Goal: Information Seeking & Learning: Check status

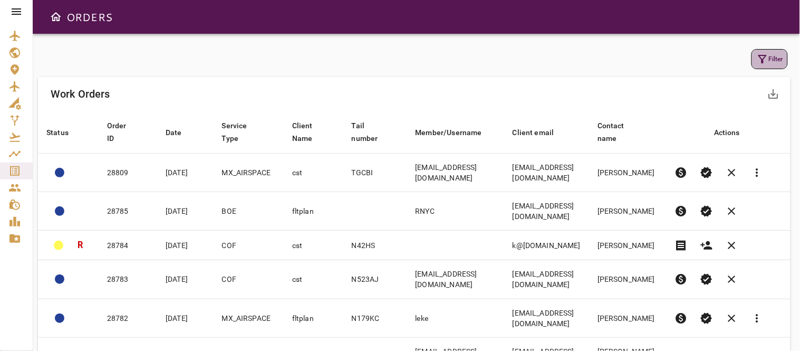
click at [762, 56] on icon "button" at bounding box center [762, 59] width 13 height 13
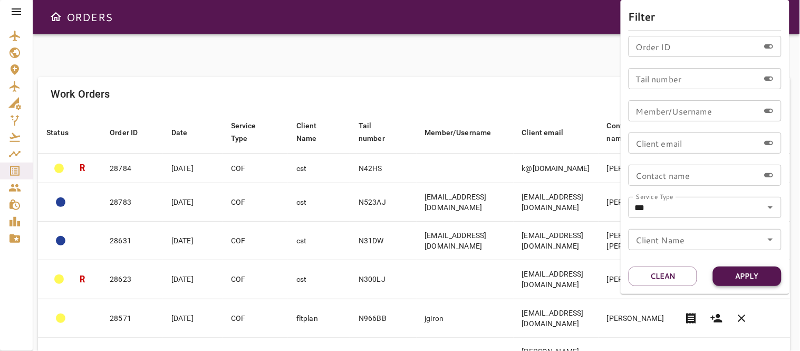
click at [752, 276] on button "Apply" at bounding box center [747, 276] width 69 height 20
click at [524, 35] on div at bounding box center [400, 175] width 800 height 351
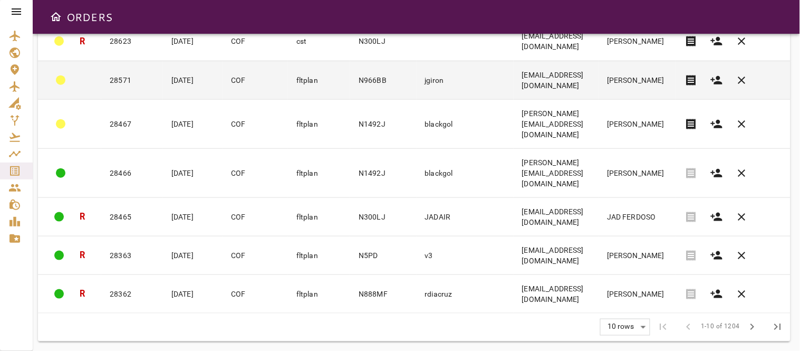
scroll to position [239, 0]
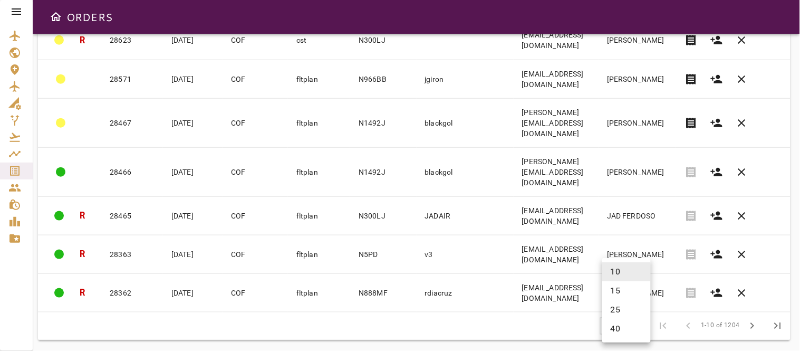
click at [641, 323] on body "ORDERS Filter Work Orders save_alt Status arrow_downward Order ID arrow_downwar…" at bounding box center [400, 175] width 800 height 351
click at [619, 331] on li "40" at bounding box center [626, 328] width 48 height 19
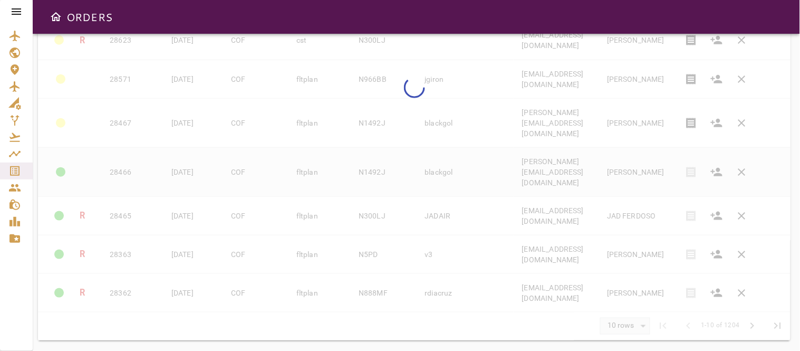
type input "**"
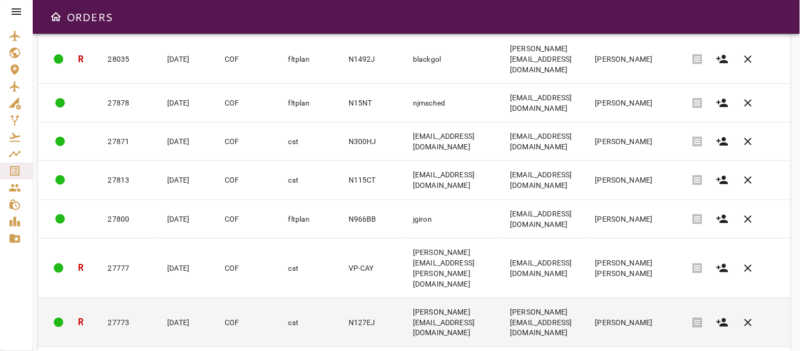
scroll to position [1452, 0]
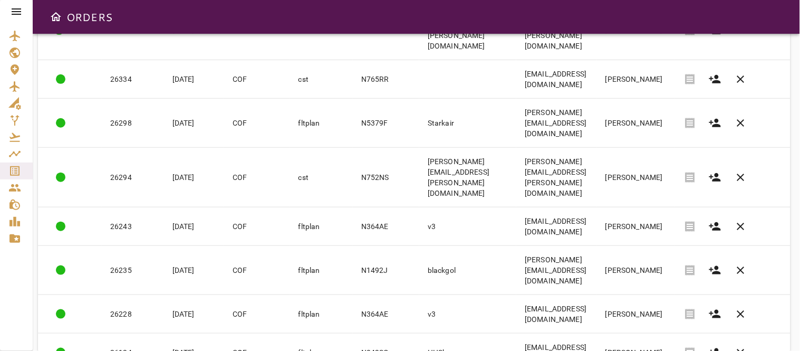
scroll to position [1388, 0]
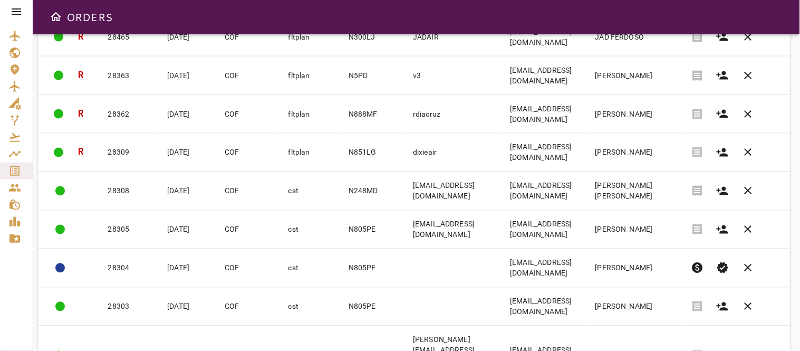
scroll to position [397, 0]
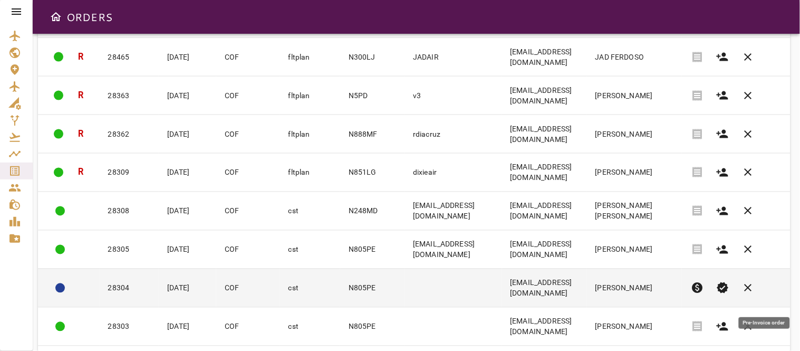
click at [703, 294] on span "paid" at bounding box center [697, 287] width 13 height 13
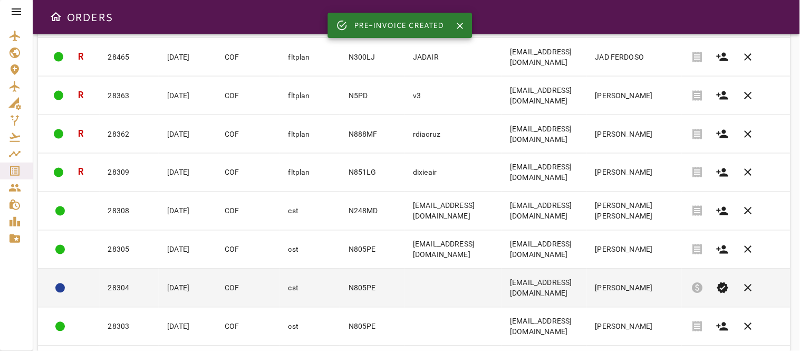
click at [404, 297] on td at bounding box center [452, 287] width 97 height 38
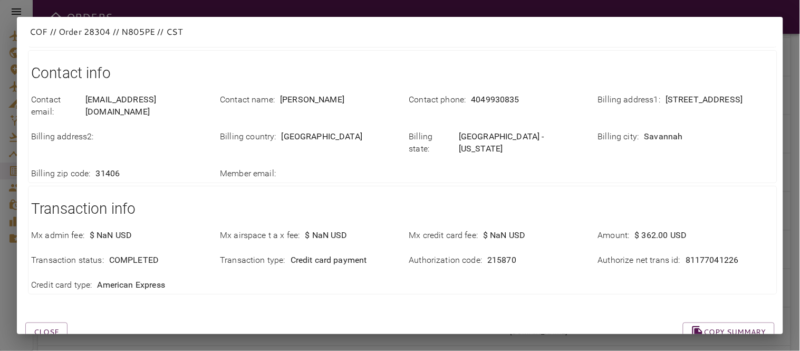
scroll to position [390, 0]
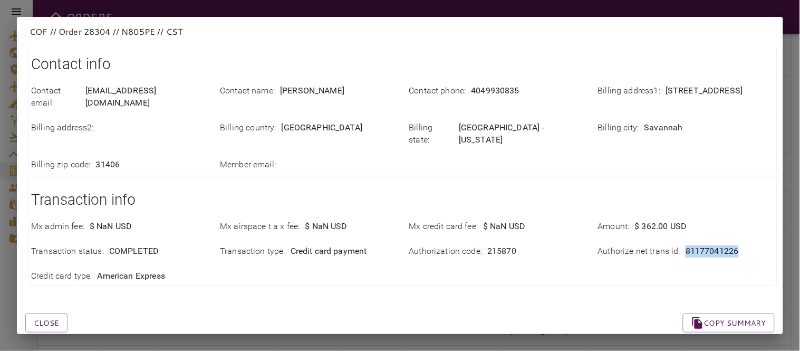
drag, startPoint x: 674, startPoint y: 224, endPoint x: 745, endPoint y: 225, distance: 71.7
click at [745, 245] on div "Authorize net trans id : 81177041226" at bounding box center [686, 251] width 176 height 12
copy div "81177041226"
click at [252, 288] on div "Close Copy summary" at bounding box center [387, 310] width 774 height 45
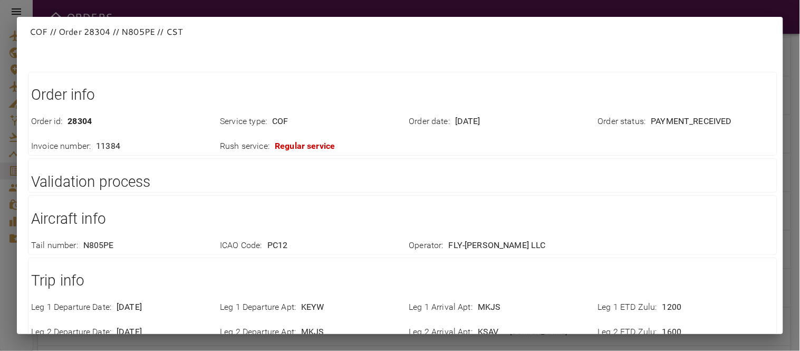
scroll to position [0, 0]
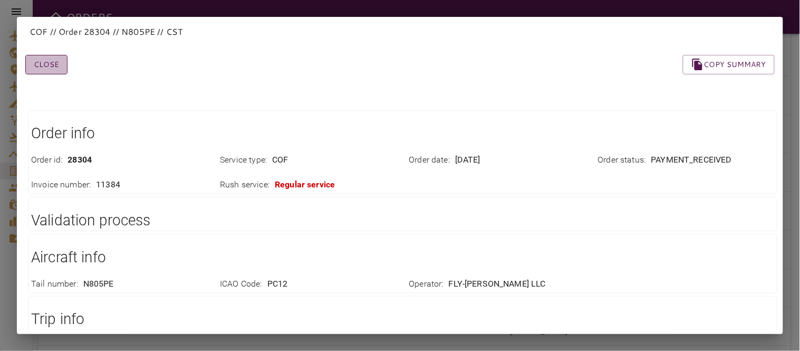
click at [46, 62] on button "Close" at bounding box center [46, 65] width 42 height 20
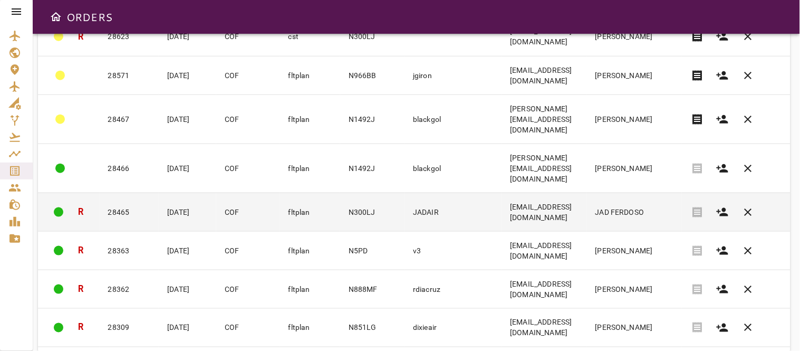
scroll to position [222, 0]
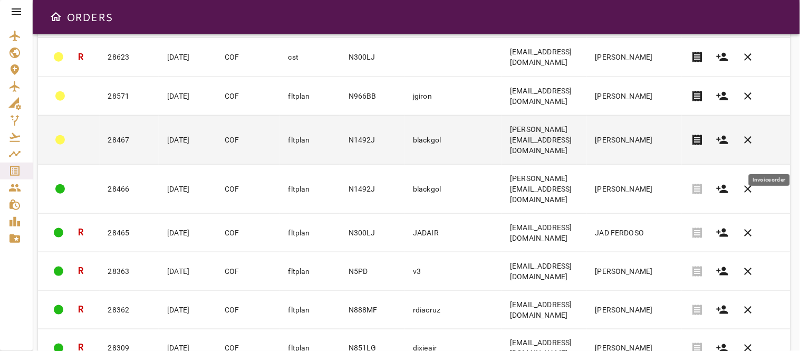
click at [703, 146] on span "receipt" at bounding box center [697, 139] width 13 height 13
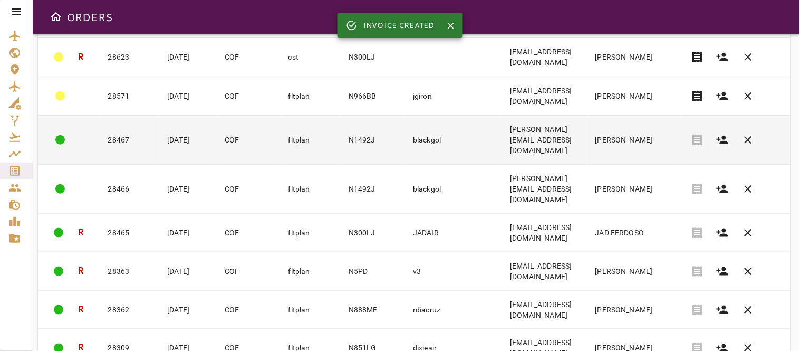
click at [430, 158] on td "blackgol" at bounding box center [452, 139] width 97 height 49
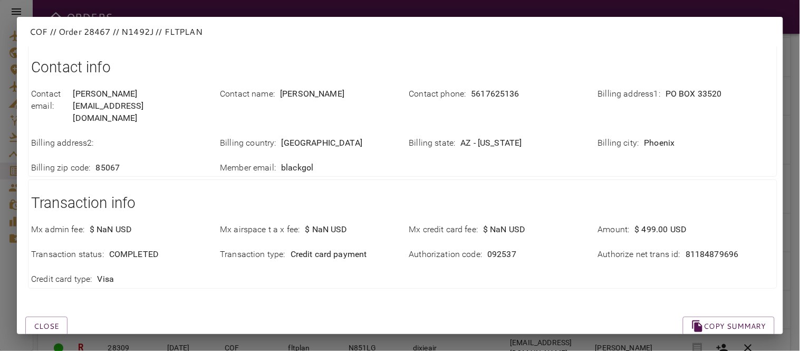
scroll to position [414, 0]
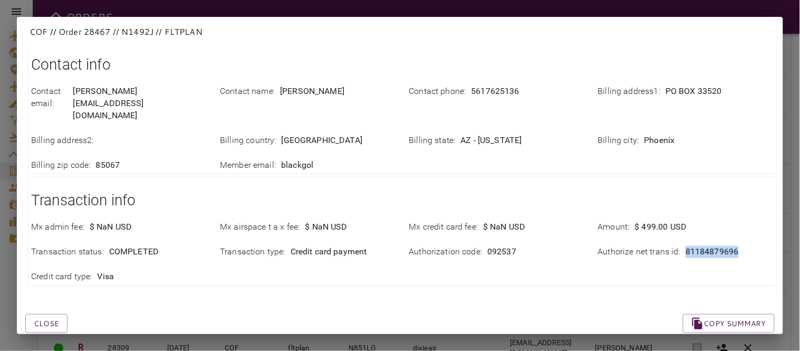
drag, startPoint x: 676, startPoint y: 229, endPoint x: 737, endPoint y: 221, distance: 61.1
click at [737, 246] on div "Authorize net trans id : 81184879696" at bounding box center [686, 252] width 176 height 12
copy p "81184879696"
click at [386, 288] on div "Close Copy summary" at bounding box center [387, 310] width 774 height 45
click at [51, 314] on button "Close" at bounding box center [46, 324] width 42 height 20
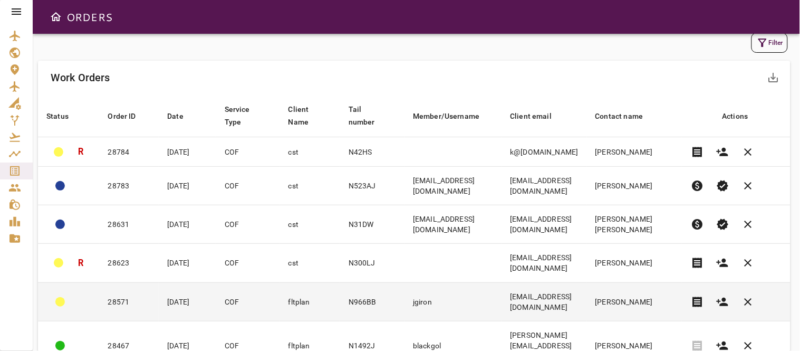
scroll to position [0, 0]
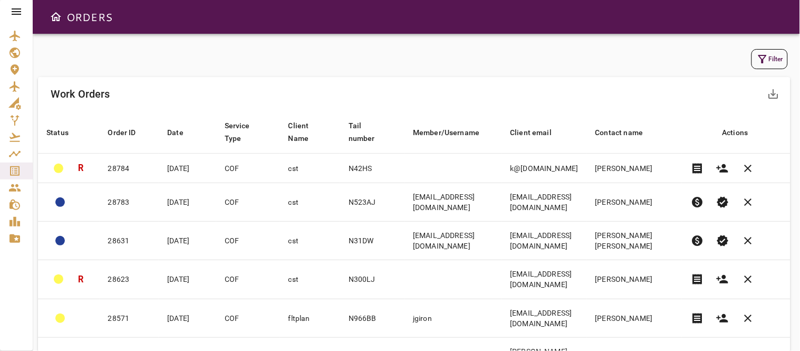
click at [765, 62] on icon "button" at bounding box center [762, 59] width 13 height 13
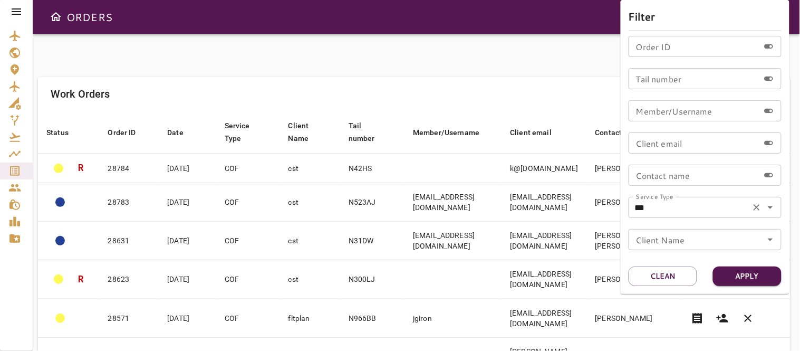
click at [773, 209] on icon "Open" at bounding box center [770, 207] width 13 height 13
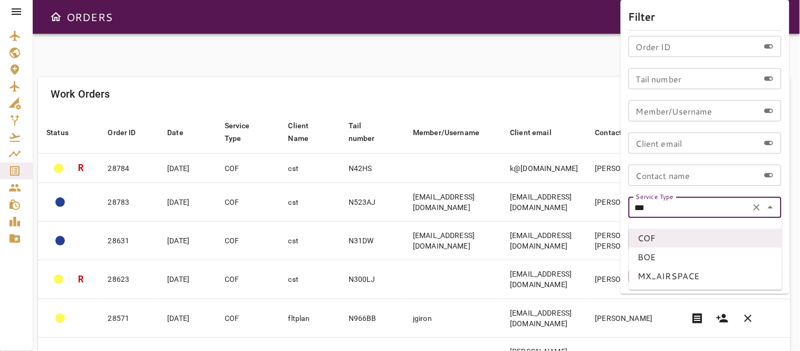
click at [651, 257] on li "BOE" at bounding box center [705, 256] width 153 height 19
type input "***"
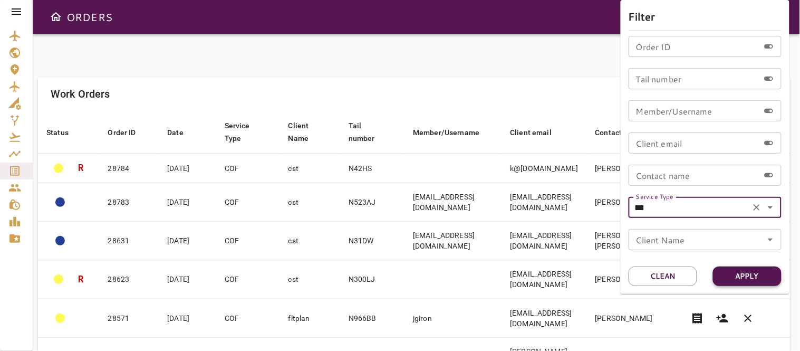
drag, startPoint x: 738, startPoint y: 273, endPoint x: 744, endPoint y: 279, distance: 8.9
click at [737, 273] on button "Apply" at bounding box center [747, 276] width 69 height 20
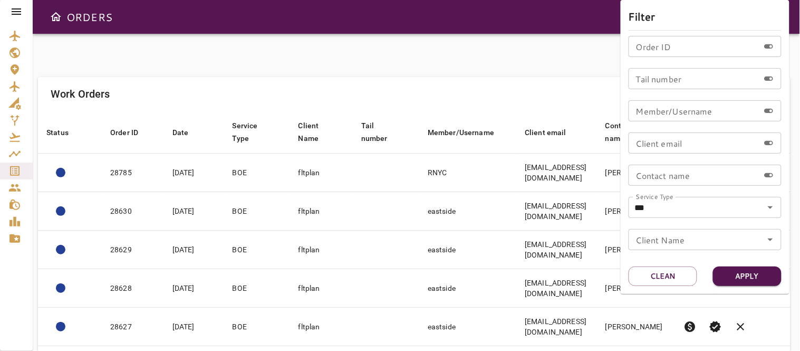
click at [433, 72] on div at bounding box center [400, 175] width 800 height 351
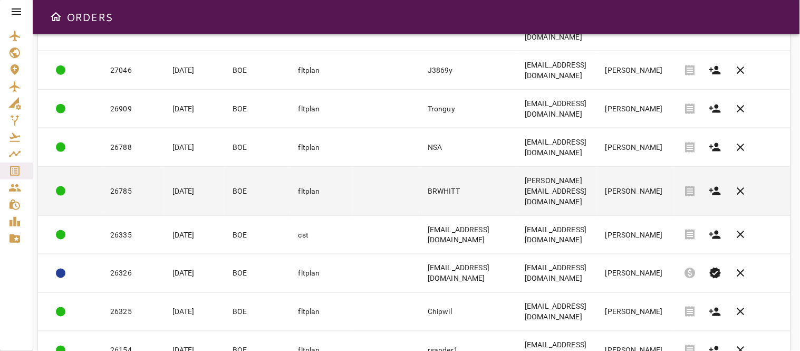
scroll to position [1395, 0]
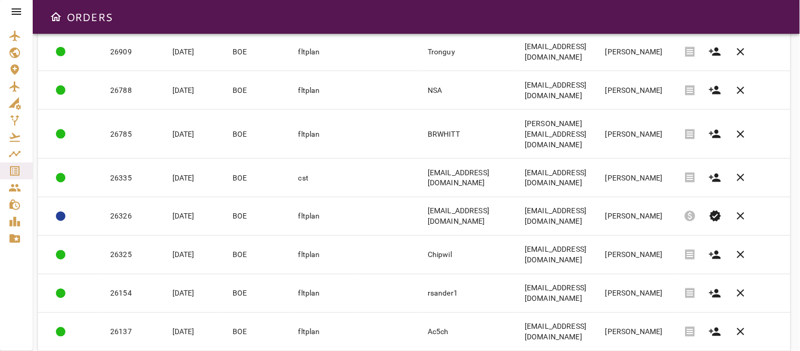
click at [650, 322] on body "ORDERS Filter Work Orders save_alt Status arrow_downward Order ID arrow_downwar…" at bounding box center [400, 175] width 800 height 351
click at [503, 317] on div at bounding box center [400, 175] width 800 height 351
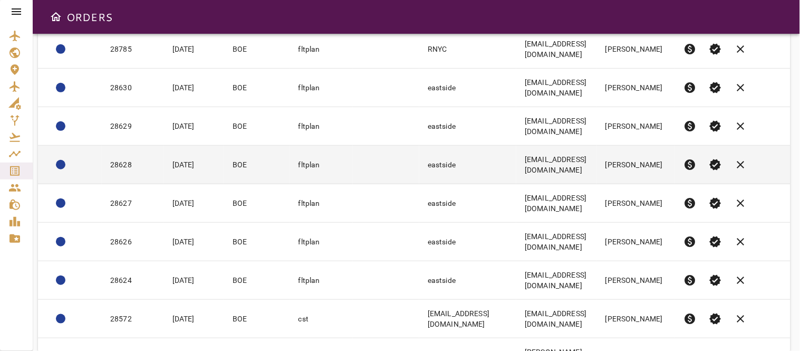
scroll to position [0, 0]
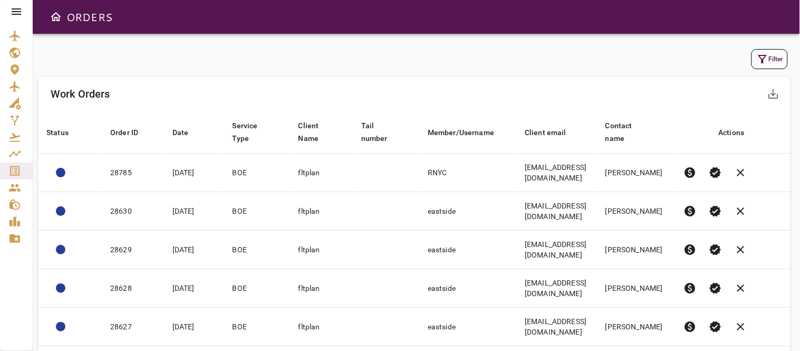
click at [763, 57] on icon "button" at bounding box center [762, 59] width 13 height 13
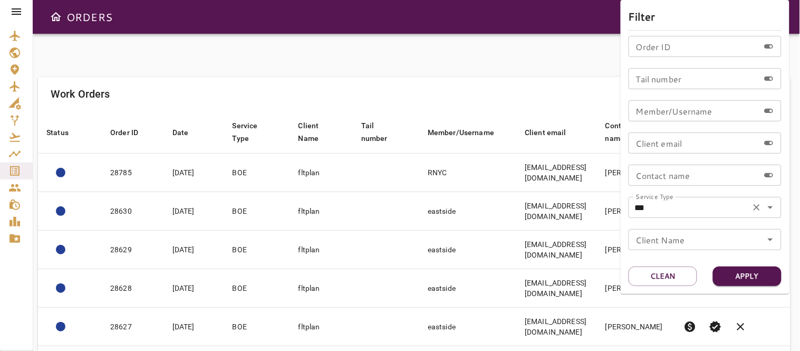
click at [772, 205] on icon "Open" at bounding box center [770, 207] width 13 height 13
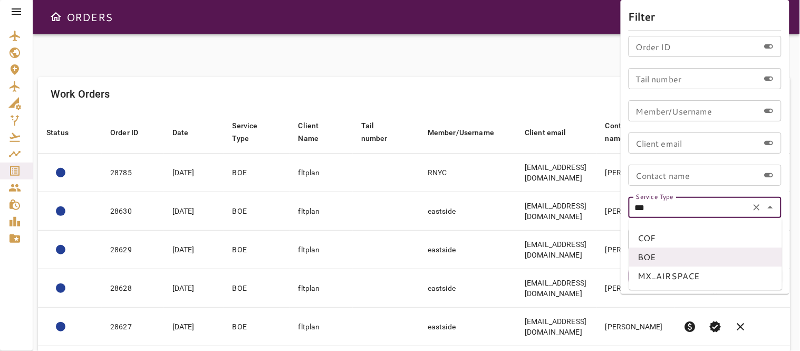
click at [684, 276] on li "MX_AIRSPACE" at bounding box center [705, 275] width 153 height 19
type input "**********"
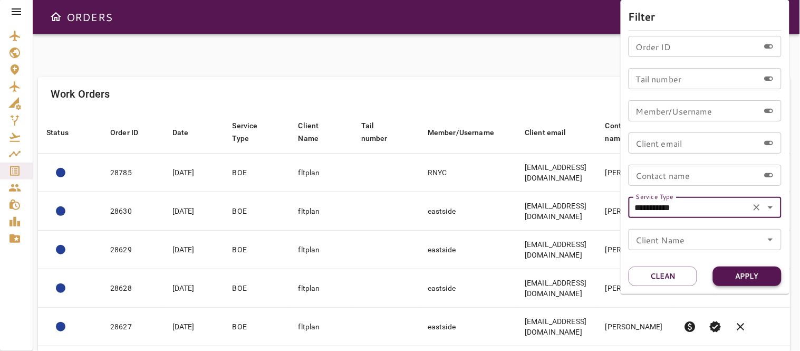
click at [749, 275] on button "Apply" at bounding box center [747, 276] width 69 height 20
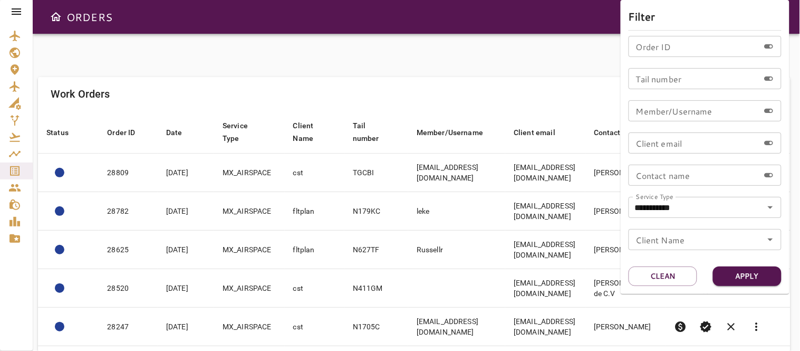
click at [487, 74] on div at bounding box center [400, 175] width 800 height 351
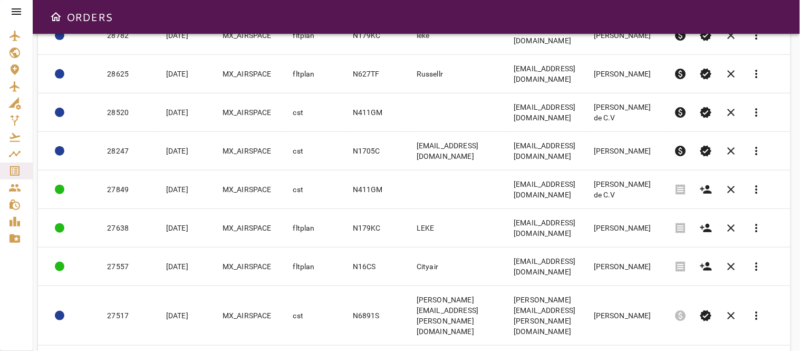
scroll to position [117, 0]
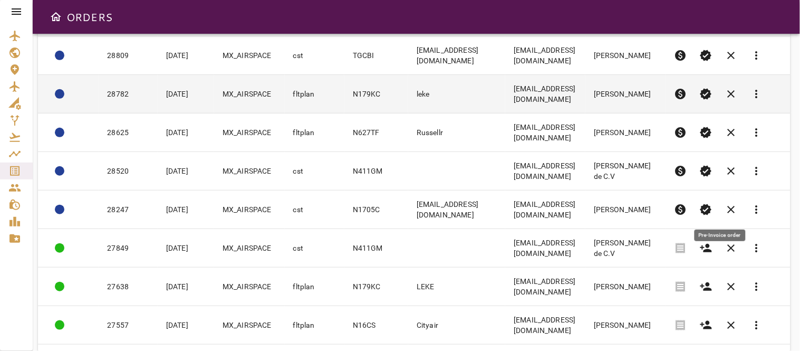
click at [687, 210] on span "paid" at bounding box center [680, 209] width 13 height 13
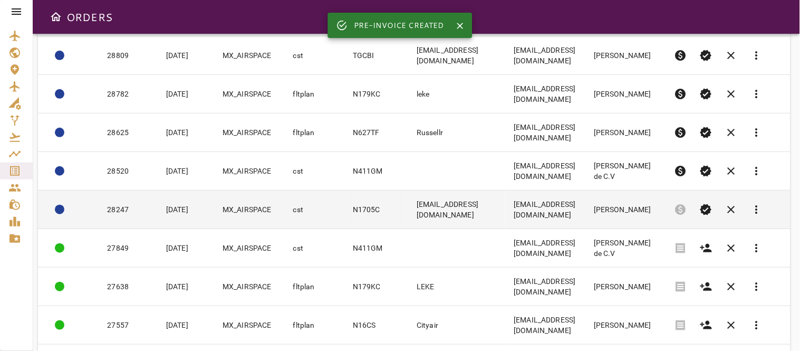
click at [451, 207] on td "[EMAIL_ADDRESS][DOMAIN_NAME]" at bounding box center [456, 209] width 97 height 38
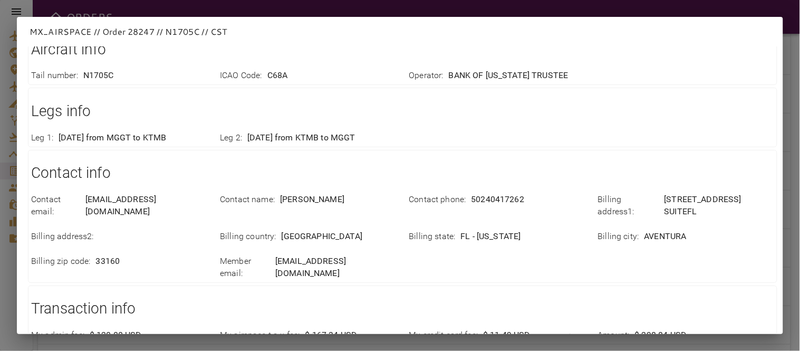
scroll to position [291, 0]
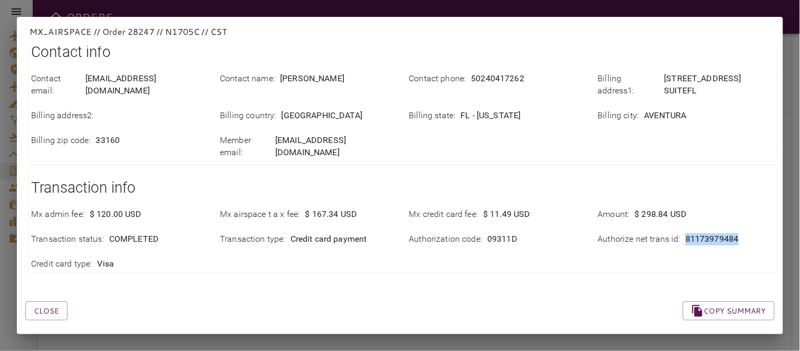
drag, startPoint x: 676, startPoint y: 227, endPoint x: 750, endPoint y: 228, distance: 73.8
click at [747, 233] on div "Authorize net trans id : 81173979484" at bounding box center [686, 239] width 176 height 12
click at [750, 233] on div "Authorize net trans id : 81173979484" at bounding box center [686, 239] width 176 height 12
drag, startPoint x: 678, startPoint y: 227, endPoint x: 738, endPoint y: 229, distance: 60.1
click at [738, 233] on div "Authorize net trans id : 81173979484" at bounding box center [686, 239] width 176 height 12
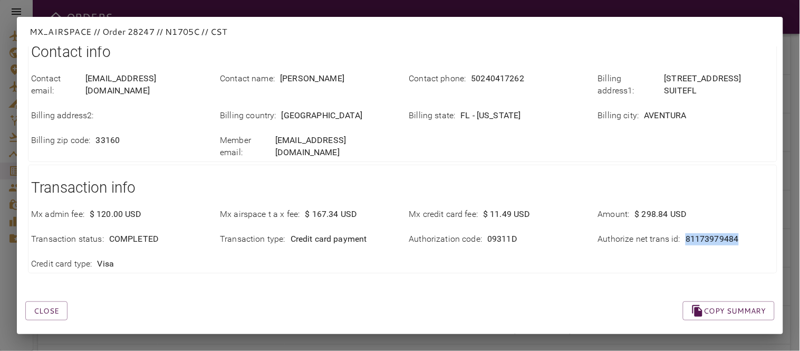
copy p "81173979484"
click at [381, 282] on div "Close Copy summary" at bounding box center [387, 298] width 774 height 45
drag, startPoint x: 45, startPoint y: 293, endPoint x: 232, endPoint y: 275, distance: 188.6
click at [45, 301] on button "Close" at bounding box center [46, 311] width 42 height 20
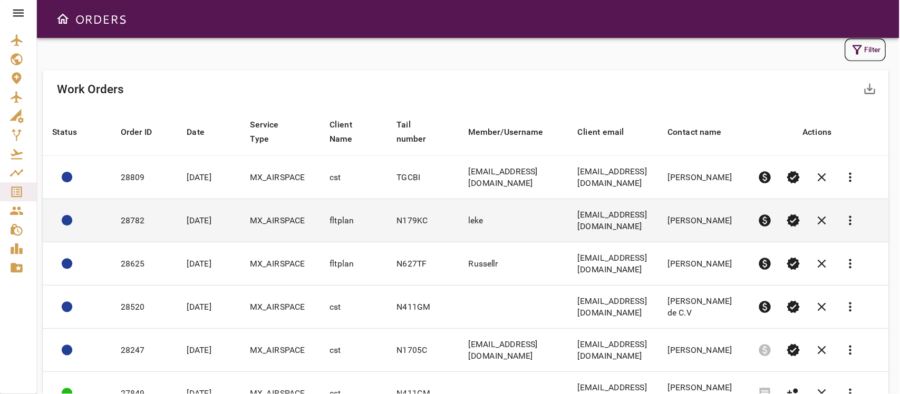
scroll to position [0, 0]
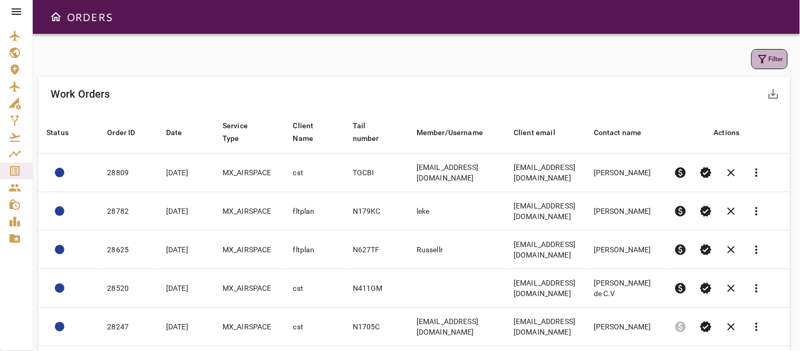
click at [771, 56] on button "Filter" at bounding box center [769, 59] width 36 height 20
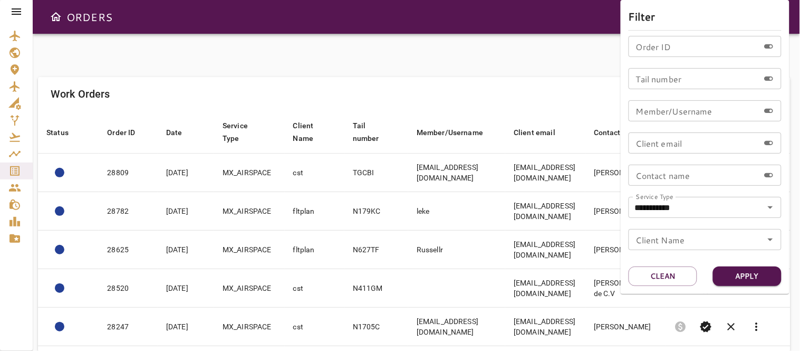
click at [292, 53] on div at bounding box center [400, 175] width 800 height 351
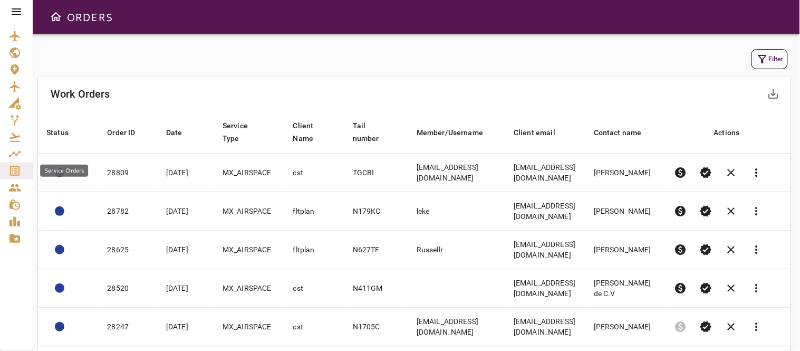
click at [11, 172] on icon "Service Orders" at bounding box center [14, 170] width 9 height 9
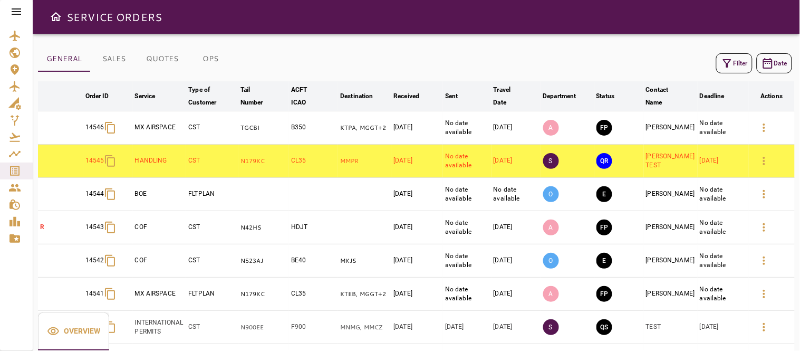
click at [738, 62] on button "Filter" at bounding box center [734, 63] width 36 height 20
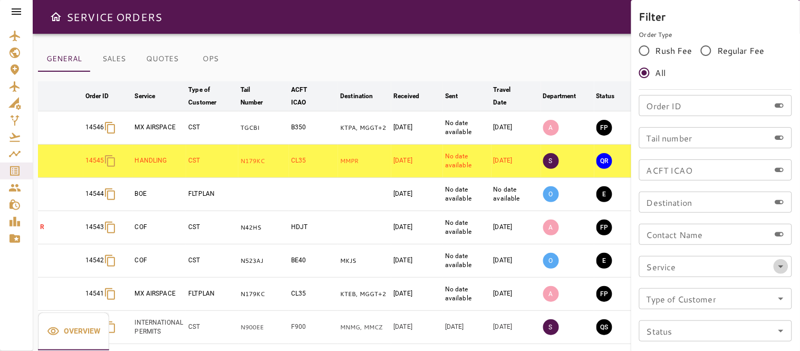
click at [781, 265] on icon "Open" at bounding box center [780, 266] width 5 height 3
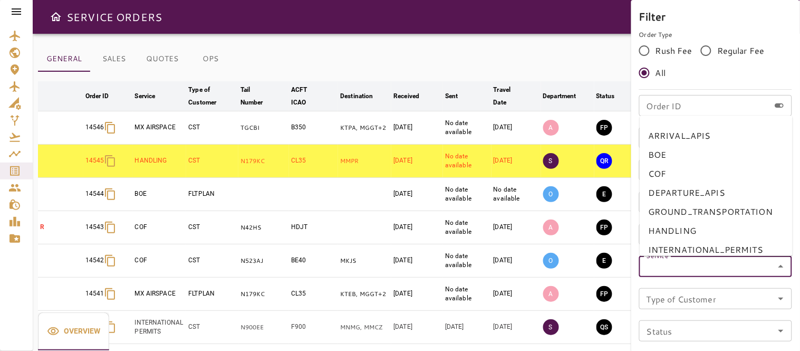
click at [668, 151] on li "BOE" at bounding box center [715, 154] width 153 height 19
type input "***"
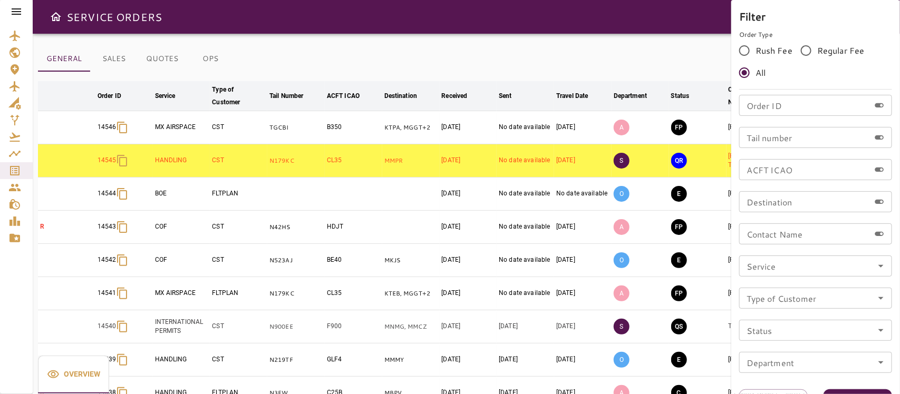
drag, startPoint x: 779, startPoint y: 2, endPoint x: 575, endPoint y: 51, distance: 210.4
click at [575, 51] on div at bounding box center [450, 197] width 900 height 394
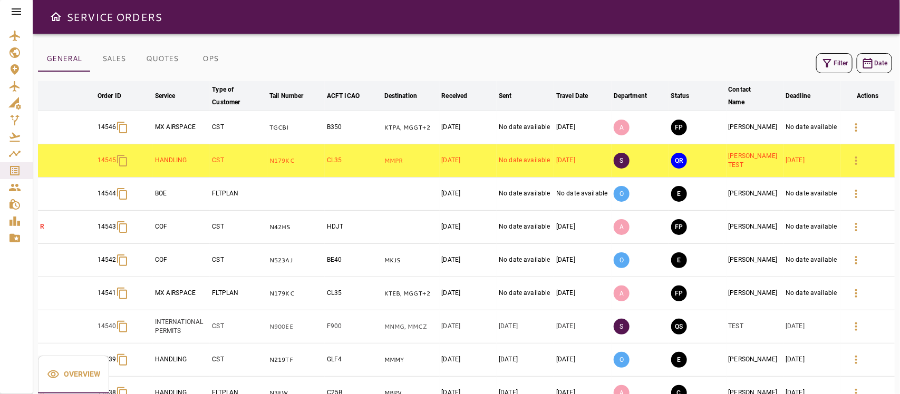
click at [799, 56] on button "Filter" at bounding box center [834, 63] width 36 height 20
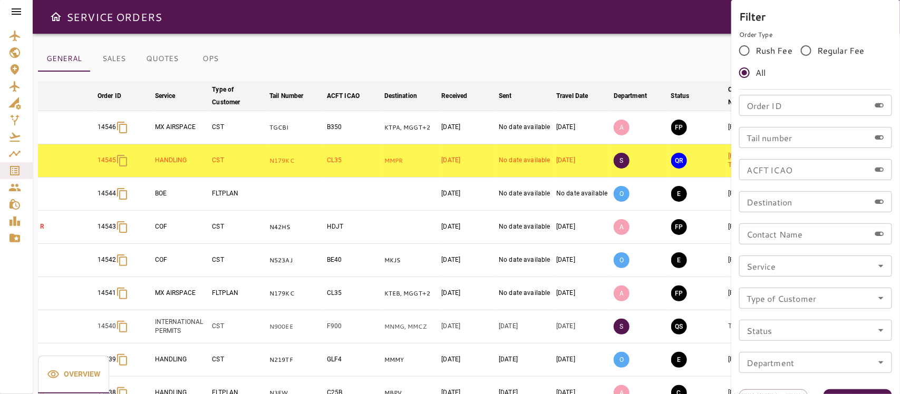
click at [799, 268] on icon "Open" at bounding box center [880, 266] width 13 height 13
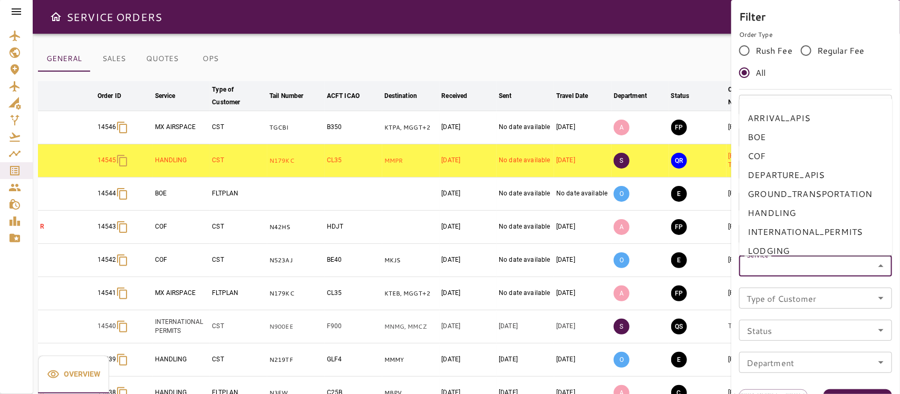
click at [759, 136] on li "BOE" at bounding box center [816, 137] width 153 height 19
type input "***"
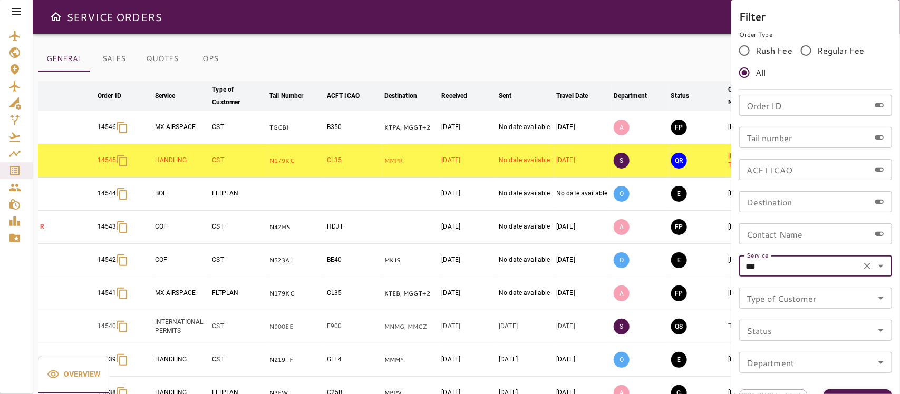
click at [799, 350] on button "Apply" at bounding box center [857, 400] width 69 height 20
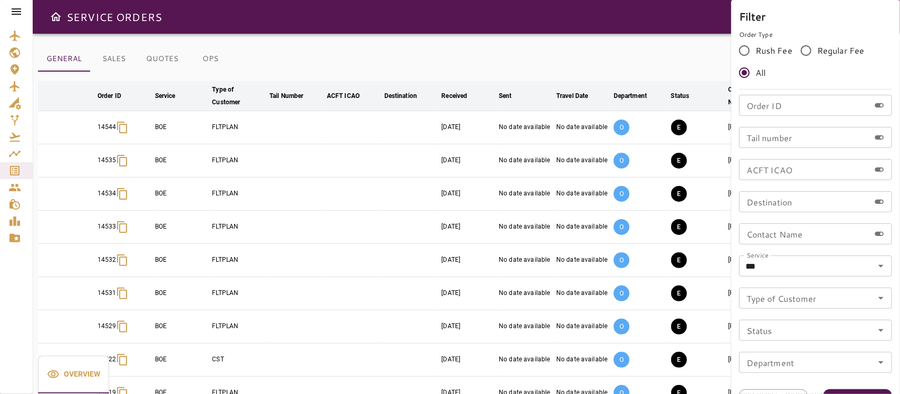
click at [454, 59] on div at bounding box center [450, 197] width 900 height 394
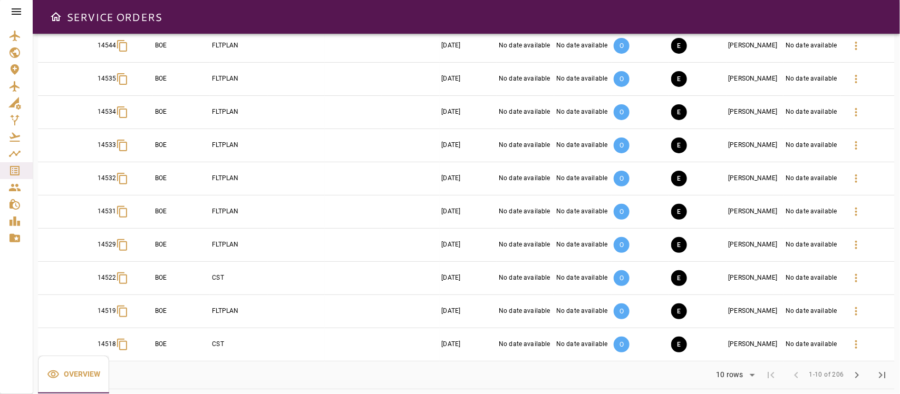
scroll to position [91, 0]
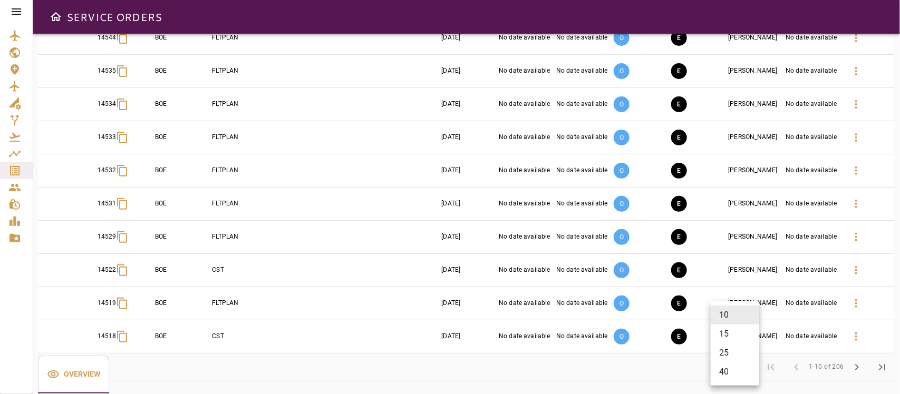
click at [742, 350] on body "SERVICE ORDERS GENERAL SALES QUOTES OPS Filter Date arrow_downward Order ID arr…" at bounding box center [450, 197] width 900 height 394
click at [736, 350] on li "40" at bounding box center [735, 372] width 48 height 19
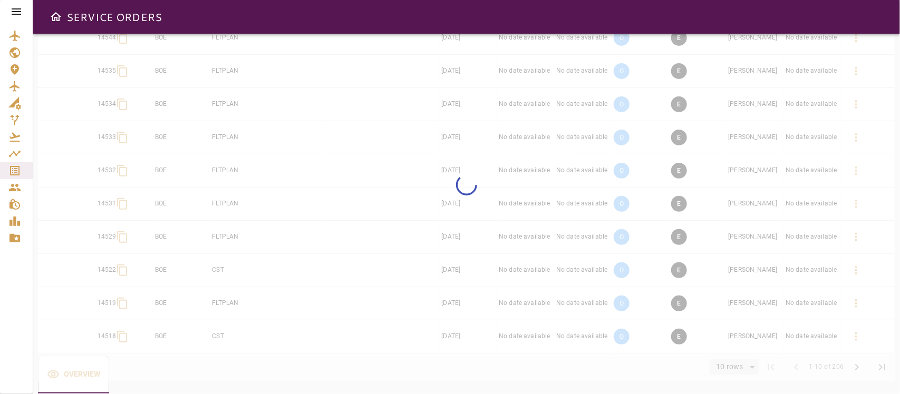
type input "**"
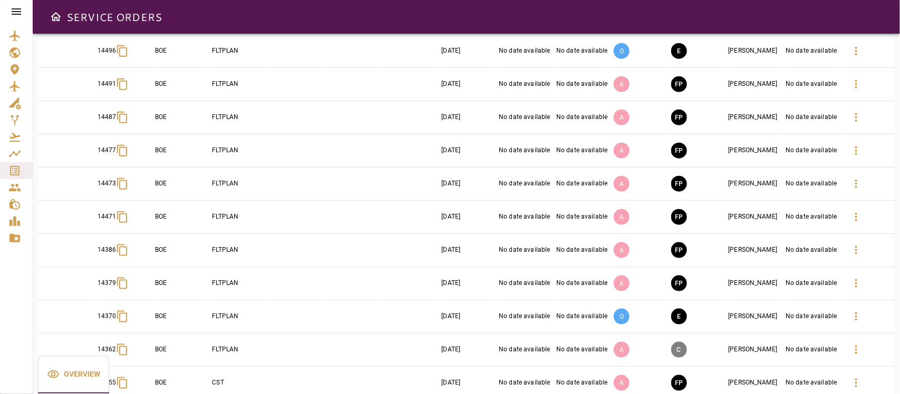
scroll to position [497, 0]
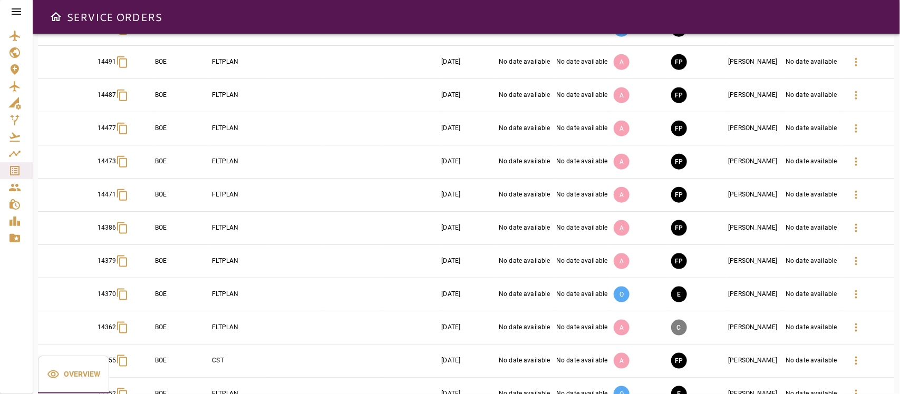
click at [712, 297] on td "E" at bounding box center [697, 294] width 57 height 33
click at [799, 298] on icon "button" at bounding box center [856, 294] width 13 height 13
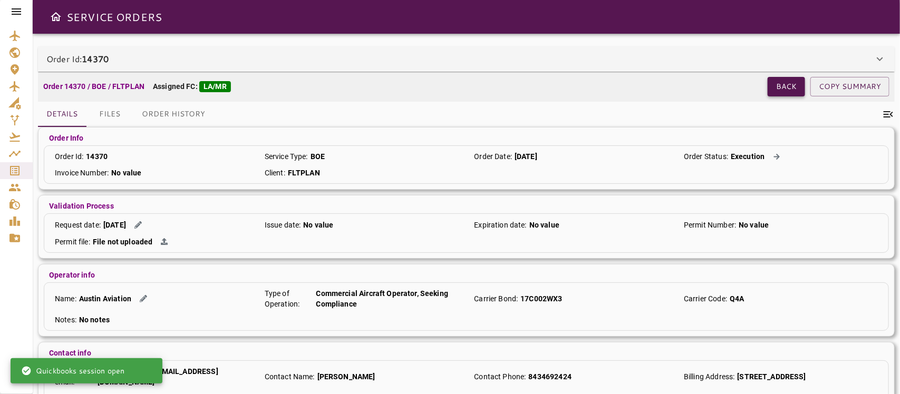
click at [786, 86] on button "Back" at bounding box center [785, 87] width 37 height 20
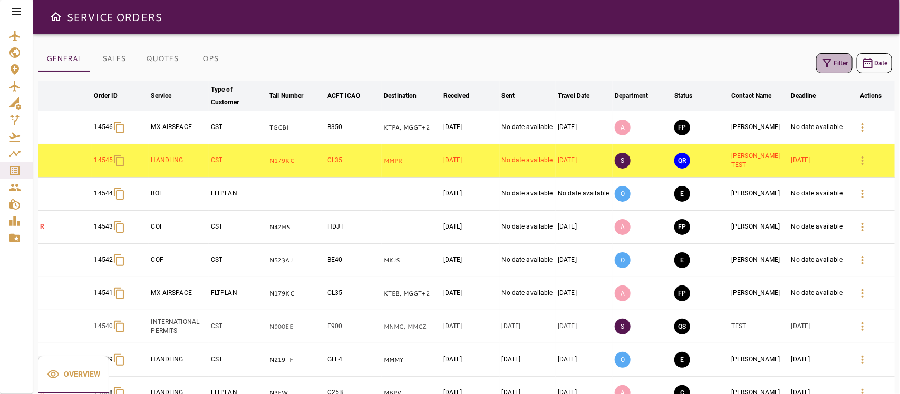
click at [799, 57] on icon "button" at bounding box center [827, 63] width 13 height 13
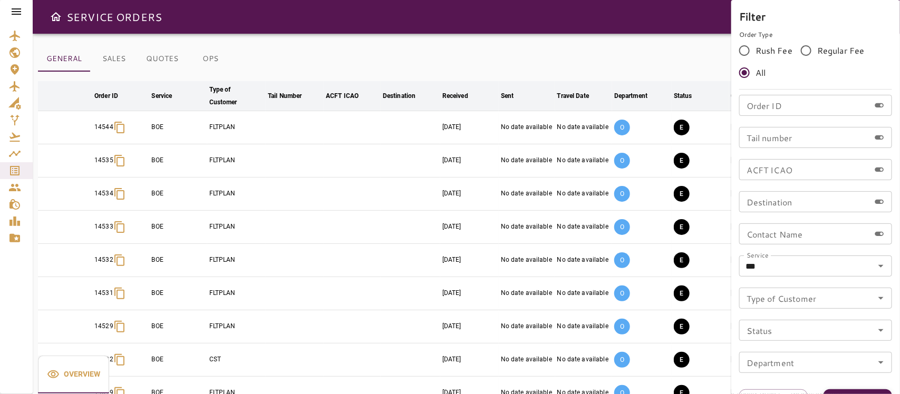
click at [799, 350] on button "Apply" at bounding box center [857, 400] width 69 height 20
click at [666, 43] on div at bounding box center [450, 197] width 900 height 394
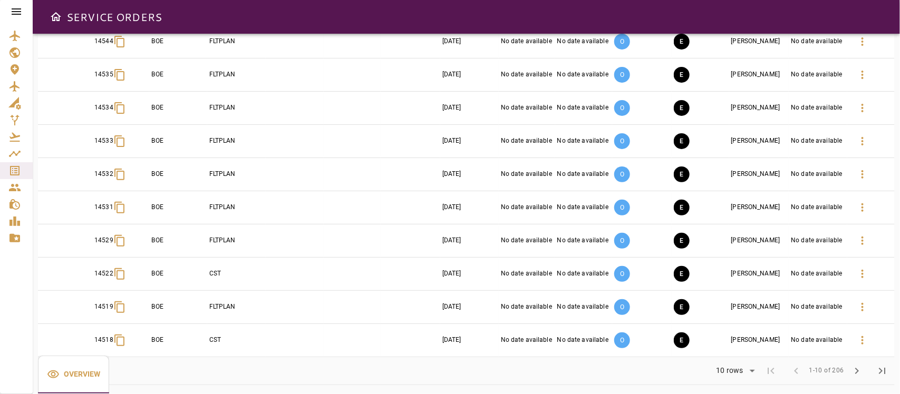
scroll to position [91, 0]
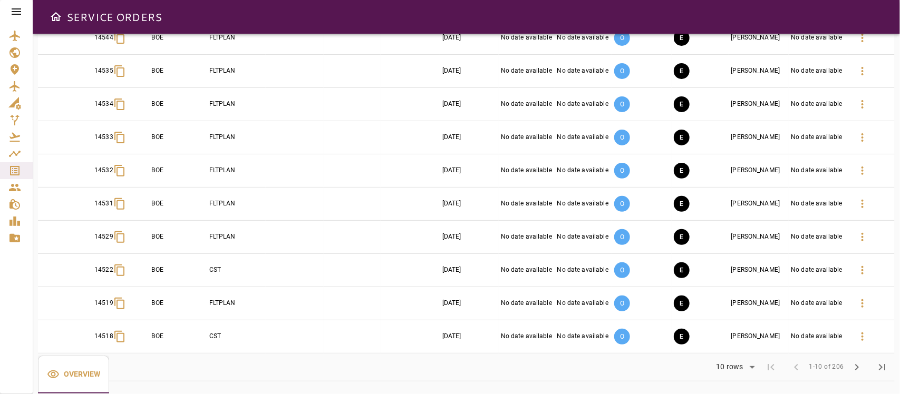
click at [733, 350] on body "SERVICE ORDERS GENERAL SALES QUOTES OPS Filter Date arrow_downward Order ID arr…" at bounding box center [450, 197] width 900 height 394
click at [731, 350] on li "25" at bounding box center [735, 353] width 48 height 19
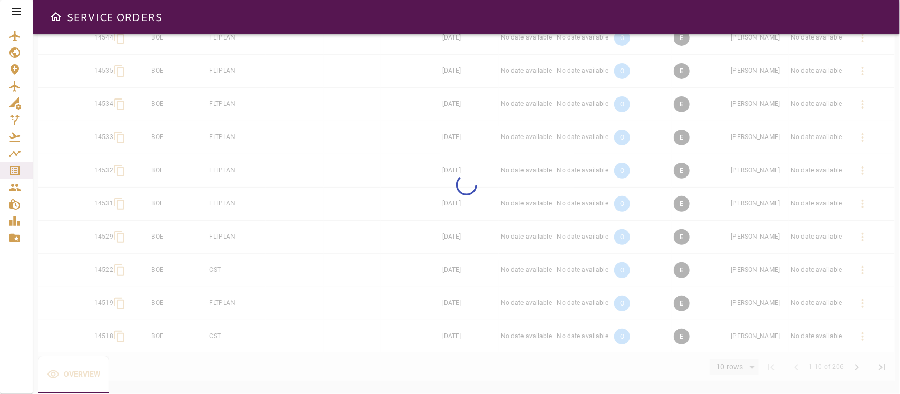
type input "**"
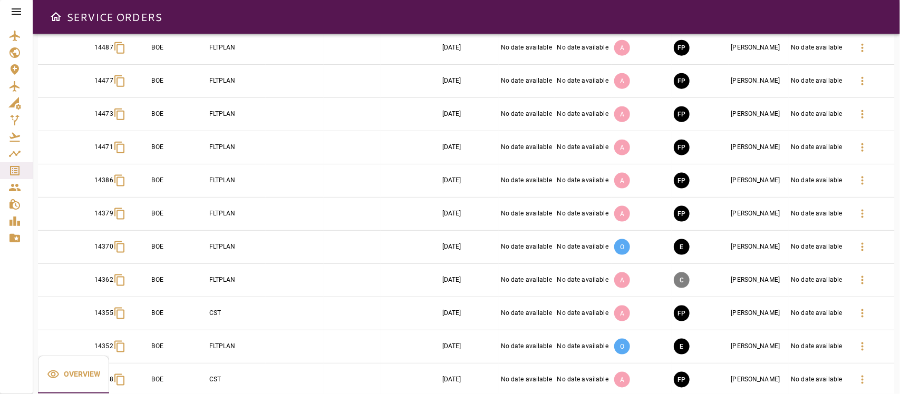
scroll to position [524, 0]
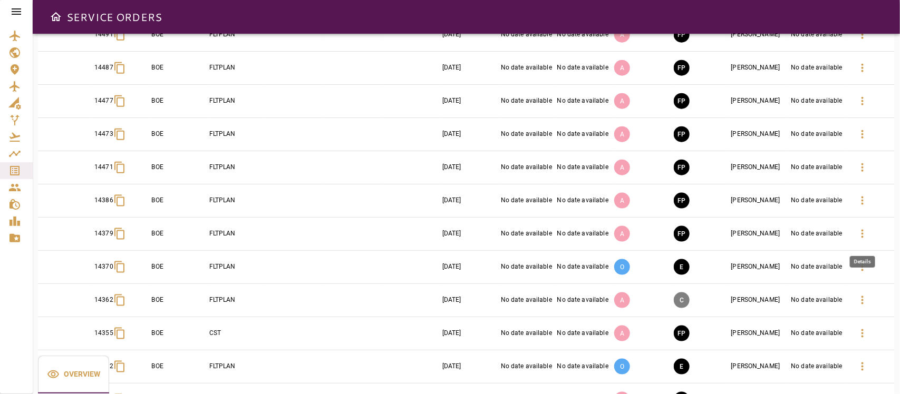
click at [799, 235] on icon "button" at bounding box center [862, 234] width 13 height 13
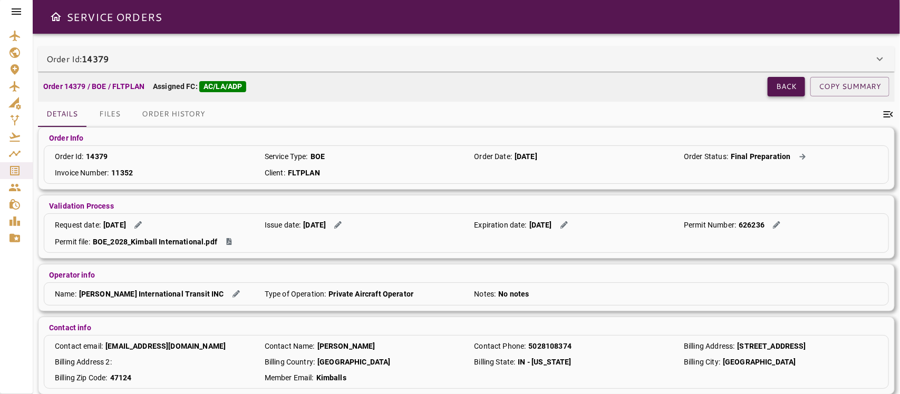
click at [776, 92] on button "Back" at bounding box center [785, 87] width 37 height 20
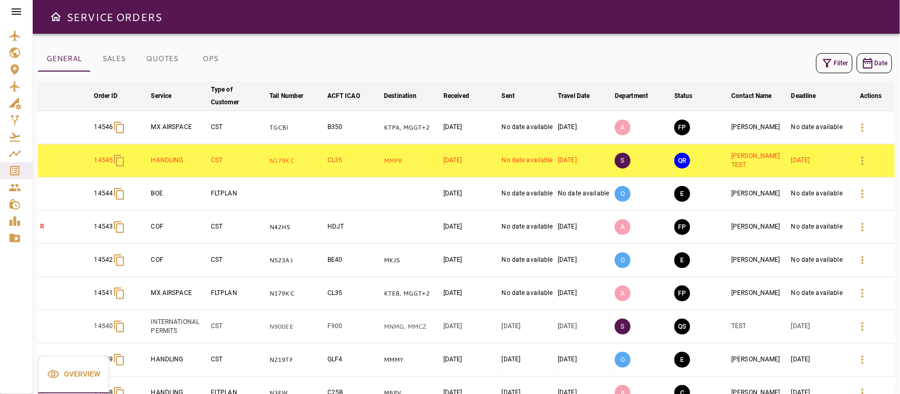
click at [799, 67] on button "Filter" at bounding box center [834, 63] width 36 height 20
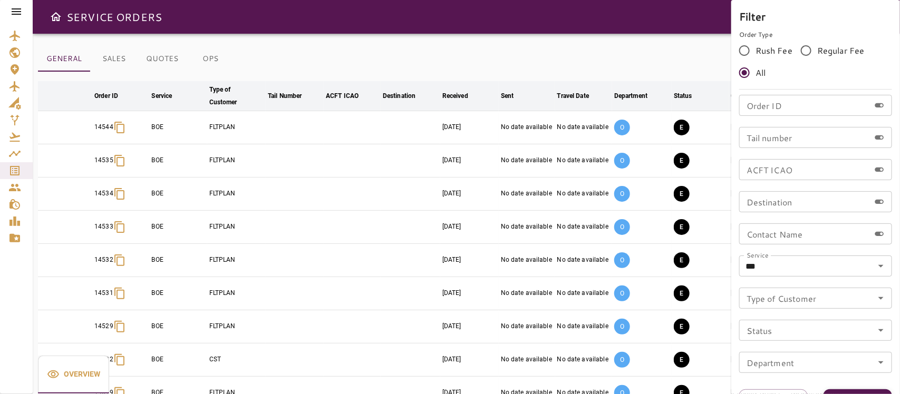
click at [799, 350] on button "Apply" at bounding box center [857, 400] width 69 height 20
click at [647, 65] on div at bounding box center [450, 197] width 900 height 394
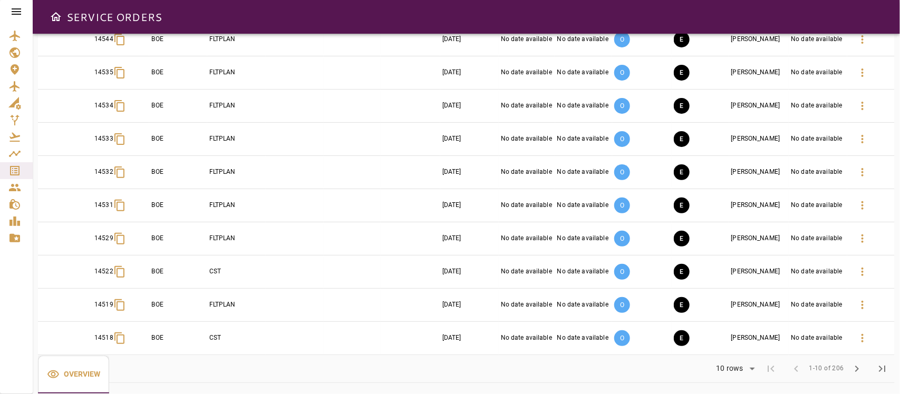
scroll to position [91, 0]
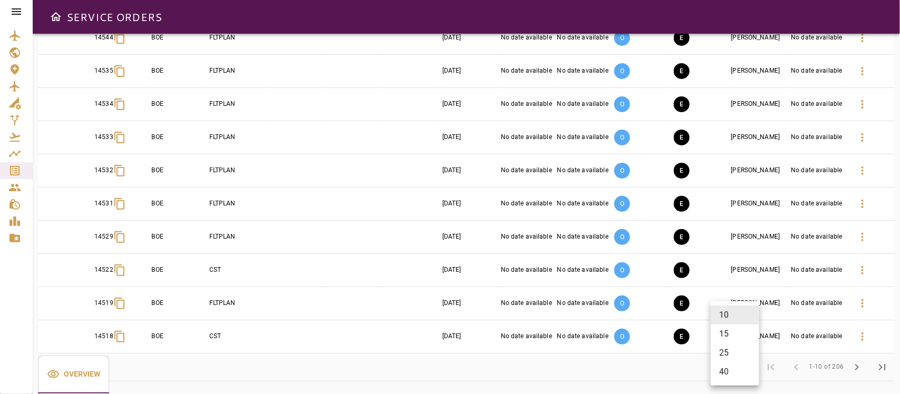
click at [738, 350] on body "SERVICE ORDERS GENERAL SALES QUOTES OPS Filter Date arrow_downward Order ID arr…" at bounding box center [450, 197] width 900 height 394
click at [718, 349] on li "25" at bounding box center [735, 353] width 48 height 19
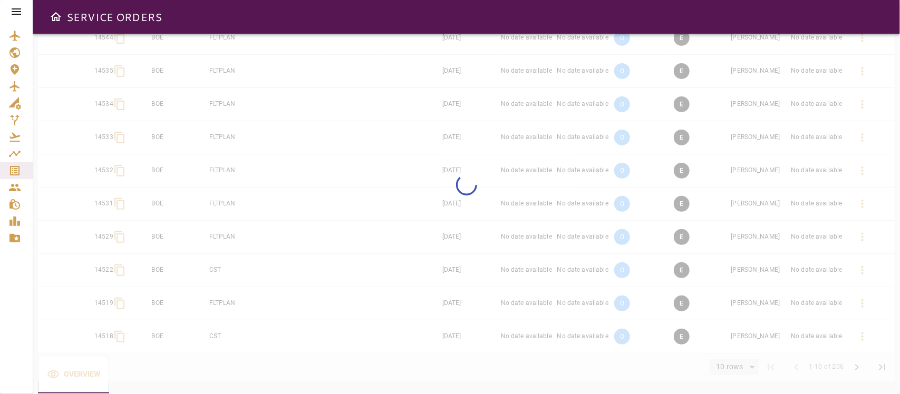
type input "**"
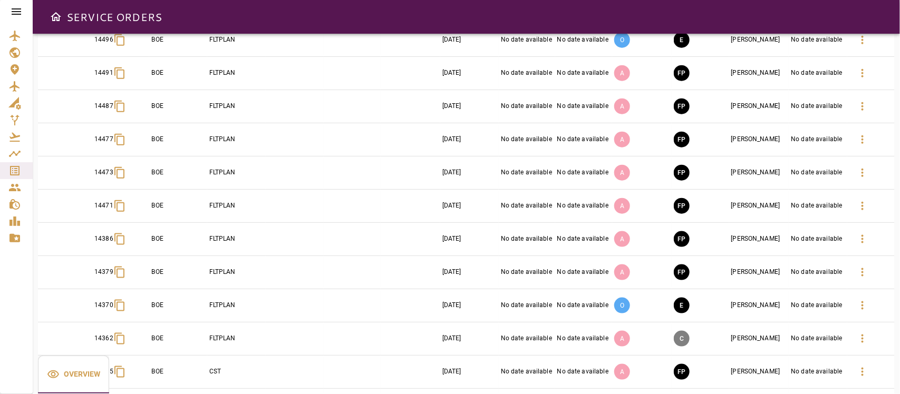
scroll to position [590, 0]
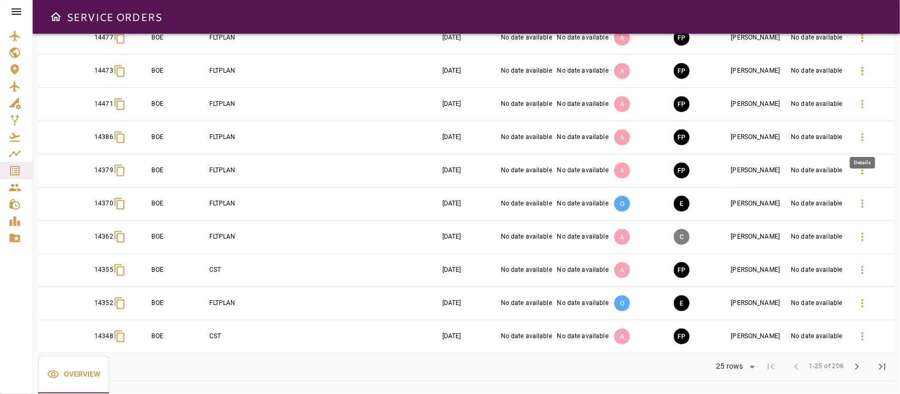
click at [799, 138] on icon "button" at bounding box center [862, 137] width 13 height 13
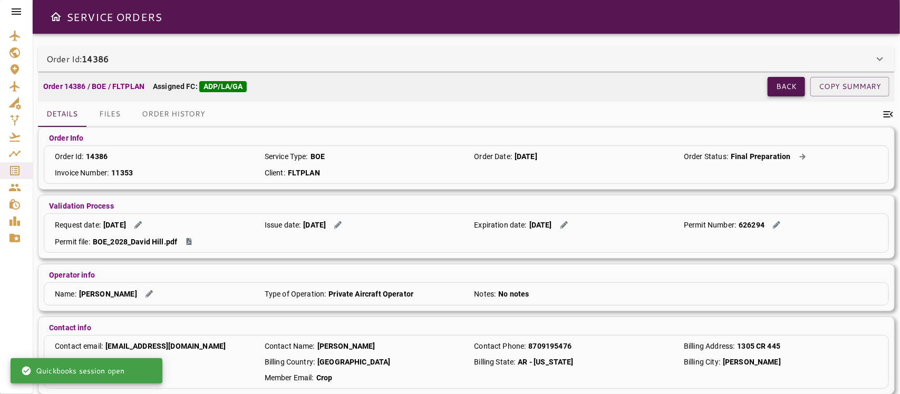
click at [778, 82] on button "Back" at bounding box center [785, 87] width 37 height 20
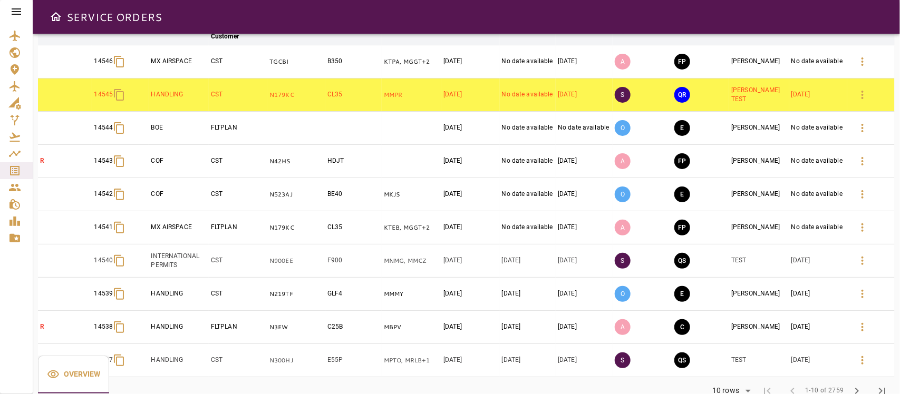
scroll to position [91, 0]
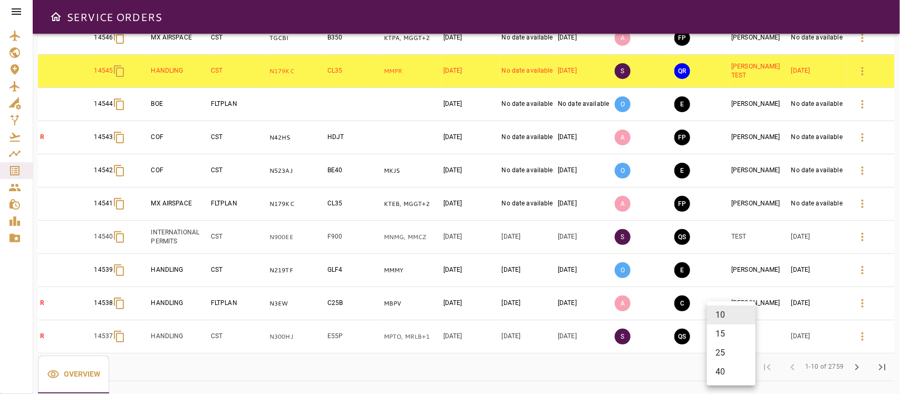
click at [727, 350] on body "SERVICE ORDERS GENERAL SALES QUOTES OPS Filter Date arrow_downward Order ID arr…" at bounding box center [450, 197] width 900 height 394
click at [721, 350] on li "25" at bounding box center [731, 353] width 48 height 19
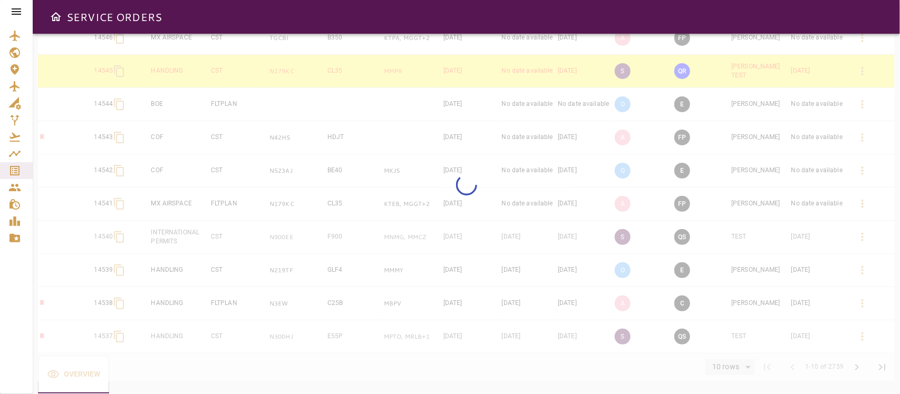
type input "**"
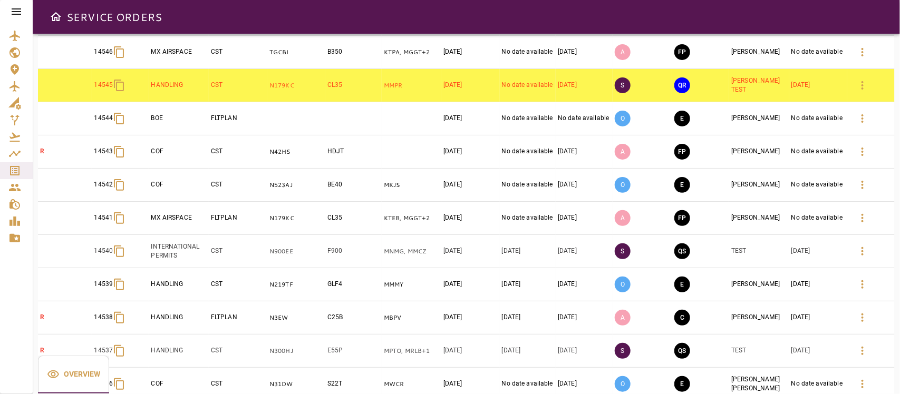
scroll to position [0, 0]
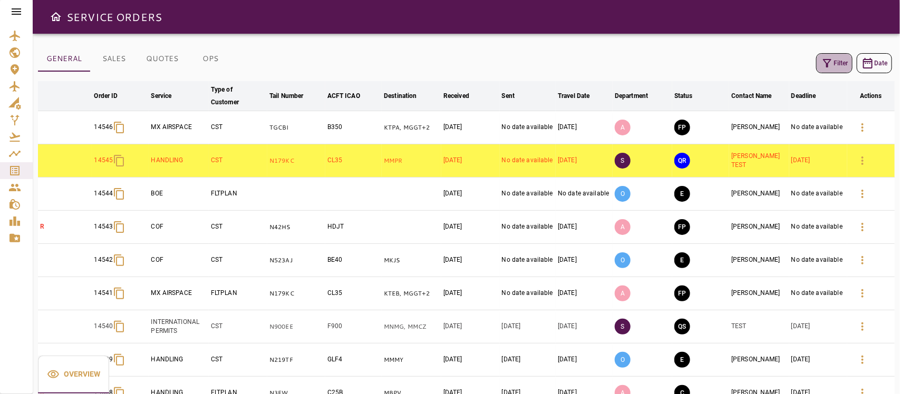
click at [799, 65] on icon "button" at bounding box center [827, 63] width 13 height 13
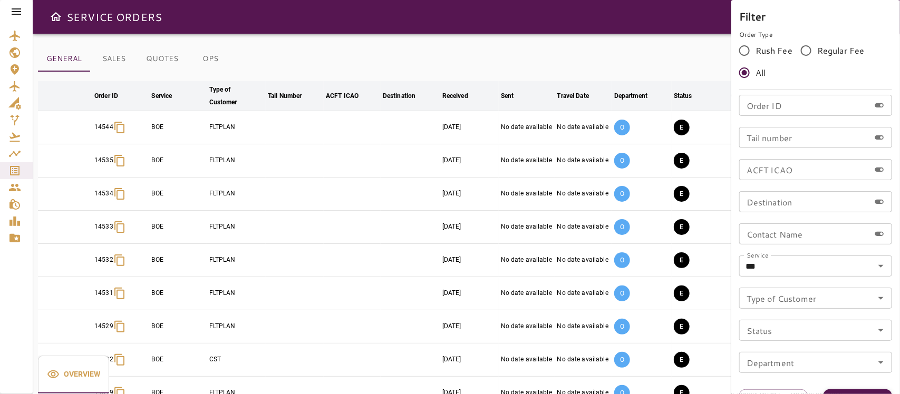
click at [799, 350] on button "Apply" at bounding box center [857, 400] width 69 height 20
click at [536, 70] on div at bounding box center [450, 197] width 900 height 394
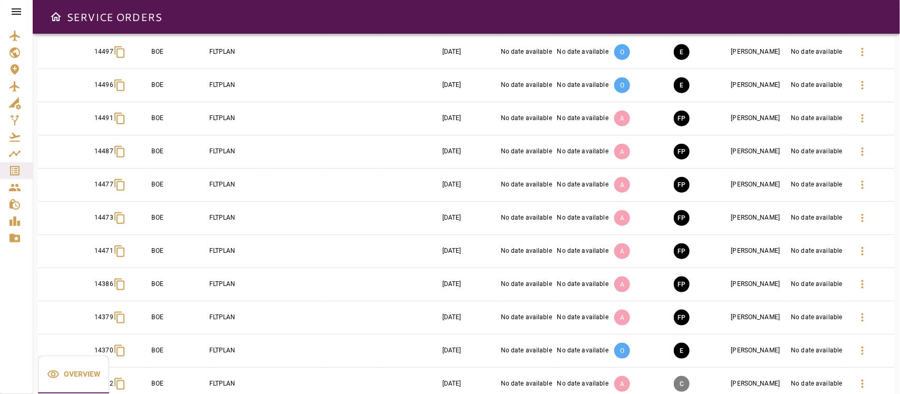
scroll to position [461, 0]
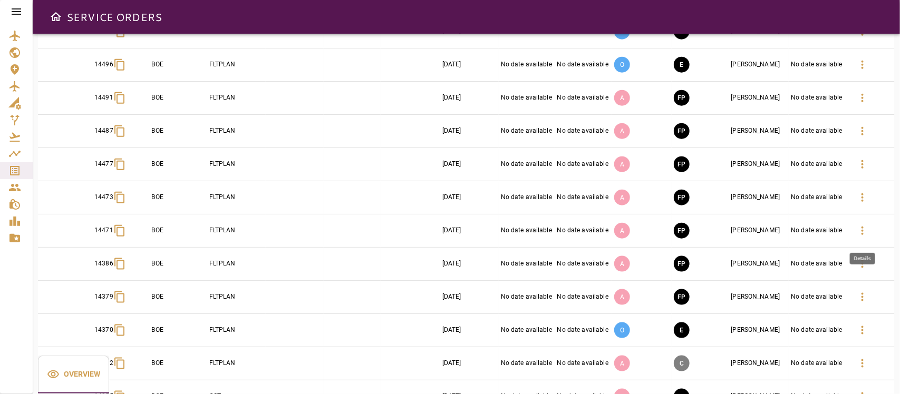
click at [799, 230] on icon "button" at bounding box center [862, 231] width 2 height 8
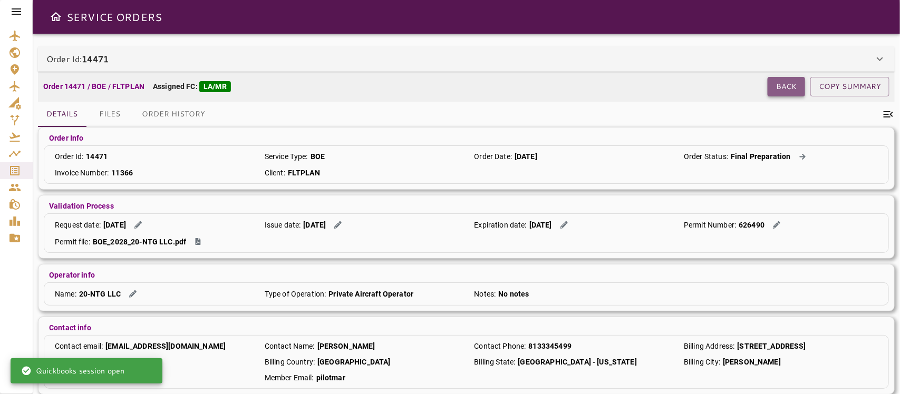
click at [775, 84] on button "Back" at bounding box center [785, 87] width 37 height 20
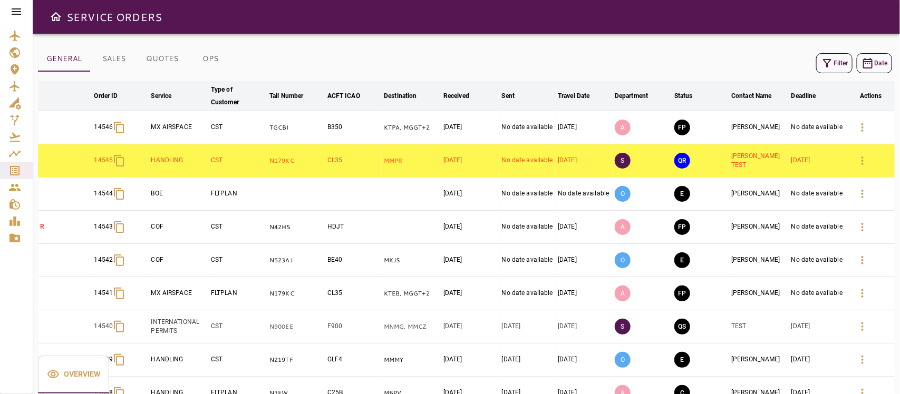
click at [799, 59] on icon "button" at bounding box center [827, 63] width 8 height 8
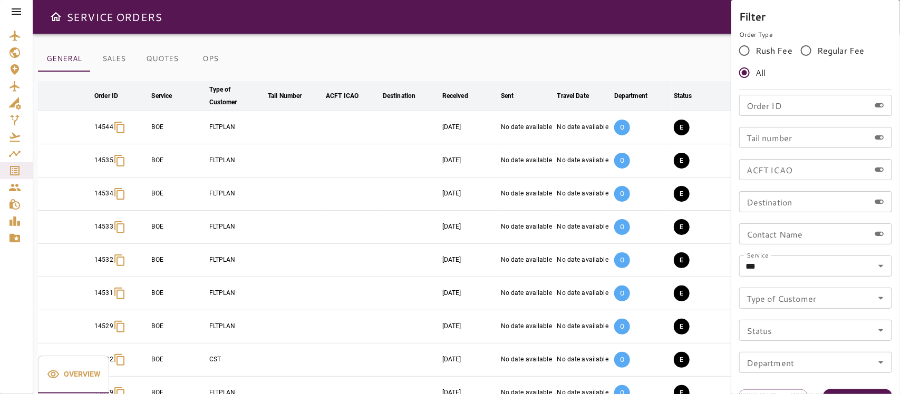
click at [682, 60] on div at bounding box center [450, 197] width 900 height 394
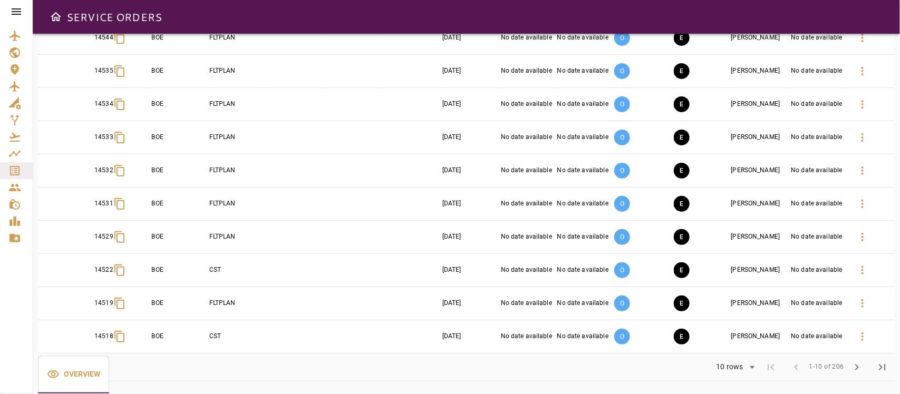
scroll to position [91, 0]
click at [725, 350] on body "SERVICE ORDERS GENERAL SALES QUOTES OPS Filter Date arrow_downward Order ID arr…" at bounding box center [450, 197] width 900 height 394
click at [731, 350] on li "25" at bounding box center [735, 353] width 48 height 19
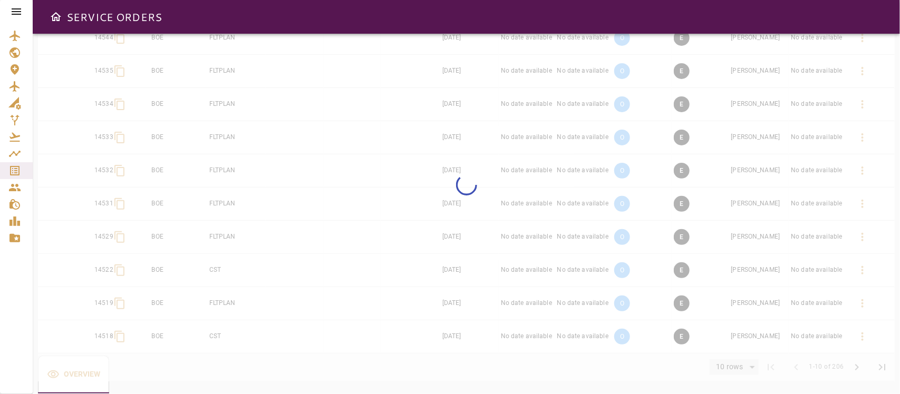
type input "**"
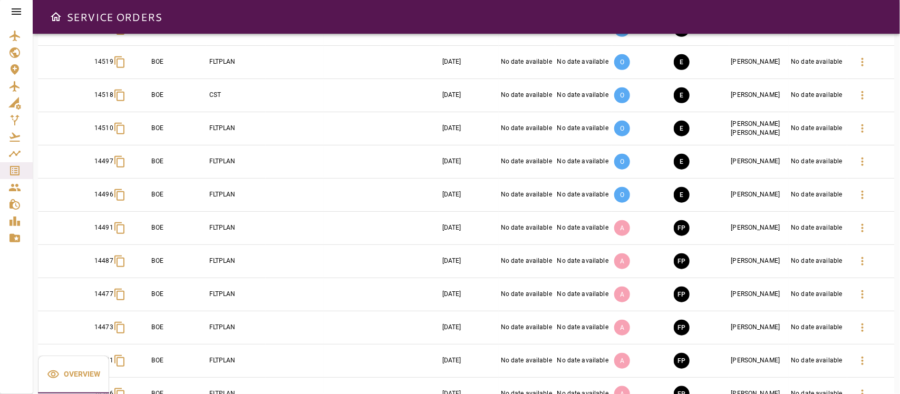
scroll to position [354, 0]
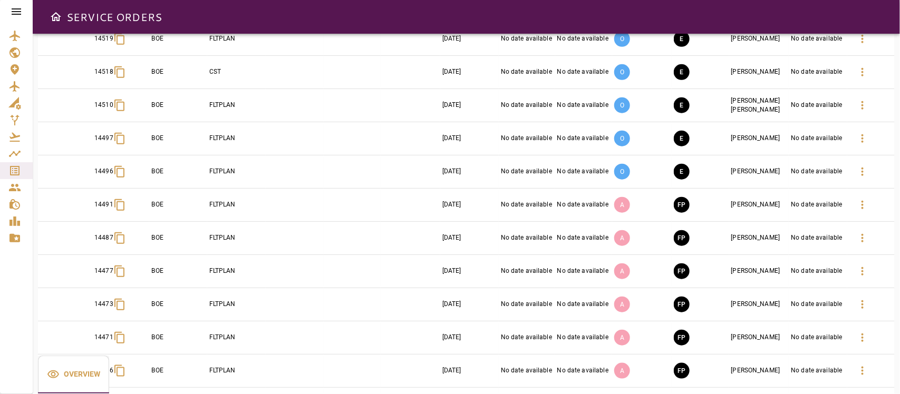
click at [799, 307] on icon "button" at bounding box center [862, 304] width 13 height 13
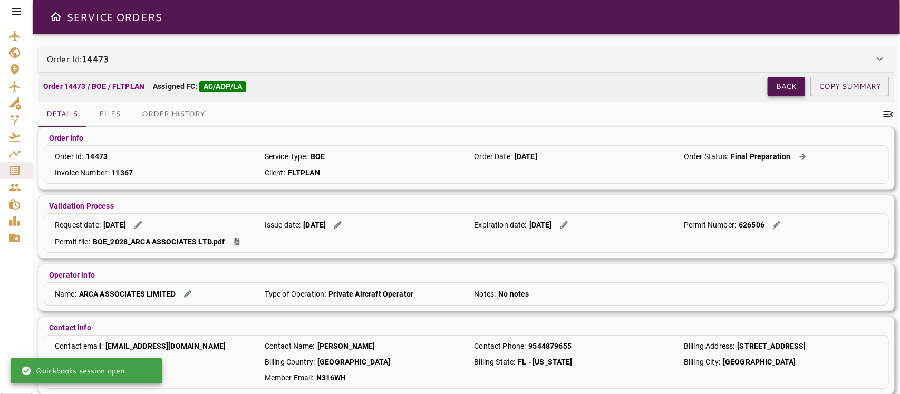
click at [783, 84] on button "Back" at bounding box center [785, 87] width 37 height 20
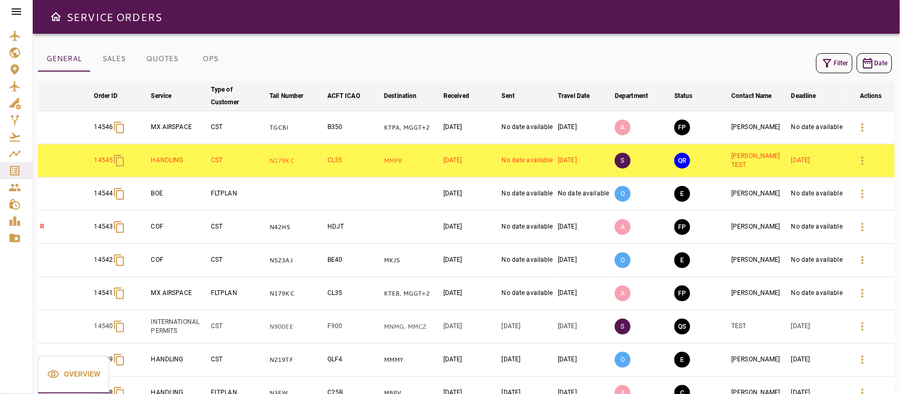
click at [799, 62] on button "Filter" at bounding box center [834, 63] width 36 height 20
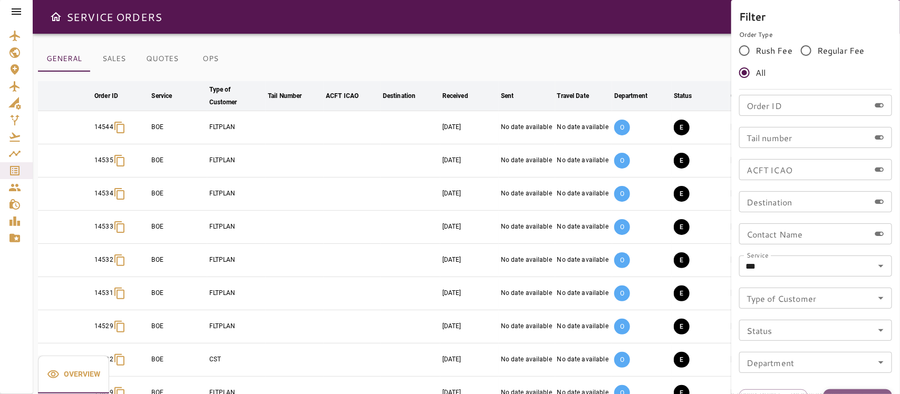
click at [799, 350] on button "Apply" at bounding box center [857, 400] width 69 height 20
click at [598, 51] on div at bounding box center [450, 197] width 900 height 394
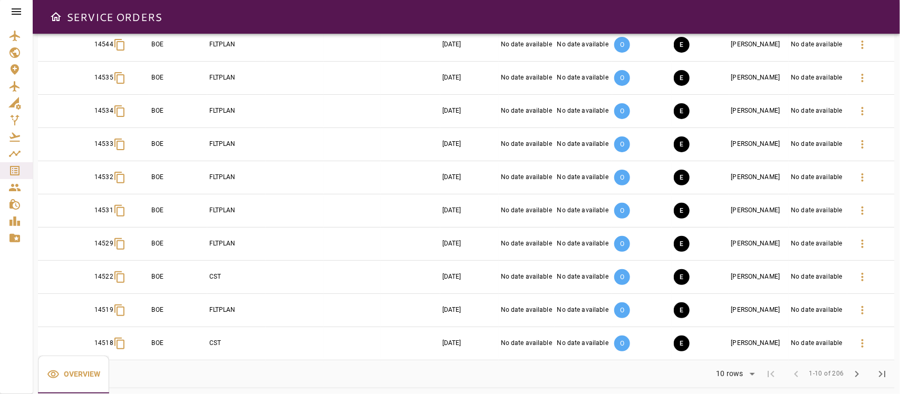
scroll to position [91, 0]
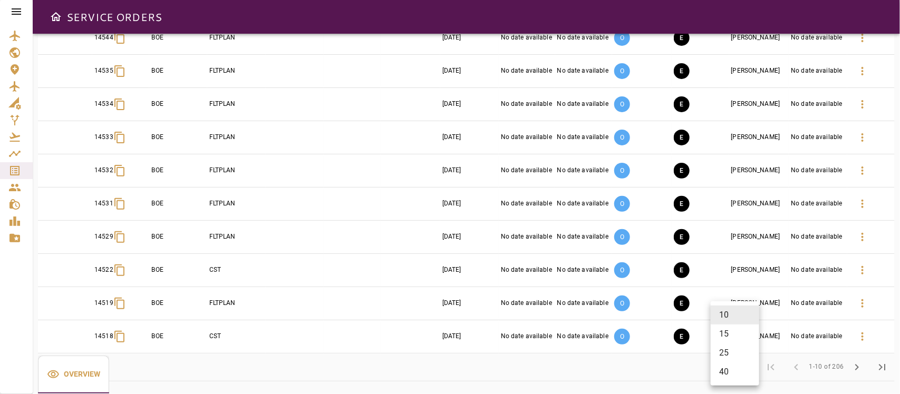
click at [744, 350] on body "SERVICE ORDERS GENERAL SALES QUOTES OPS Filter Date arrow_downward Order ID arr…" at bounding box center [450, 197] width 900 height 394
click at [725, 338] on li "15" at bounding box center [735, 334] width 48 height 19
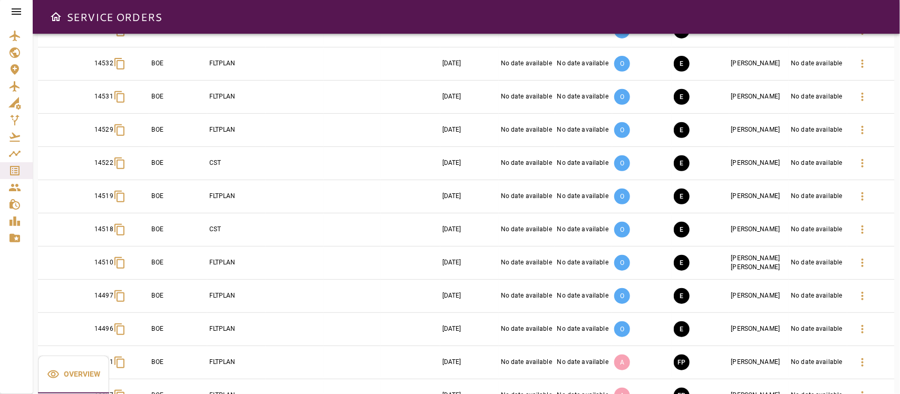
scroll to position [257, 0]
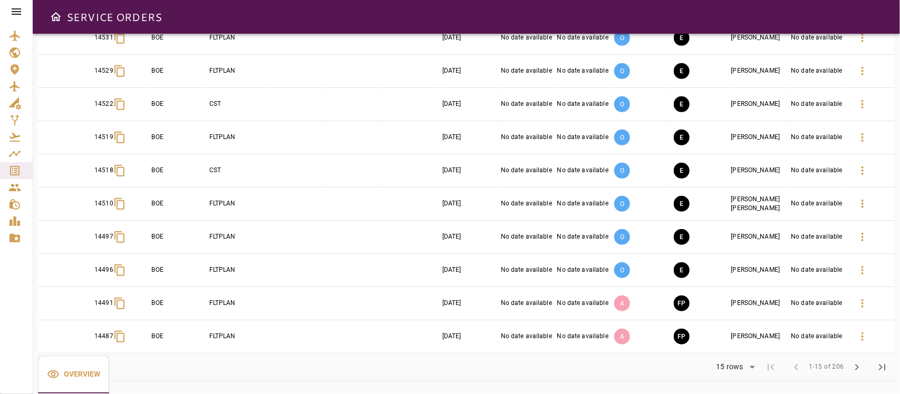
click at [723, 350] on body "SERVICE ORDERS GENERAL SALES QUOTES OPS Filter Date arrow_downward Order ID arr…" at bounding box center [450, 197] width 900 height 394
click at [727, 350] on li "25" at bounding box center [735, 353] width 48 height 19
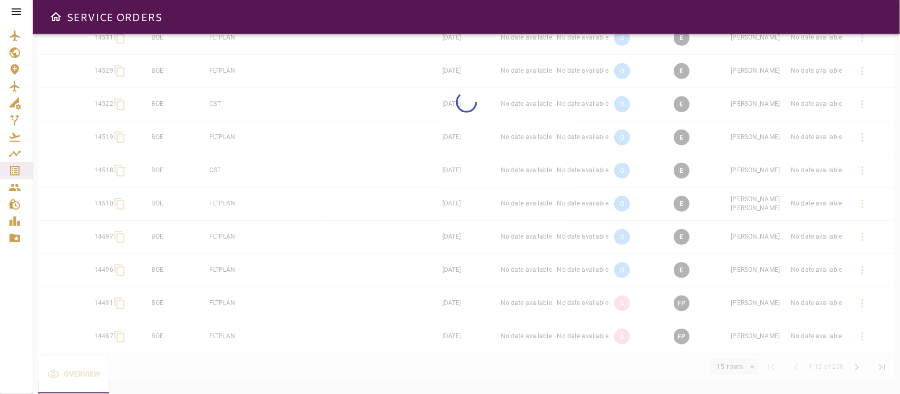
type input "**"
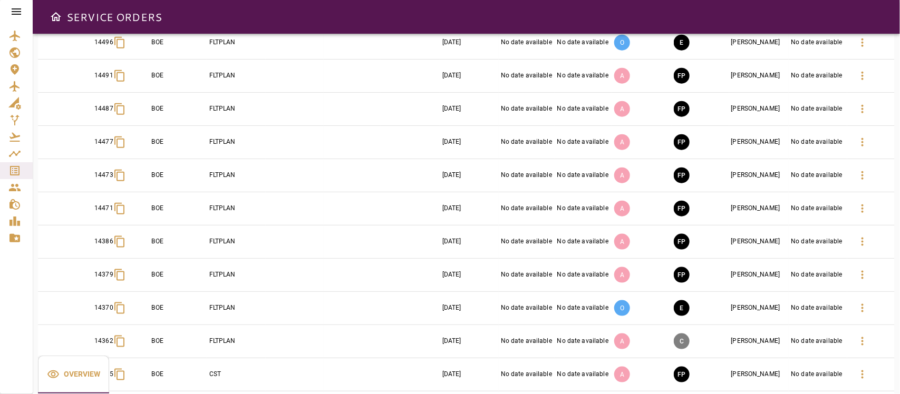
scroll to position [459, 0]
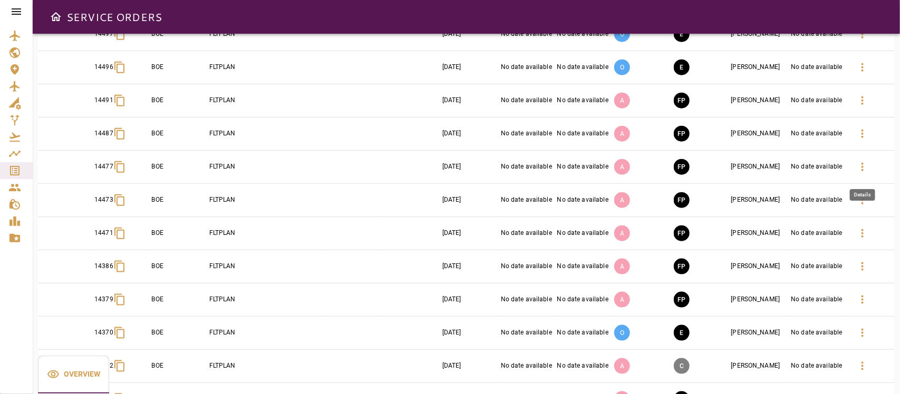
click at [799, 170] on icon "button" at bounding box center [862, 167] width 13 height 13
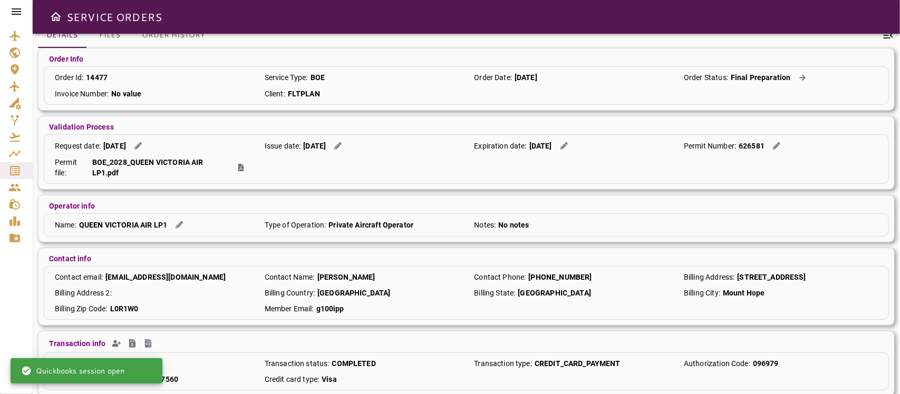
scroll to position [96, 0]
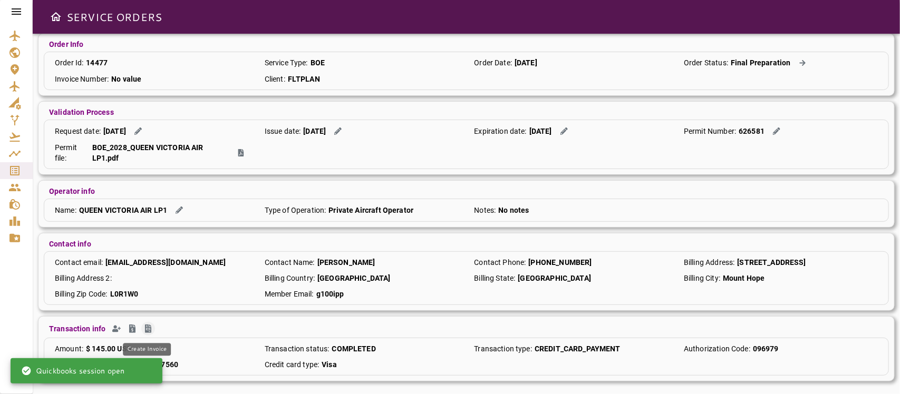
click at [149, 328] on icon "Create Invoice" at bounding box center [148, 329] width 6 height 8
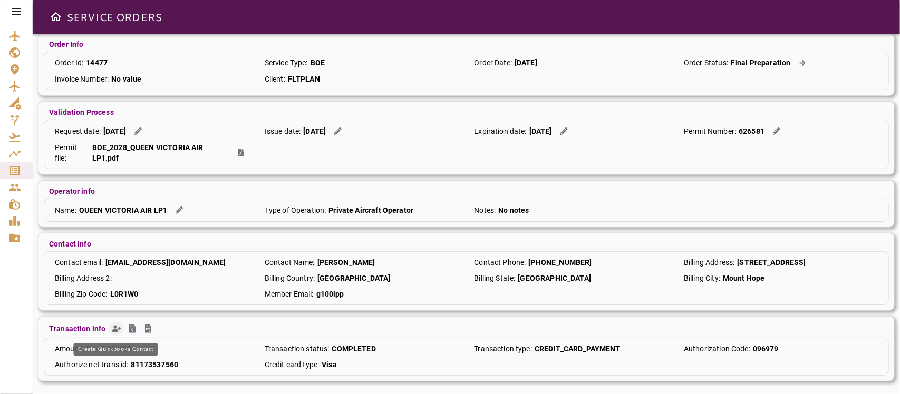
click at [114, 328] on icon "Create Quickbooks Contact" at bounding box center [116, 329] width 8 height 7
drag, startPoint x: 131, startPoint y: 365, endPoint x: 186, endPoint y: 373, distance: 55.5
click at [186, 350] on div "Amount : $ 145.00 USD Transaction status : COMPLETED Transaction type : CREDIT_…" at bounding box center [466, 357] width 845 height 38
copy p "81173537560"
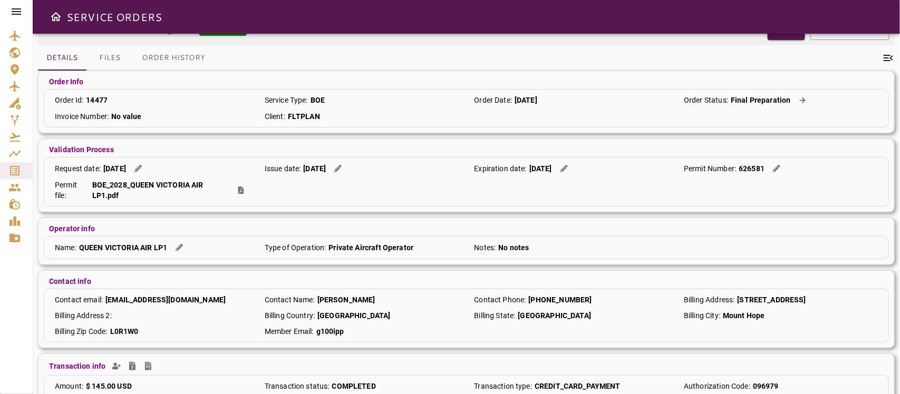
scroll to position [0, 0]
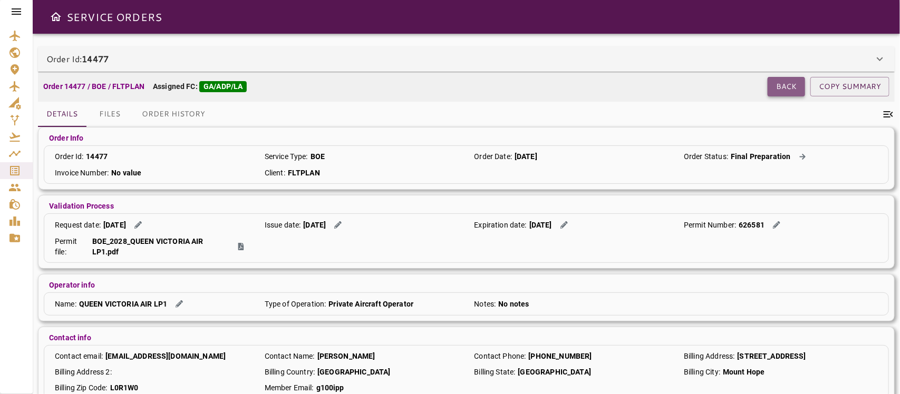
click at [786, 89] on button "Back" at bounding box center [785, 87] width 37 height 20
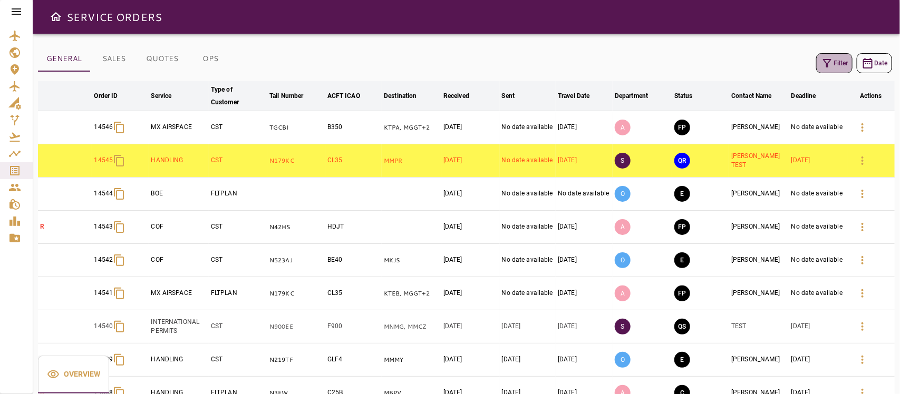
click at [799, 62] on icon "button" at bounding box center [827, 63] width 13 height 13
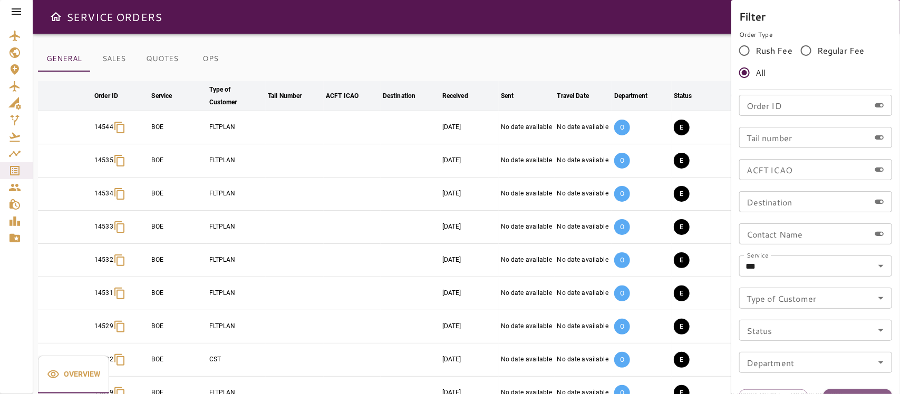
drag, startPoint x: 868, startPoint y: 392, endPoint x: 858, endPoint y: 386, distance: 11.3
click at [799, 350] on button "Apply" at bounding box center [857, 400] width 69 height 20
click at [628, 51] on div at bounding box center [450, 197] width 900 height 394
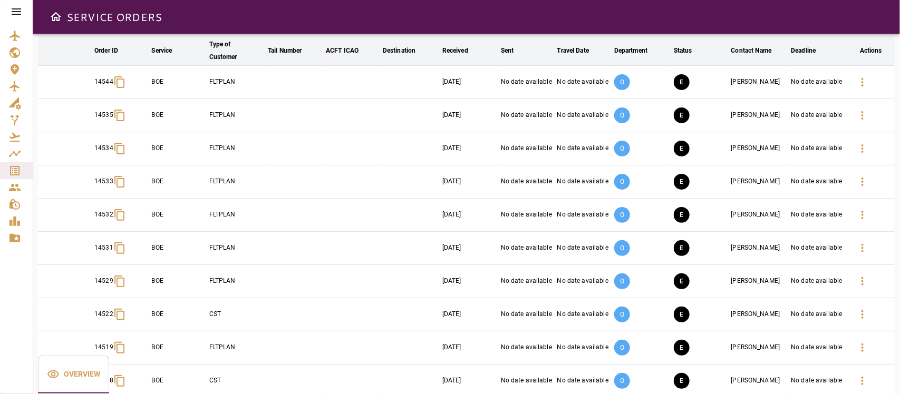
scroll to position [91, 0]
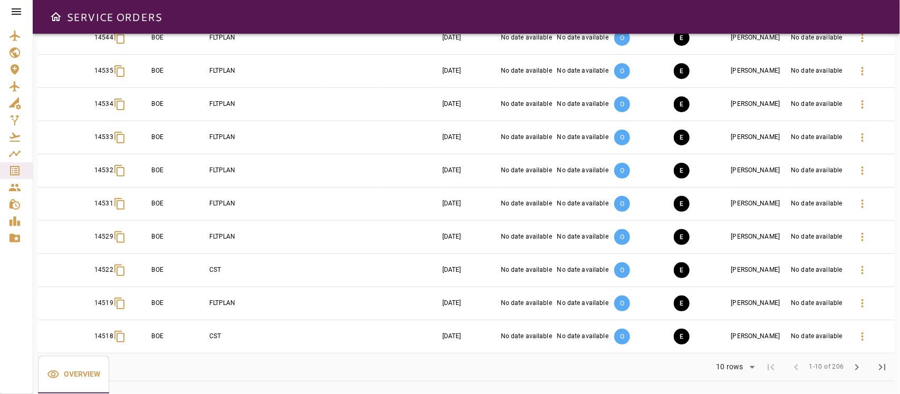
click at [728, 350] on body "SERVICE ORDERS GENERAL SALES QUOTES OPS Filter Date arrow_downward Order ID arr…" at bounding box center [450, 197] width 900 height 394
click at [726, 350] on li "25" at bounding box center [735, 353] width 48 height 19
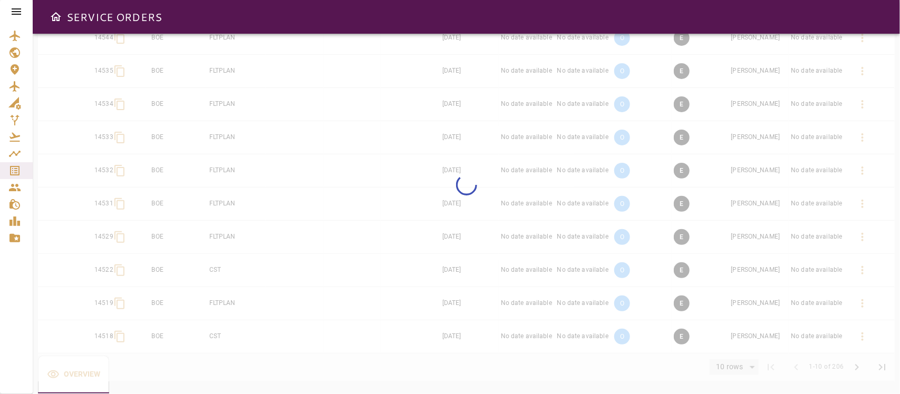
type input "**"
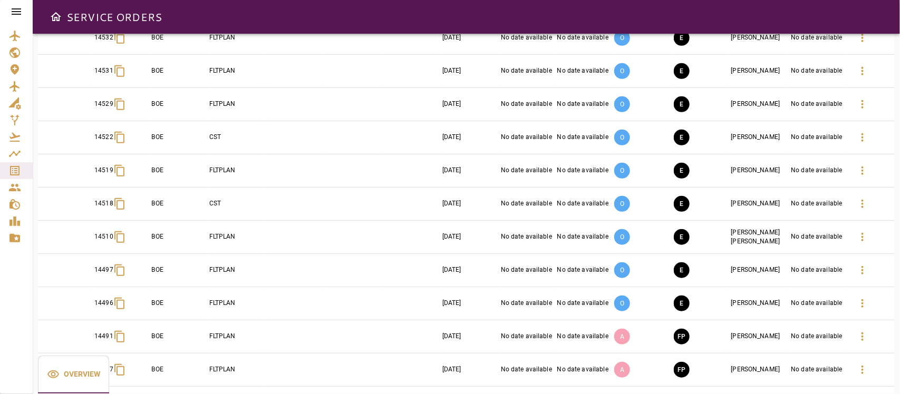
scroll to position [288, 0]
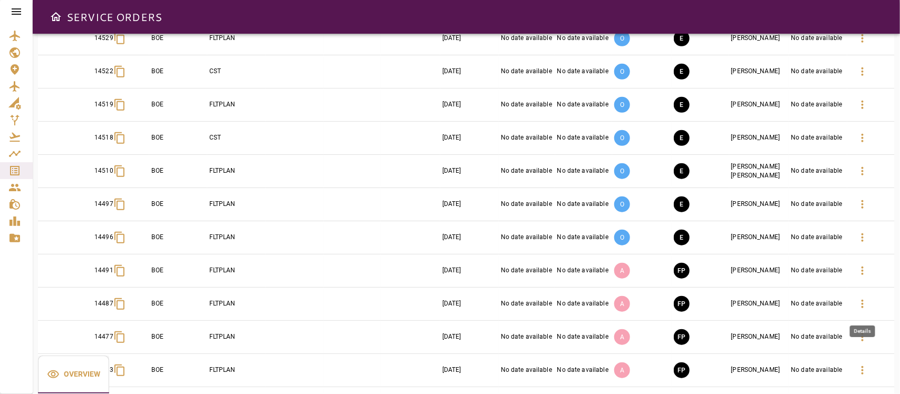
click at [799, 308] on icon "button" at bounding box center [862, 304] width 13 height 13
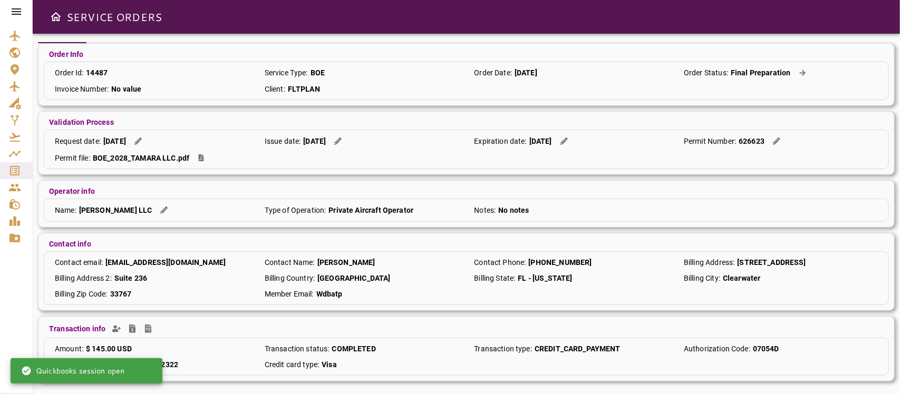
scroll to position [86, 0]
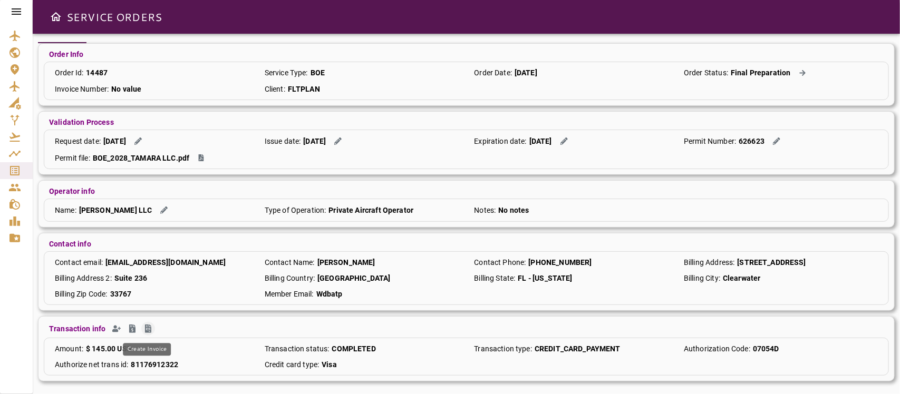
click at [145, 326] on icon "Create Invoice" at bounding box center [148, 329] width 6 height 8
click at [111, 328] on button "Create Quickbooks Contact" at bounding box center [117, 329] width 14 height 14
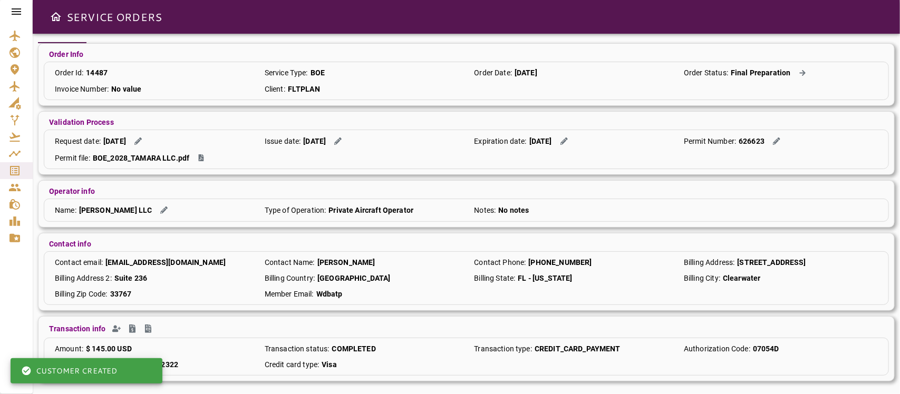
drag, startPoint x: 655, startPoint y: 218, endPoint x: 631, endPoint y: 229, distance: 26.9
click at [655, 218] on div "Name : [PERSON_NAME] LLC Type of Operation : Private Aircraft Operator Notes : …" at bounding box center [466, 210] width 845 height 23
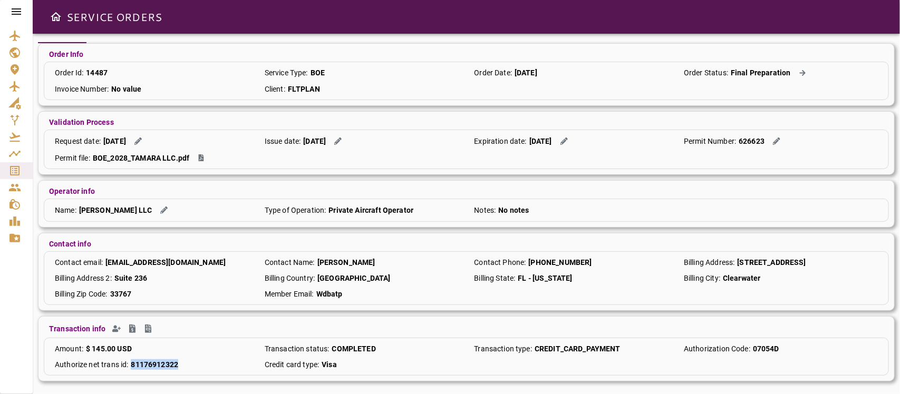
drag, startPoint x: 130, startPoint y: 364, endPoint x: 198, endPoint y: 361, distance: 68.0
click at [198, 350] on div "Authorize net trans id : 81176912322" at bounding box center [152, 364] width 205 height 11
copy p "81176912322"
click at [214, 350] on div "Amount : $ 145.00 USD Transaction status : COMPLETED Transaction type : CREDIT_…" at bounding box center [466, 357] width 845 height 38
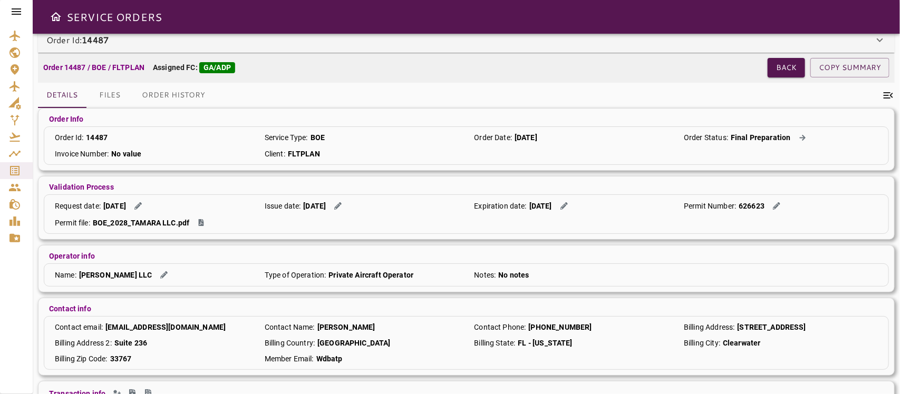
scroll to position [0, 0]
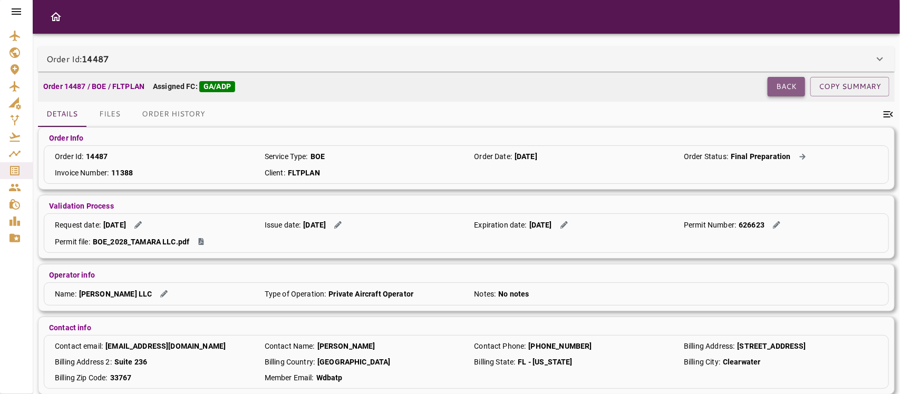
click at [781, 85] on button "Back" at bounding box center [785, 87] width 37 height 20
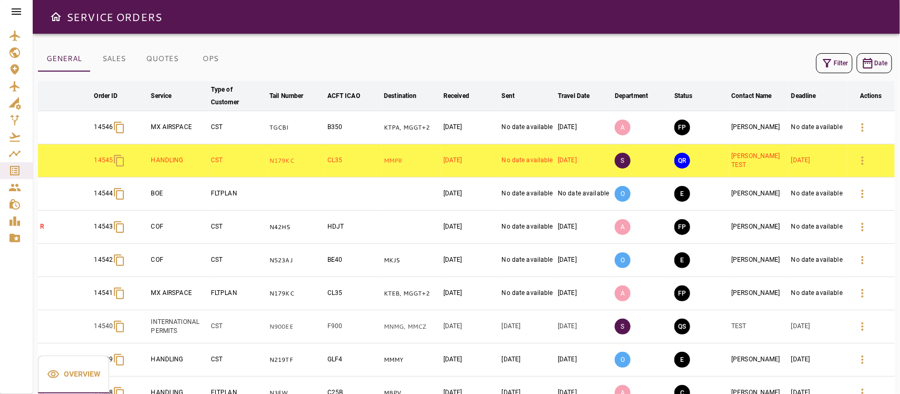
click at [841, 58] on button "Filter" at bounding box center [834, 63] width 36 height 20
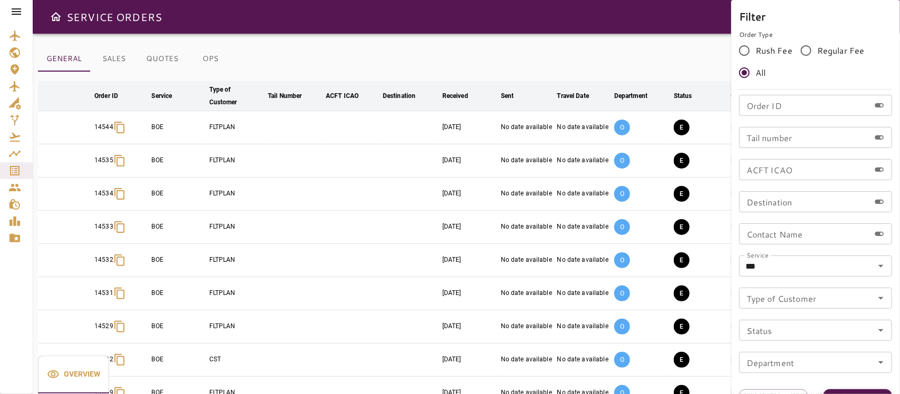
click at [844, 390] on button "Apply" at bounding box center [857, 400] width 69 height 20
click at [685, 46] on div at bounding box center [450, 197] width 900 height 394
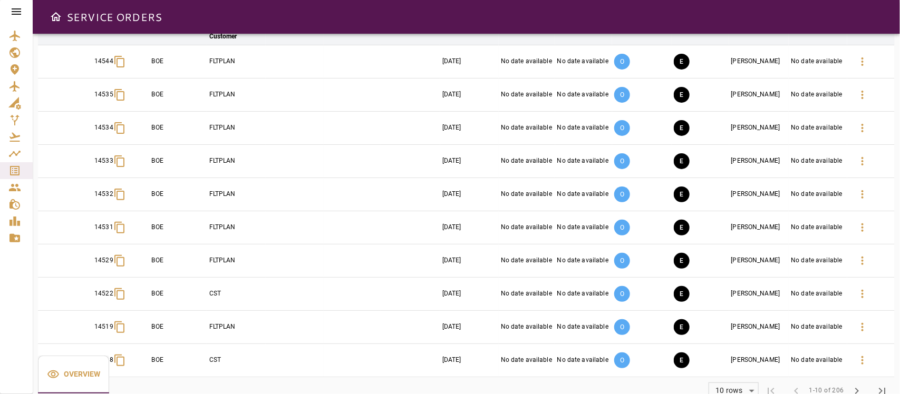
scroll to position [91, 0]
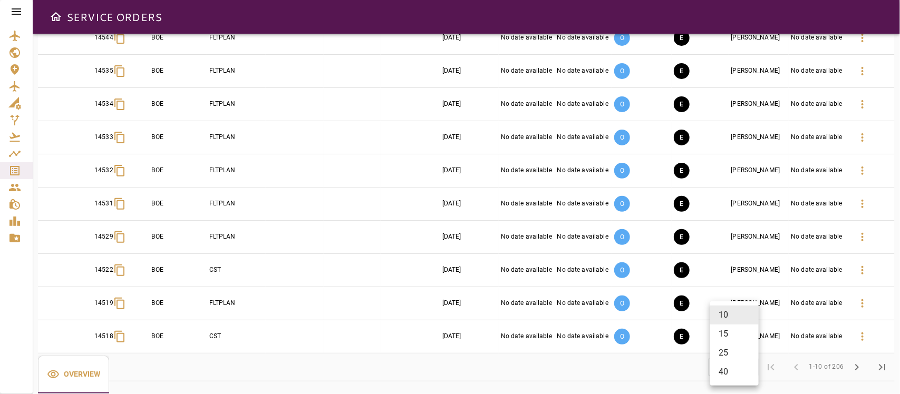
click at [737, 372] on body "SERVICE ORDERS GENERAL SALES QUOTES OPS Filter Date arrow_downward Order ID arr…" at bounding box center [450, 197] width 900 height 394
click at [722, 354] on li "25" at bounding box center [734, 353] width 48 height 19
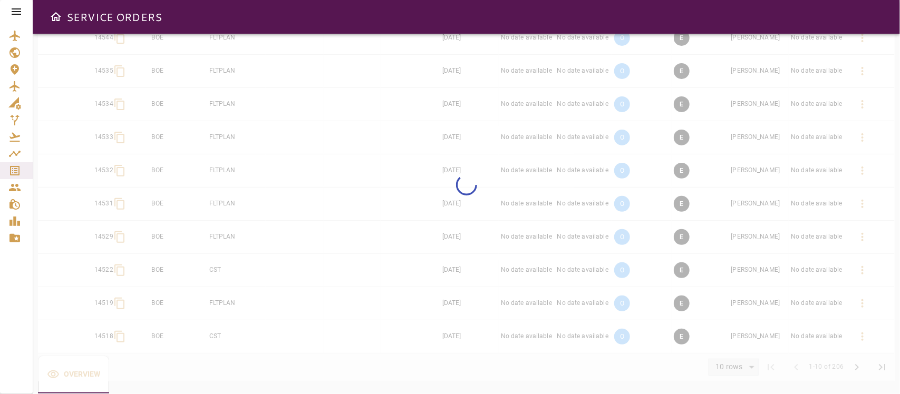
type input "**"
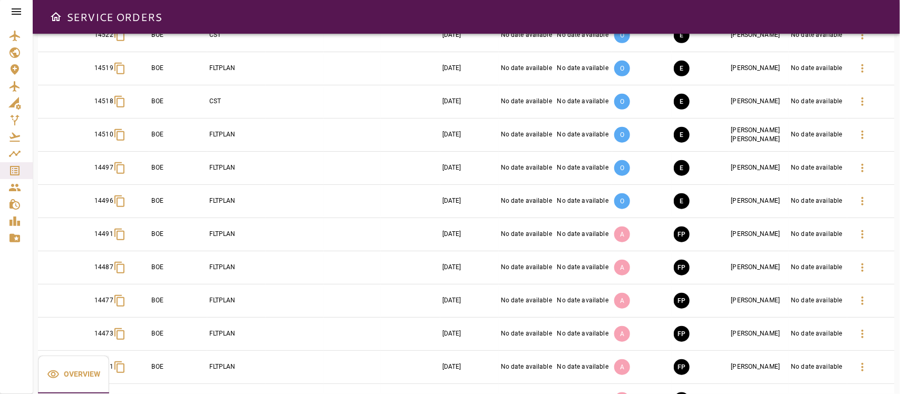
scroll to position [354, 0]
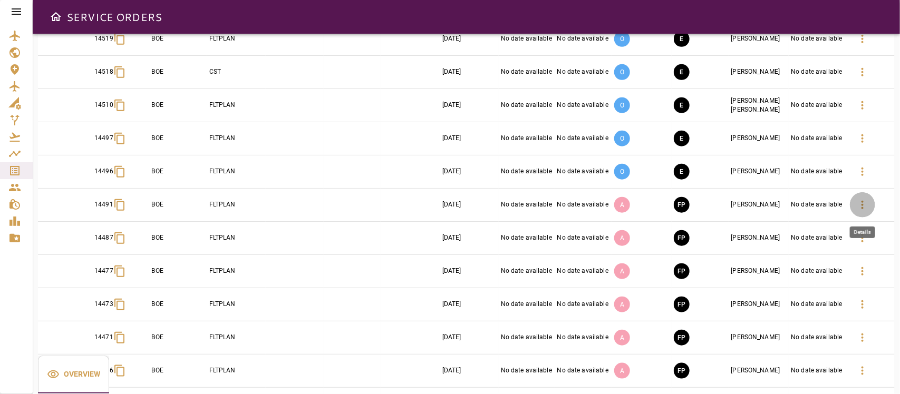
click at [860, 211] on icon "button" at bounding box center [862, 205] width 13 height 13
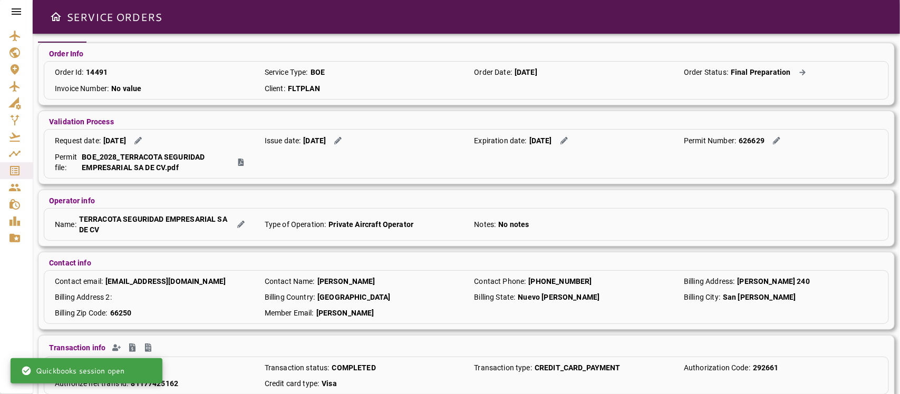
scroll to position [105, 0]
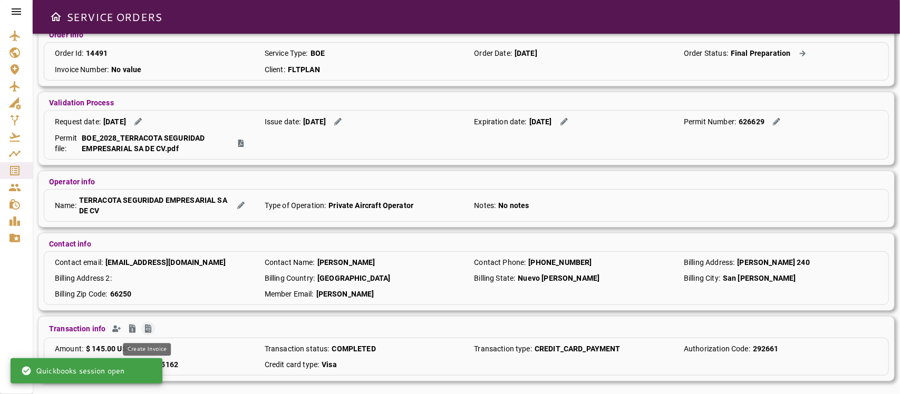
click at [145, 328] on icon "Create Invoice" at bounding box center [148, 329] width 8 height 8
click at [114, 330] on icon "Create Quickbooks Contact" at bounding box center [116, 329] width 8 height 7
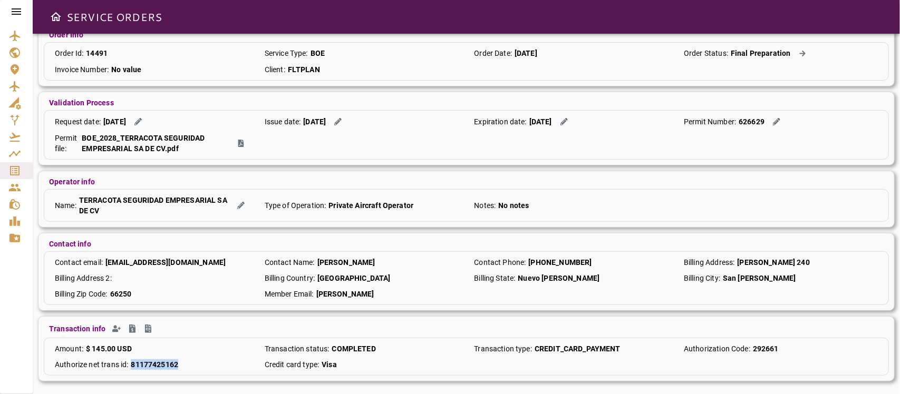
drag, startPoint x: 130, startPoint y: 363, endPoint x: 203, endPoint y: 365, distance: 73.3
click at [201, 365] on div "Authorize net trans id : 81177425162" at bounding box center [152, 364] width 205 height 11
copy p "81177425162"
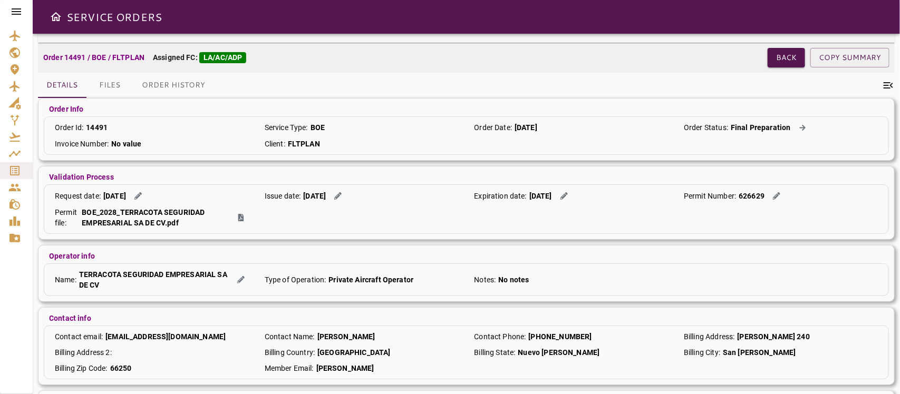
scroll to position [0, 0]
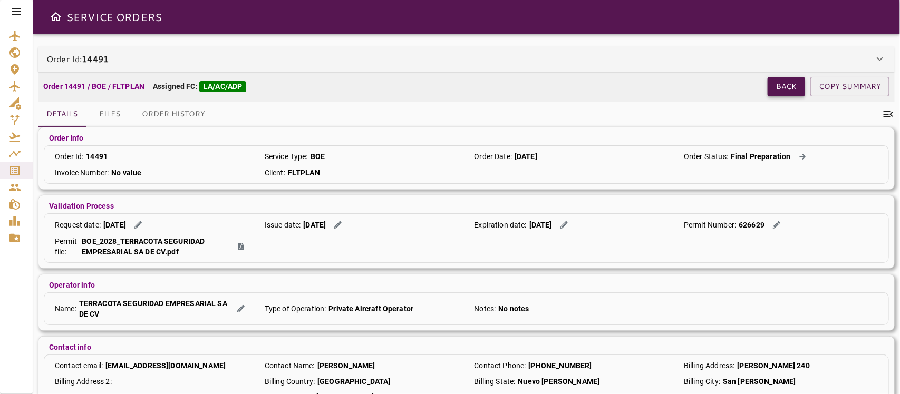
click at [781, 91] on button "Back" at bounding box center [785, 87] width 37 height 20
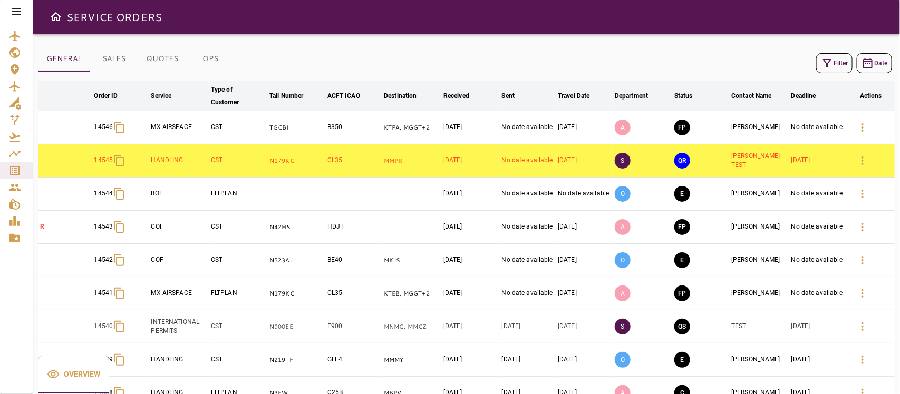
click at [831, 60] on icon "button" at bounding box center [827, 63] width 13 height 13
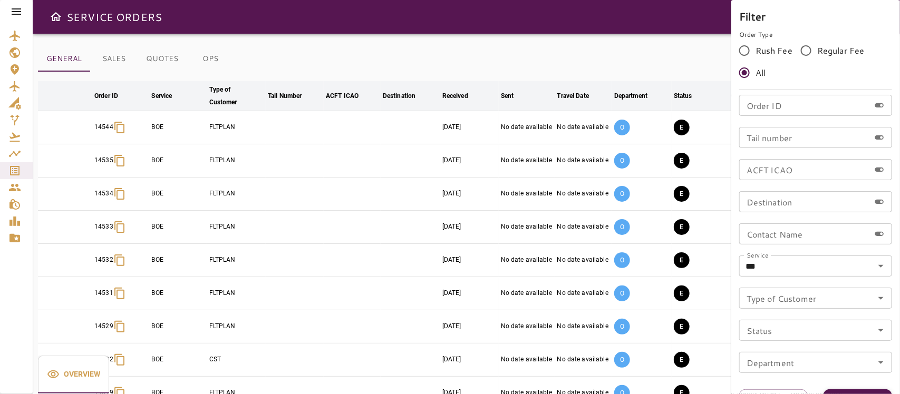
click at [855, 393] on button "Apply" at bounding box center [857, 400] width 69 height 20
click at [625, 30] on div at bounding box center [450, 197] width 900 height 394
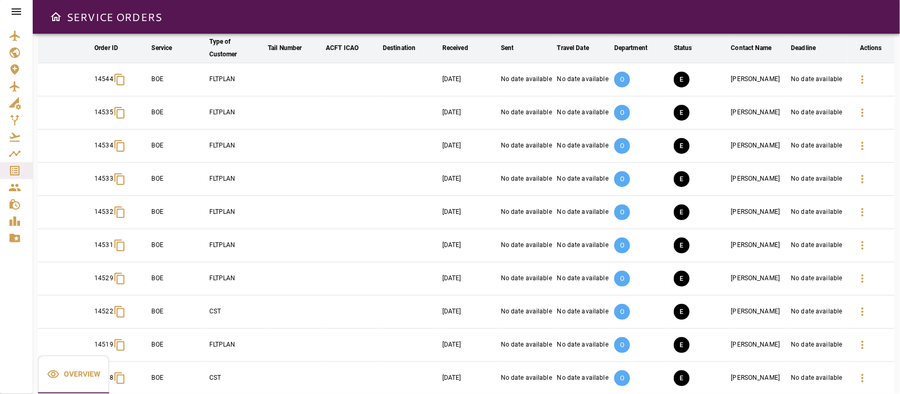
scroll to position [91, 0]
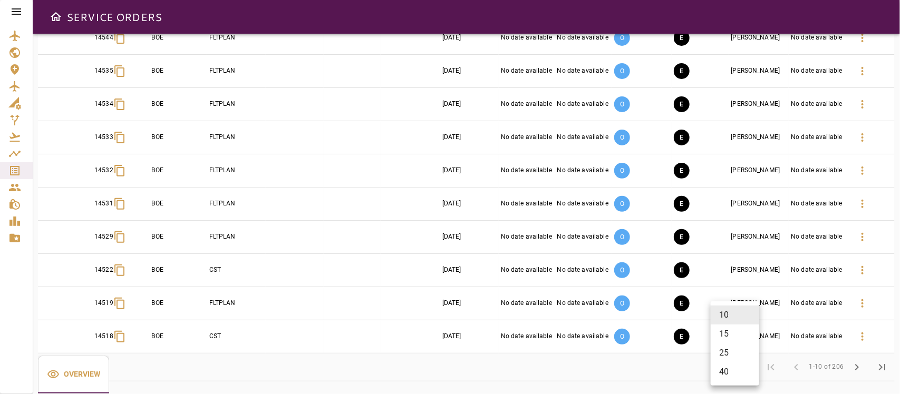
click at [728, 371] on body "SERVICE ORDERS GENERAL SALES QUOTES OPS Filter Date arrow_downward Order ID arr…" at bounding box center [450, 197] width 900 height 394
click at [725, 352] on li "25" at bounding box center [735, 353] width 48 height 19
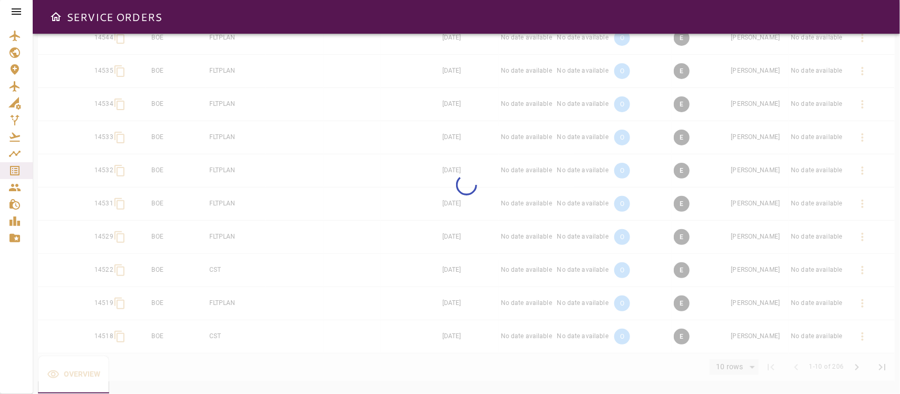
type input "**"
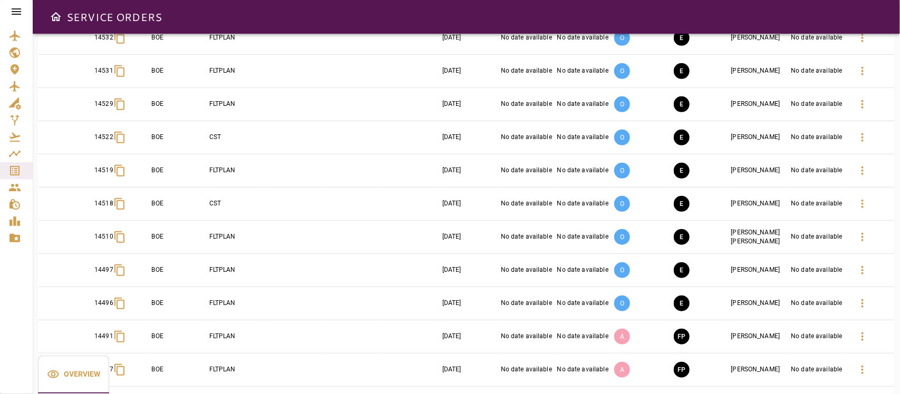
scroll to position [157, 0]
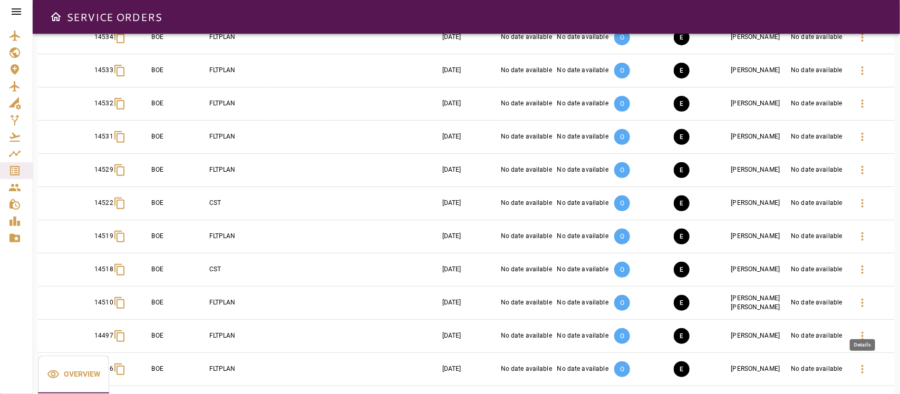
click at [866, 366] on icon "button" at bounding box center [862, 369] width 13 height 13
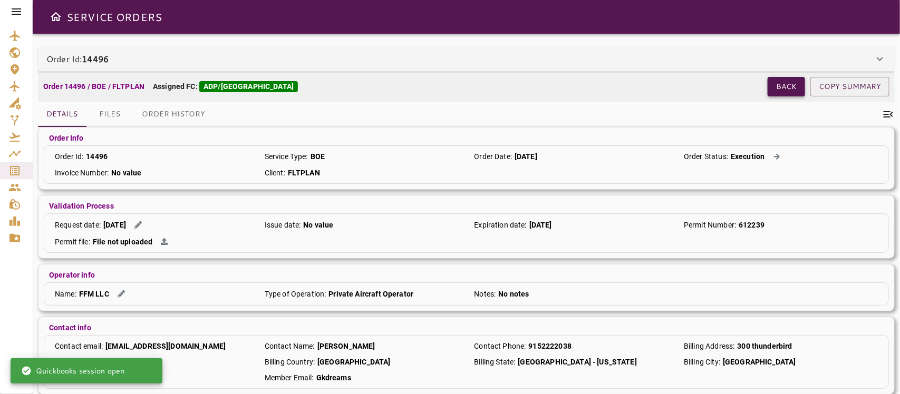
click at [781, 90] on button "Back" at bounding box center [785, 87] width 37 height 20
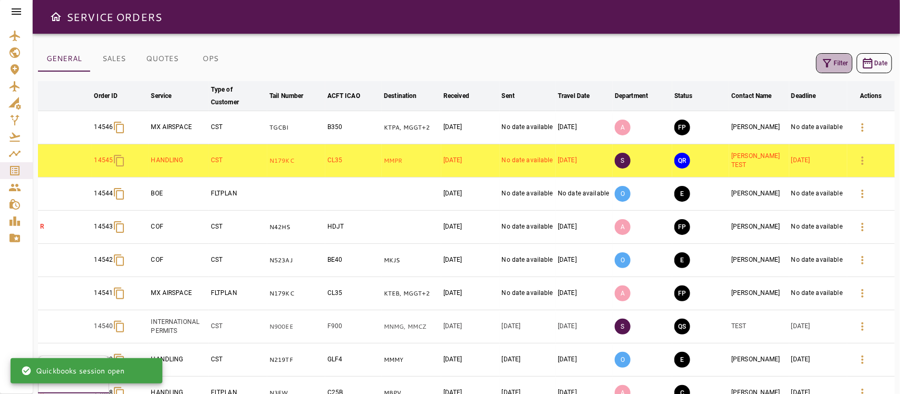
click at [829, 61] on icon "button" at bounding box center [827, 63] width 8 height 8
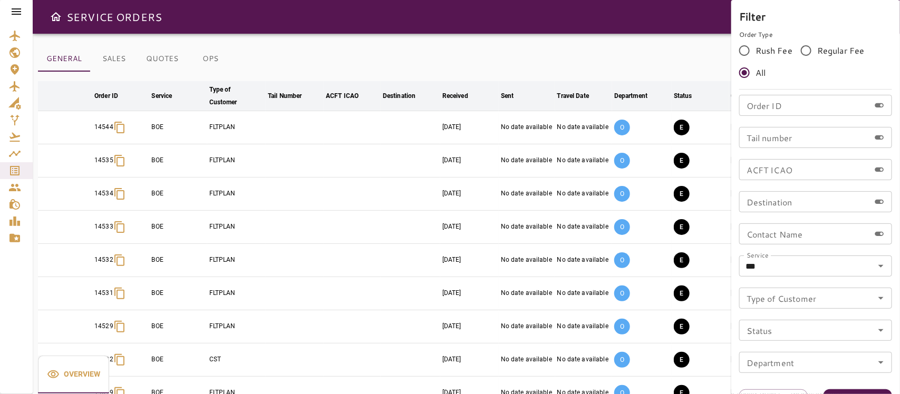
click at [652, 54] on div at bounding box center [450, 197] width 900 height 394
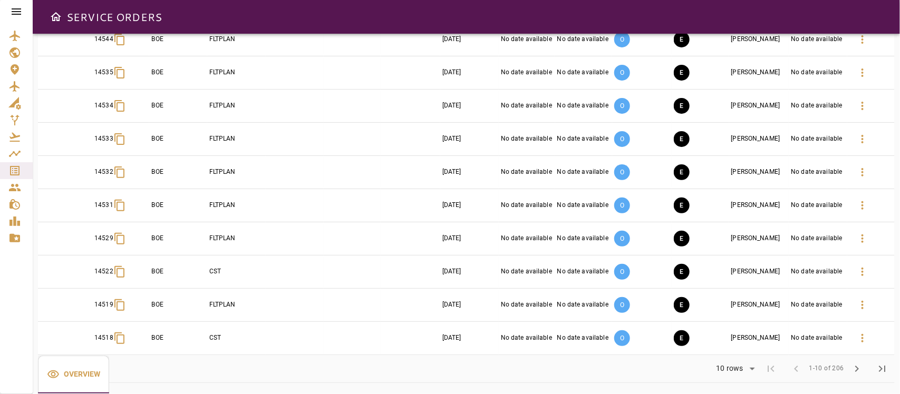
scroll to position [91, 0]
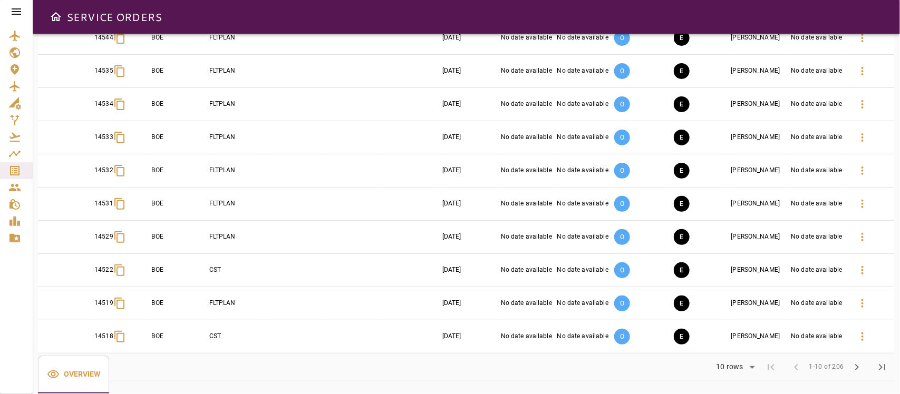
click at [744, 370] on body "SERVICE ORDERS GENERAL SALES QUOTES OPS Filter Date arrow_downward Order ID arr…" at bounding box center [450, 197] width 900 height 394
click at [731, 351] on li "25" at bounding box center [735, 353] width 48 height 19
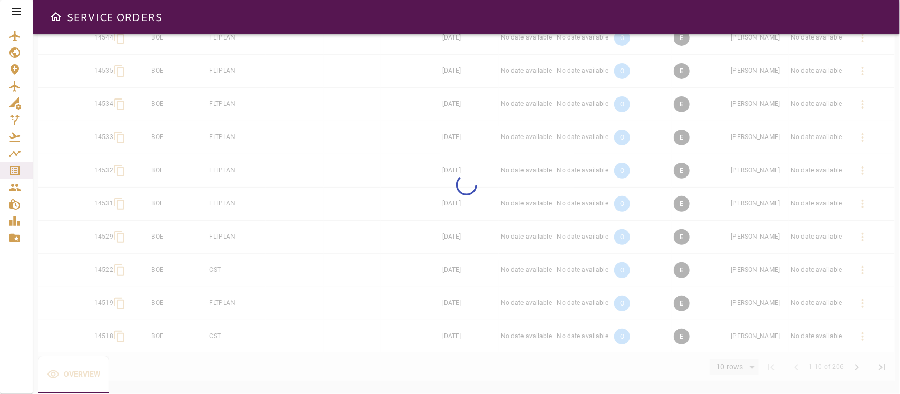
type input "**"
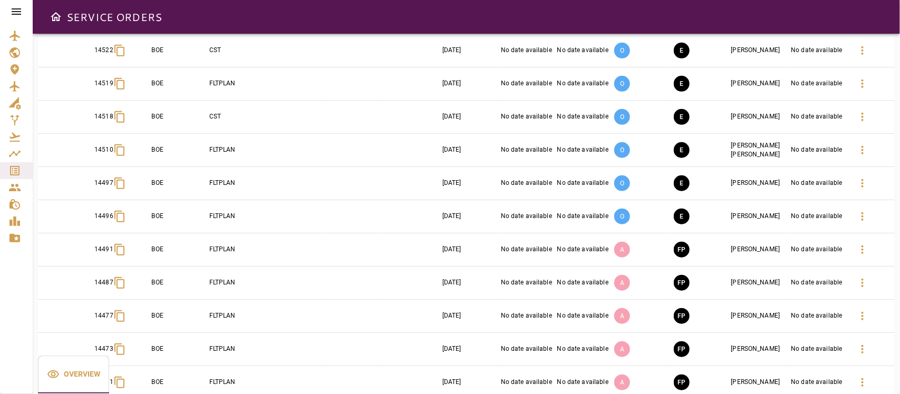
scroll to position [288, 0]
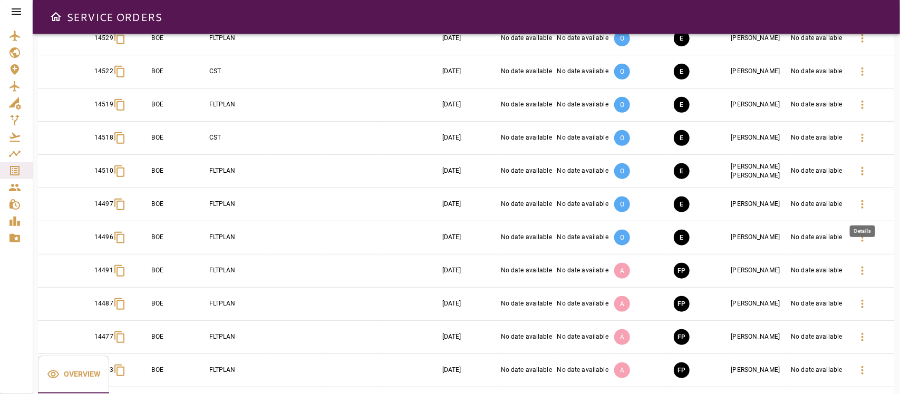
click at [868, 209] on icon "button" at bounding box center [862, 204] width 13 height 13
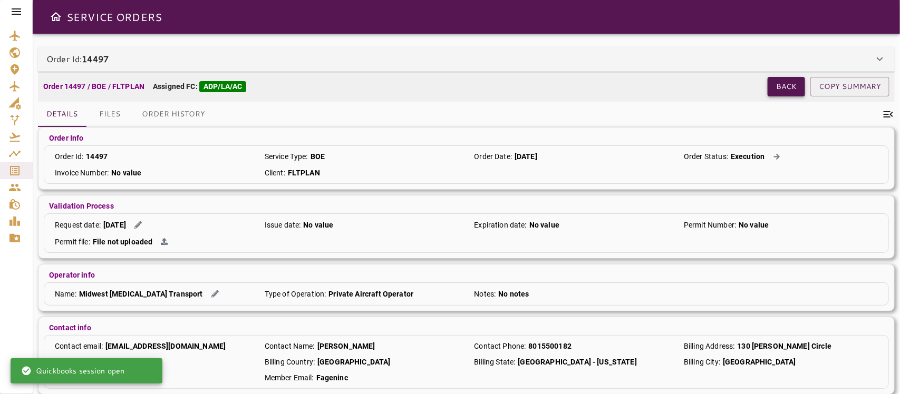
click at [779, 87] on button "Back" at bounding box center [785, 87] width 37 height 20
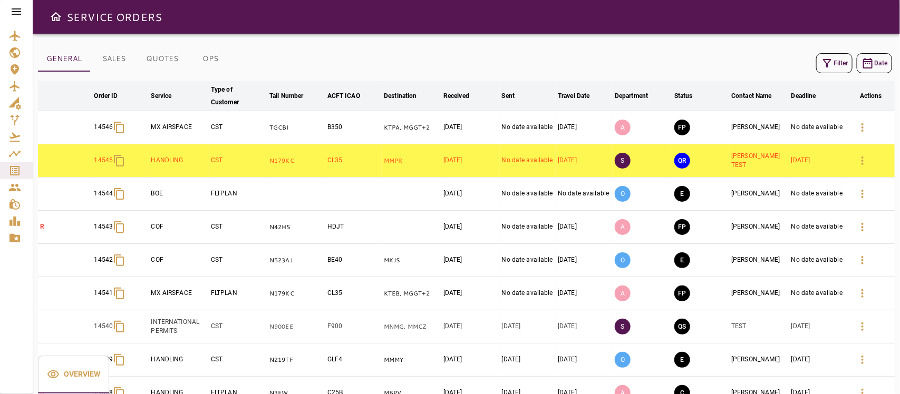
click at [14, 11] on icon at bounding box center [16, 11] width 9 height 6
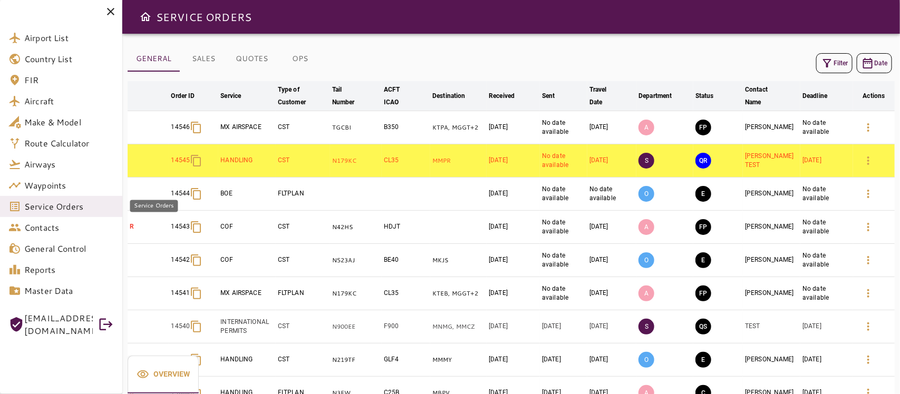
click at [48, 207] on span "Service Orders" at bounding box center [69, 206] width 90 height 13
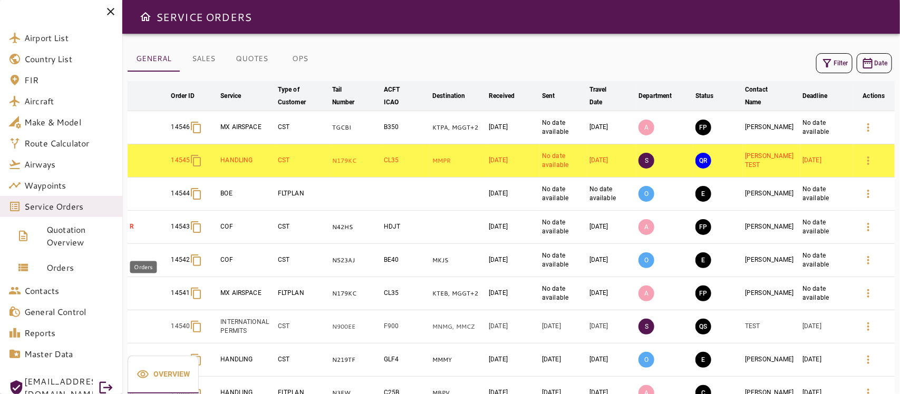
click at [58, 268] on span "Orders" at bounding box center [79, 267] width 67 height 13
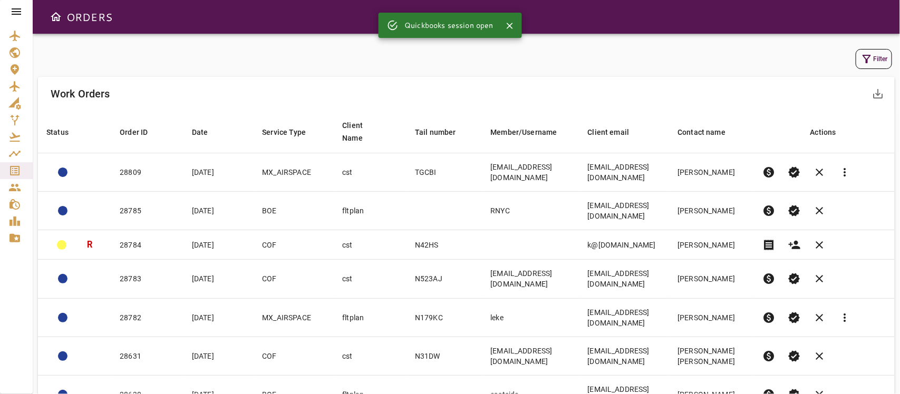
click at [870, 59] on icon "button" at bounding box center [866, 59] width 13 height 13
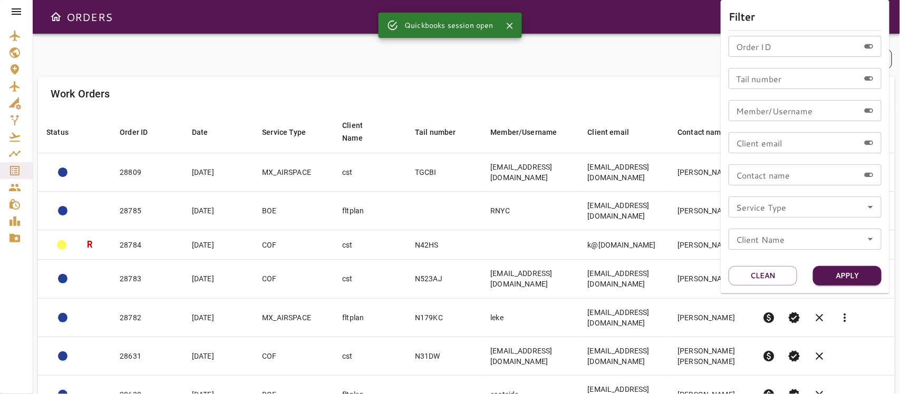
click at [870, 206] on icon "Open" at bounding box center [870, 207] width 5 height 3
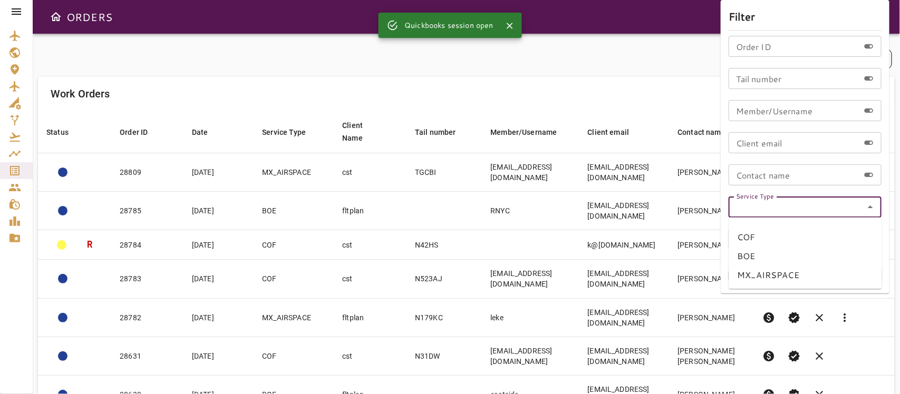
click at [741, 253] on li "BOE" at bounding box center [805, 256] width 153 height 19
type input "***"
click at [837, 270] on button "Apply" at bounding box center [847, 276] width 69 height 20
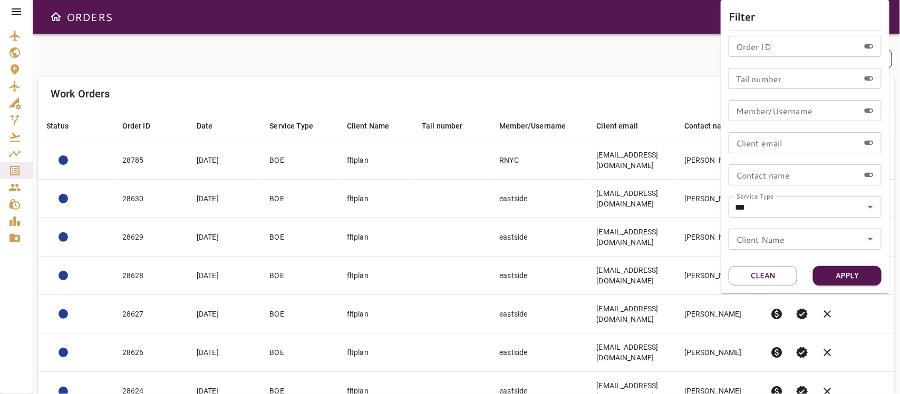
click at [601, 80] on div at bounding box center [450, 197] width 900 height 394
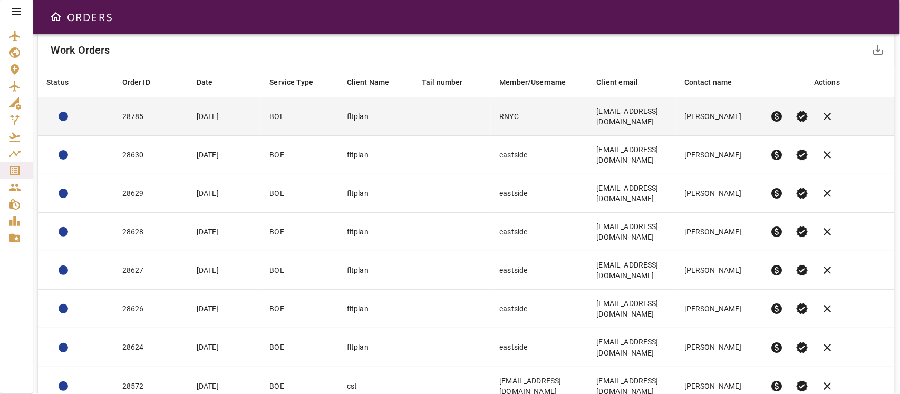
scroll to position [91, 0]
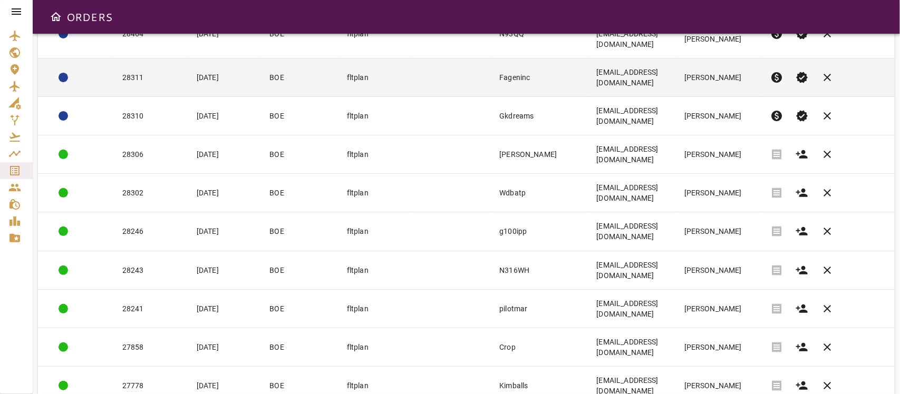
scroll to position [143, 0]
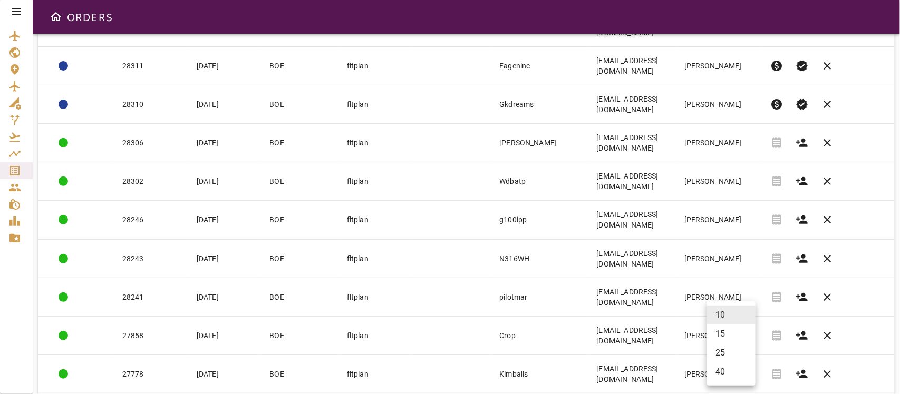
click at [748, 365] on body "ORDERS Filter Work Orders save_alt Status arrow_downward Order ID arrow_downwar…" at bounding box center [450, 197] width 900 height 394
click at [721, 374] on li "40" at bounding box center [731, 372] width 48 height 19
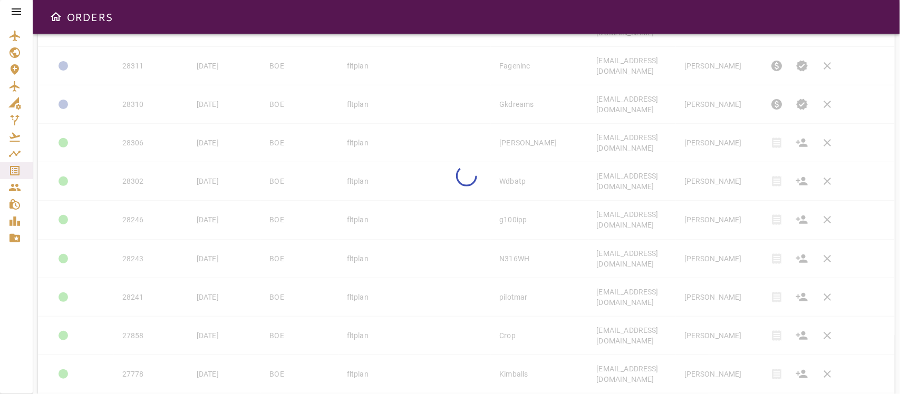
type input "**"
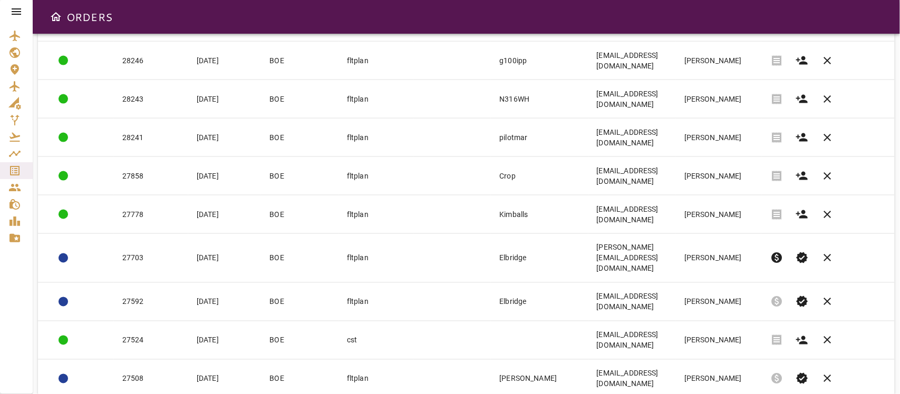
scroll to position [675, 0]
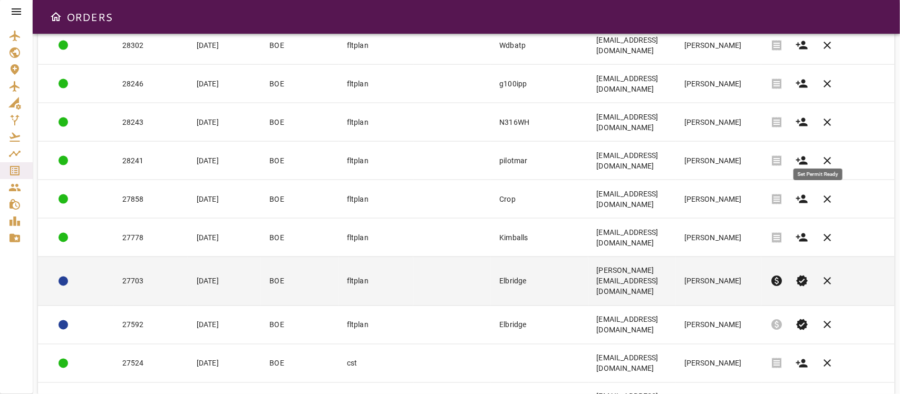
click at [808, 275] on span "verified" at bounding box center [801, 281] width 13 height 13
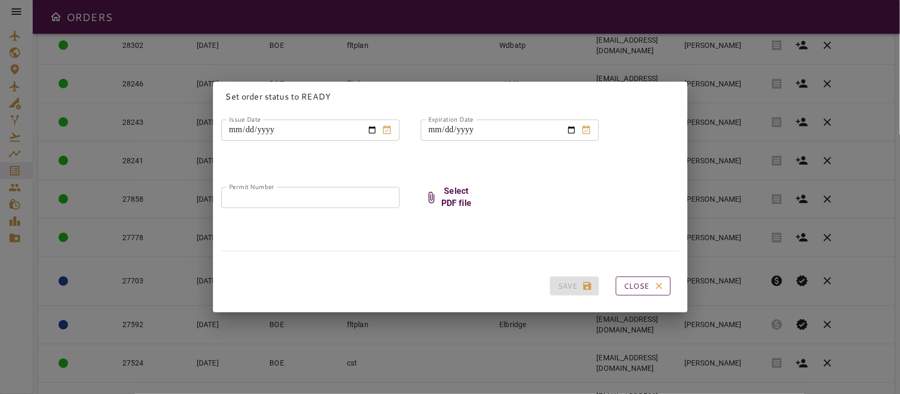
click at [636, 280] on button "Close" at bounding box center [643, 287] width 55 height 20
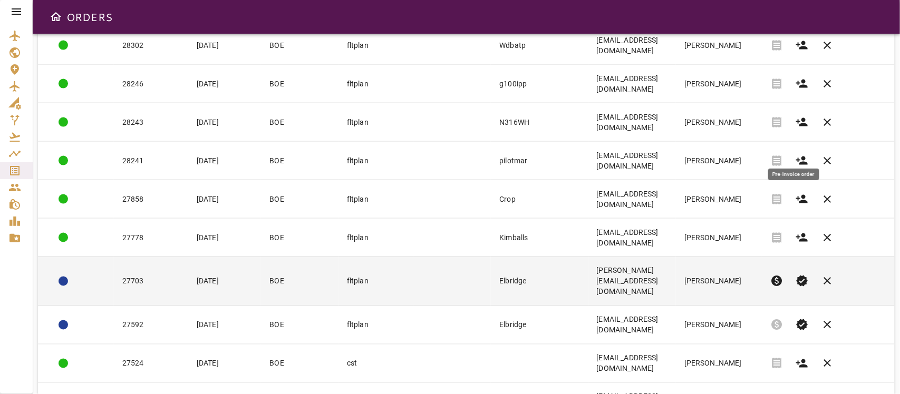
click at [783, 275] on span "paid" at bounding box center [776, 281] width 13 height 13
click at [509, 257] on td "Elbridge" at bounding box center [539, 281] width 97 height 49
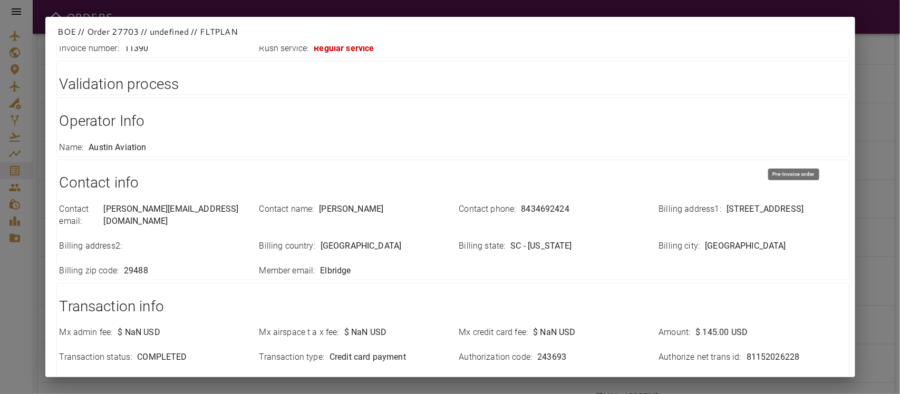
scroll to position [212, 0]
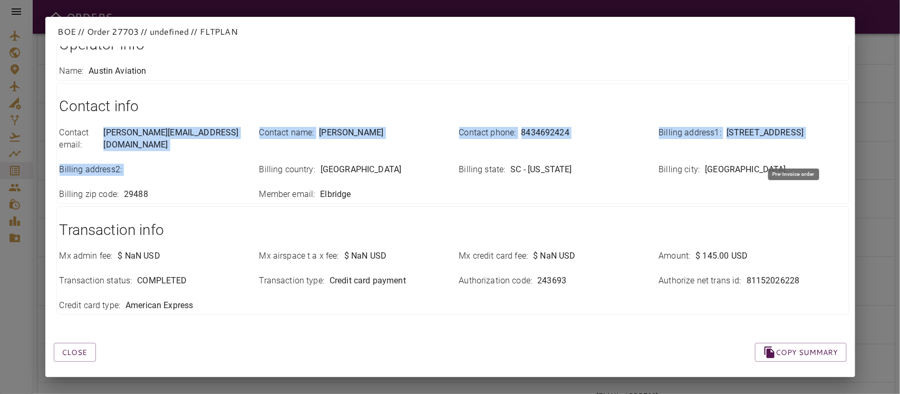
drag, startPoint x: 116, startPoint y: 134, endPoint x: 244, endPoint y: 140, distance: 128.2
click at [244, 140] on div "Contact email : alex@lowcountryaviation.com Contact name : Alex Cavazzoni Conta…" at bounding box center [446, 157] width 799 height 86
click at [247, 139] on div "Contact name : Alex Cavazzoni" at bounding box center [347, 132] width 200 height 37
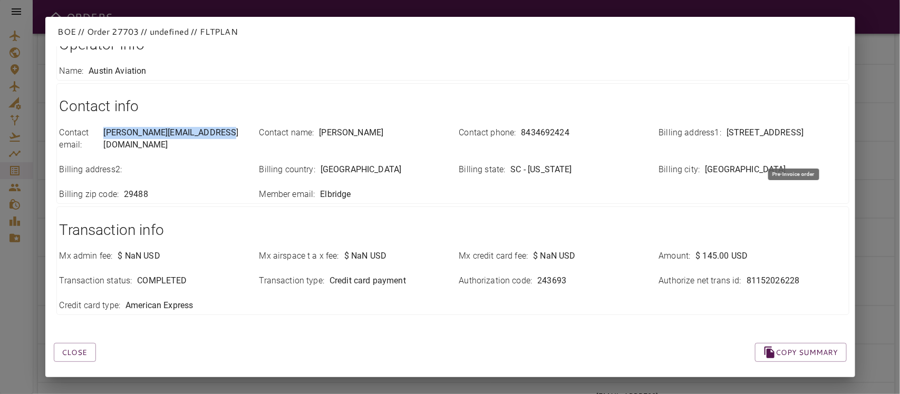
drag, startPoint x: 116, startPoint y: 135, endPoint x: 236, endPoint y: 135, distance: 119.1
click at [236, 135] on div "Contact email : alex@lowcountryaviation.com" at bounding box center [153, 139] width 187 height 24
copy p "[PERSON_NAME][EMAIL_ADDRESS][DOMAIN_NAME]"
drag, startPoint x: 514, startPoint y: 130, endPoint x: 601, endPoint y: 137, distance: 87.3
click at [601, 137] on div "Contact phone : 8434692424" at bounding box center [552, 133] width 187 height 12
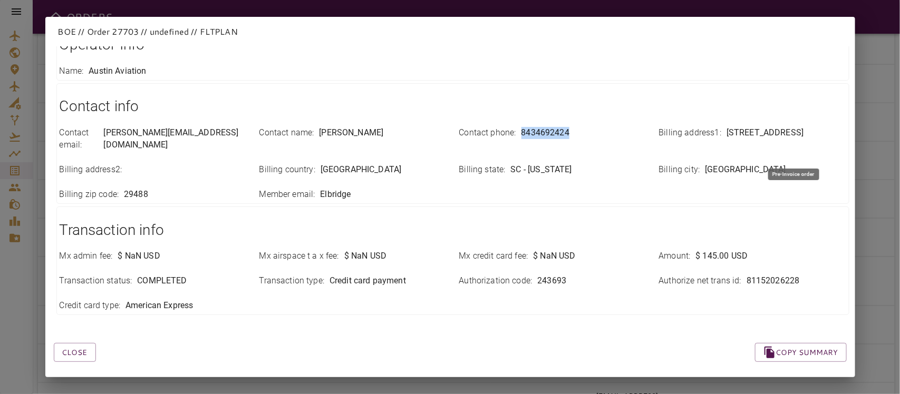
copy p "8434692424"
click at [436, 190] on div "Contact info Contact email : alex@lowcountryaviation.com Contact name : Alex Ca…" at bounding box center [452, 143] width 793 height 121
drag, startPoint x: 718, startPoint y: 135, endPoint x: 791, endPoint y: 137, distance: 72.8
click at [791, 137] on div "Billing address1 : 637 Aviation Way" at bounding box center [752, 133] width 187 height 12
copy p "[STREET_ADDRESS]"
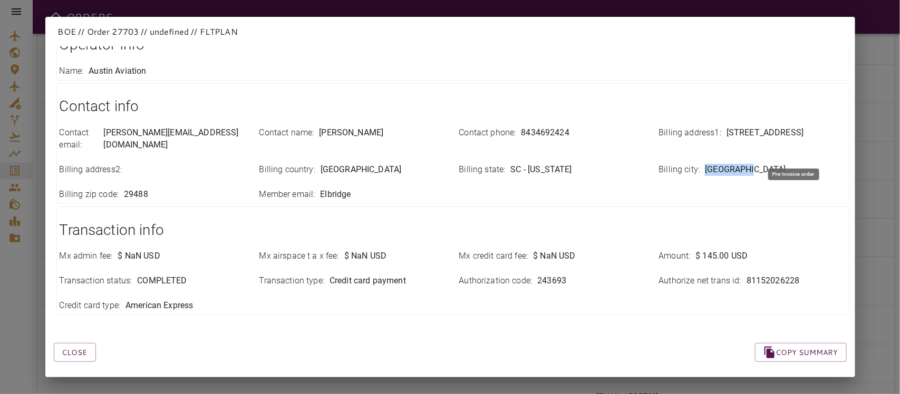
drag, startPoint x: 692, startPoint y: 161, endPoint x: 764, endPoint y: 167, distance: 72.5
click at [764, 167] on div "Contact email : alex@lowcountryaviation.com Contact name : Alex Cavazzoni Conta…" at bounding box center [446, 157] width 799 height 86
copy div "[GEOGRAPHIC_DATA]"
drag, startPoint x: 315, startPoint y: 182, endPoint x: 370, endPoint y: 186, distance: 54.9
click at [370, 189] on div "Member email : Elbridge" at bounding box center [352, 195] width 187 height 12
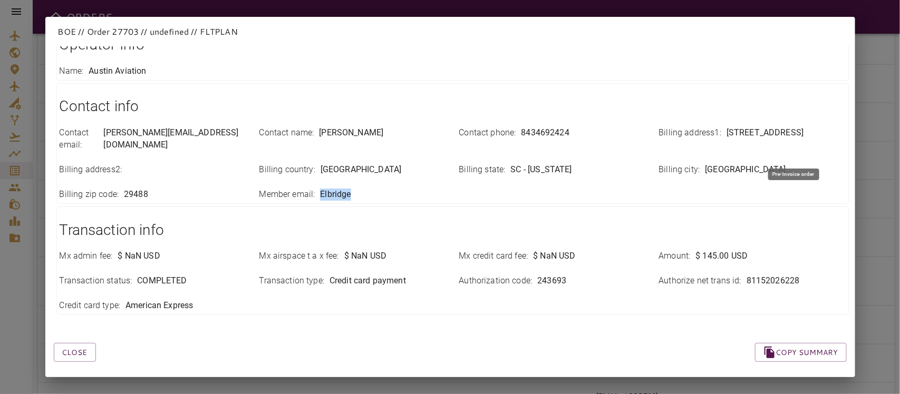
click at [383, 189] on div "Member email : Elbridge" at bounding box center [352, 195] width 187 height 12
drag, startPoint x: 523, startPoint y: 158, endPoint x: 597, endPoint y: 157, distance: 74.3
click at [597, 164] on div "Billing state : SC - South Carolina" at bounding box center [552, 170] width 187 height 12
copy p "South Carolina"
drag, startPoint x: 122, startPoint y: 178, endPoint x: 178, endPoint y: 174, distance: 56.5
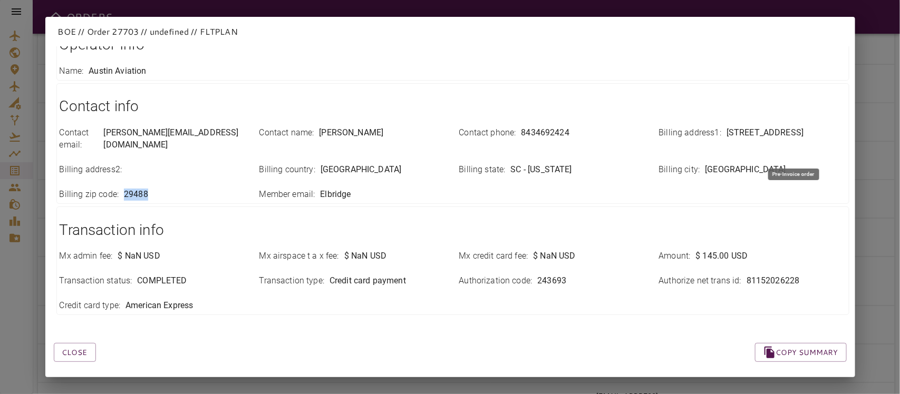
click at [178, 176] on div "Billing zip code : 29488" at bounding box center [147, 188] width 200 height 25
copy p "29488"
drag, startPoint x: 314, startPoint y: 156, endPoint x: 434, endPoint y: 163, distance: 120.4
click at [434, 164] on div "Billing country : United States of America" at bounding box center [352, 170] width 187 height 12
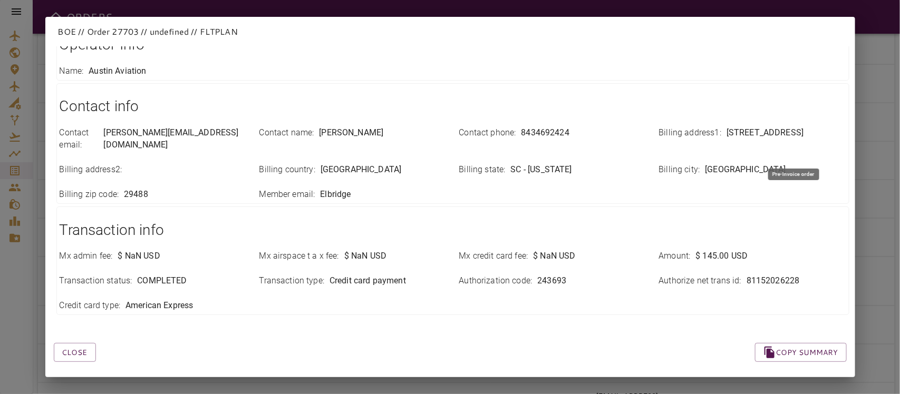
click at [456, 207] on div "Transaction info Mx admin fee : $ NaN USD Mx airspace t a x fee : $ NaN USD Mx …" at bounding box center [452, 261] width 793 height 109
drag, startPoint x: 739, startPoint y: 269, endPoint x: 821, endPoint y: 270, distance: 81.7
click at [821, 275] on div "Authorize net trans id : 81152026228" at bounding box center [752, 281] width 187 height 12
copy p "81152026228"
click at [686, 319] on div "Close Copy summary" at bounding box center [437, 340] width 818 height 45
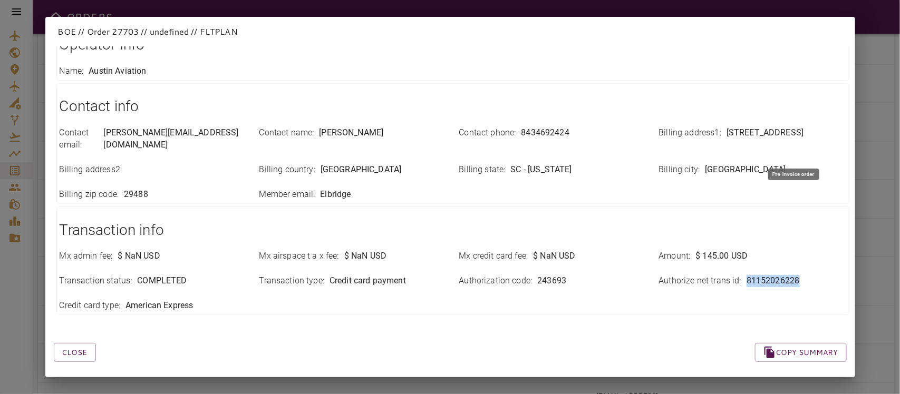
drag, startPoint x: 737, startPoint y: 267, endPoint x: 825, endPoint y: 266, distance: 88.6
click at [825, 275] on div "Authorize net trans id : 81152026228" at bounding box center [752, 281] width 187 height 12
copy p "81152026228"
click at [610, 322] on div "Close Copy summary" at bounding box center [437, 340] width 818 height 45
click at [73, 345] on button "Close" at bounding box center [75, 353] width 42 height 20
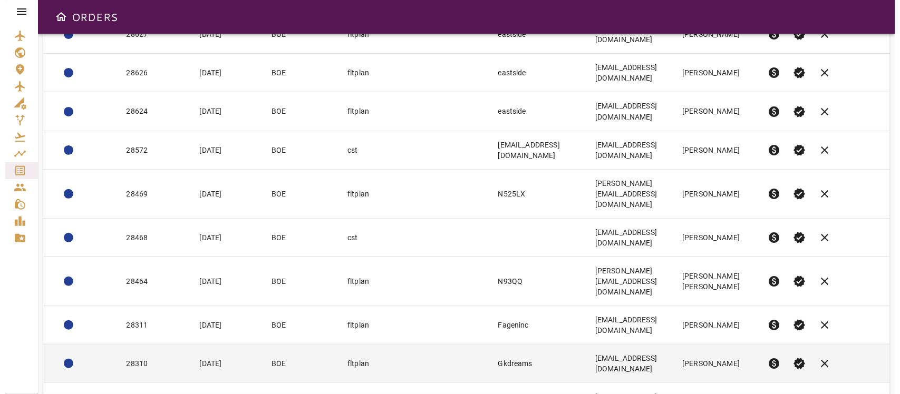
scroll to position [214, 0]
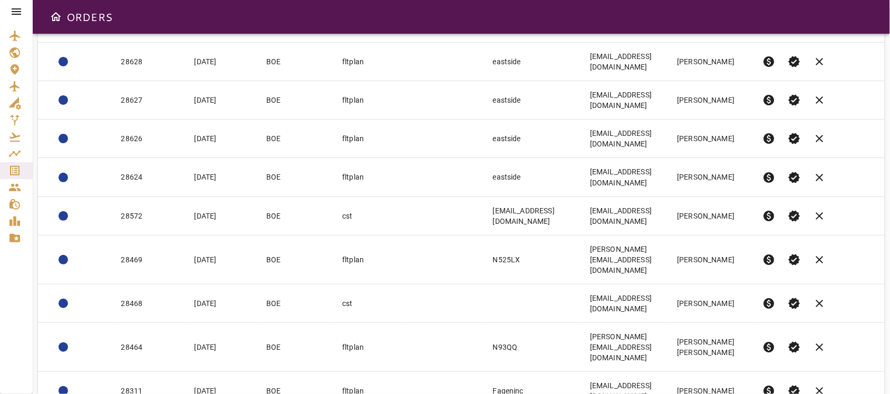
copy tr "[EMAIL_ADDRESS][DOMAIN_NAME]"
drag, startPoint x: 644, startPoint y: 344, endPoint x: 546, endPoint y: 347, distance: 97.5
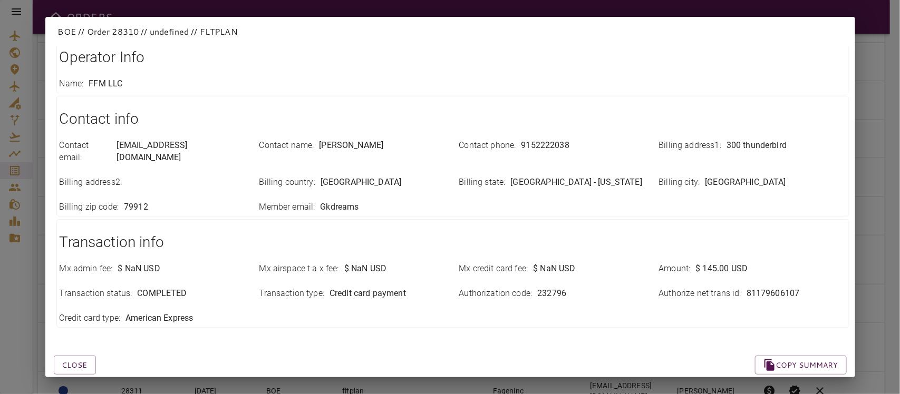
scroll to position [238, 0]
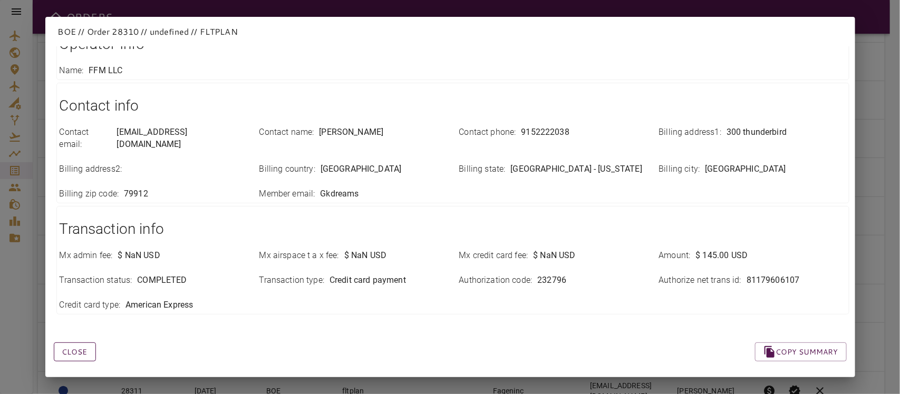
click at [77, 343] on button "Close" at bounding box center [75, 353] width 42 height 20
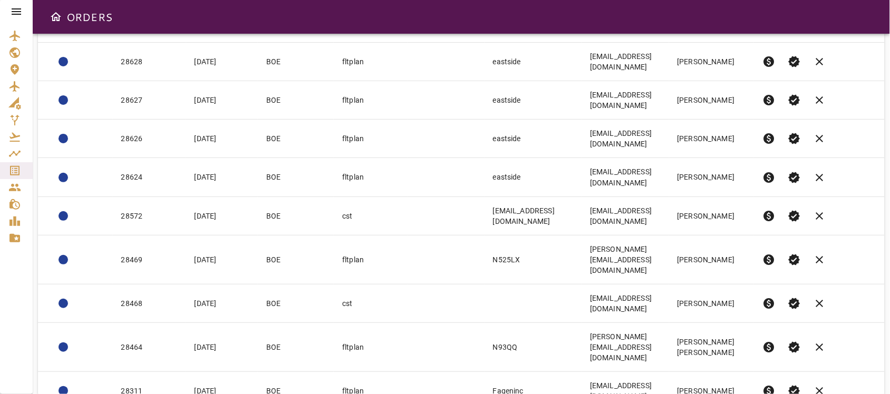
click at [12, 334] on div at bounding box center [16, 197] width 33 height 394
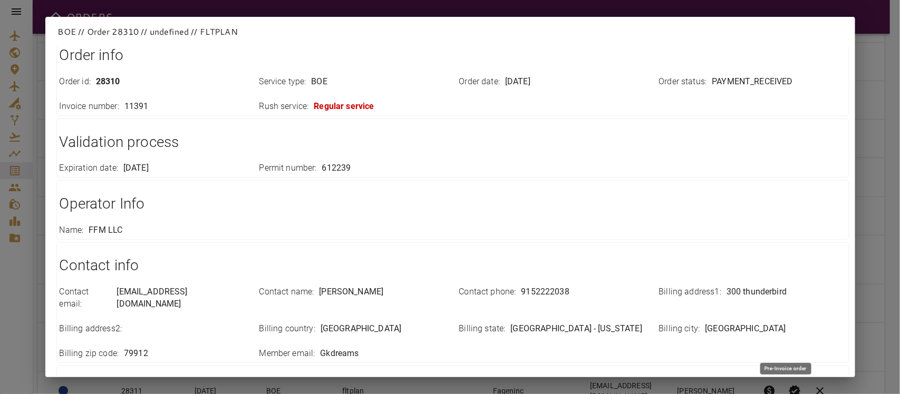
scroll to position [132, 0]
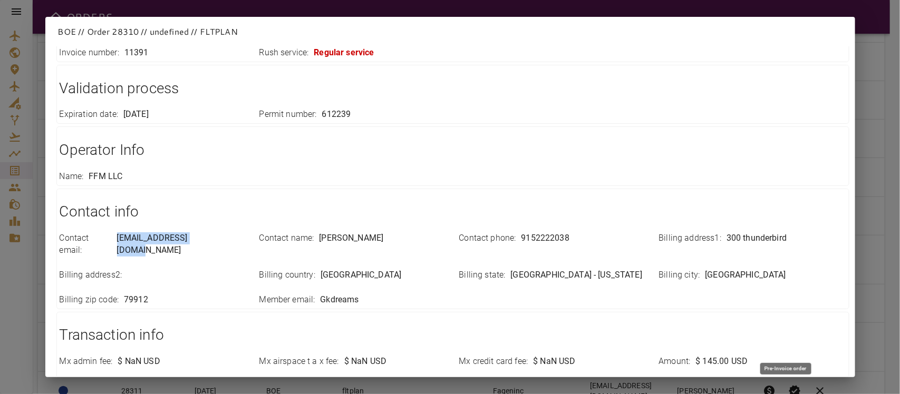
drag, startPoint x: 220, startPoint y: 239, endPoint x: 120, endPoint y: 244, distance: 99.7
click at [120, 244] on div "Contact email : Aviation@gkdreams.com" at bounding box center [153, 244] width 187 height 24
click at [435, 197] on div "Contact info Contact email : Aviation@gkdreams.com Contact name : Cary Bates Co…" at bounding box center [452, 249] width 793 height 121
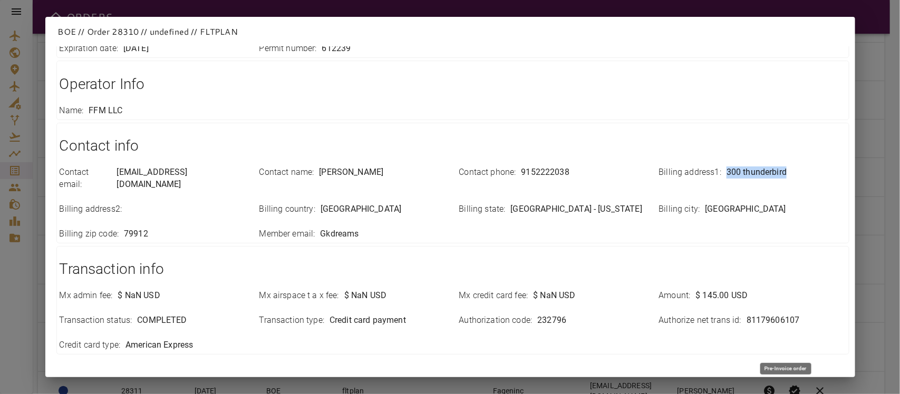
drag, startPoint x: 712, startPoint y: 174, endPoint x: 784, endPoint y: 174, distance: 71.7
click at [784, 174] on div "Billing address1 : 300 thunderbird" at bounding box center [752, 173] width 187 height 12
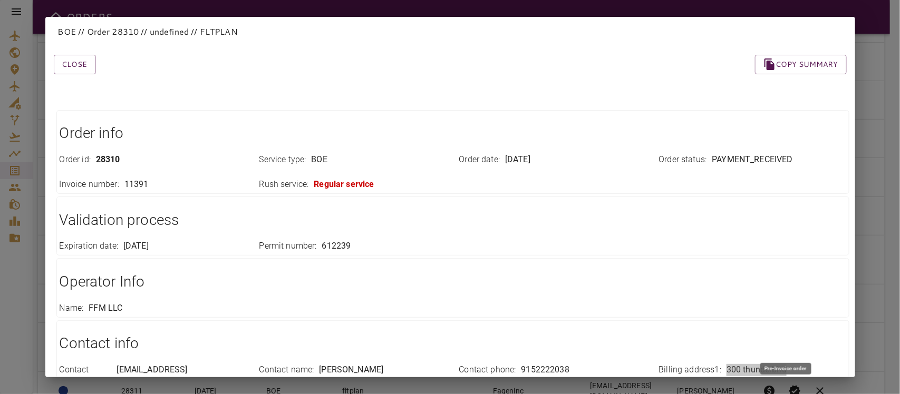
scroll to position [238, 0]
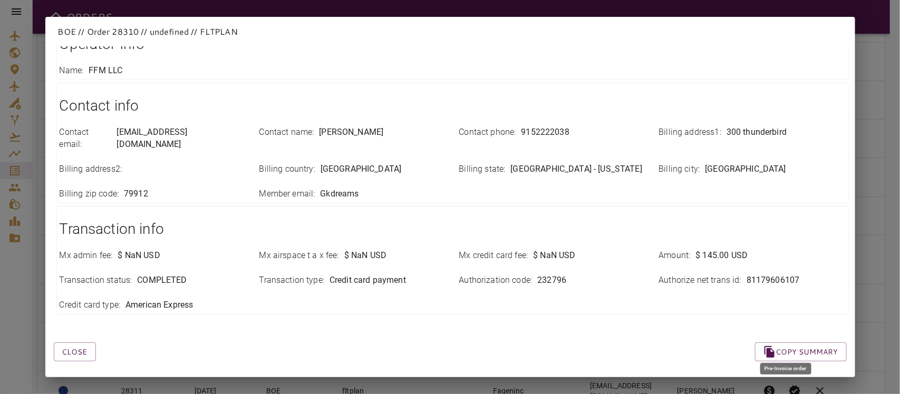
click at [554, 183] on div "Contact email : Aviation@gkdreams.com Contact name : Cary Bates Contact phone :…" at bounding box center [446, 157] width 799 height 86
drag, startPoint x: 736, startPoint y: 266, endPoint x: 823, endPoint y: 266, distance: 87.0
click at [823, 275] on div "Authorize net trans id : 81179606107" at bounding box center [752, 281] width 187 height 12
click at [66, 348] on button "Close" at bounding box center [75, 353] width 42 height 20
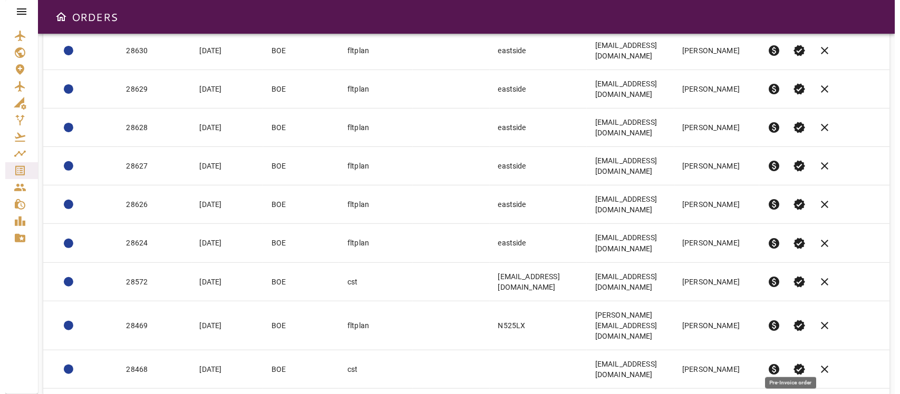
scroll to position [214, 0]
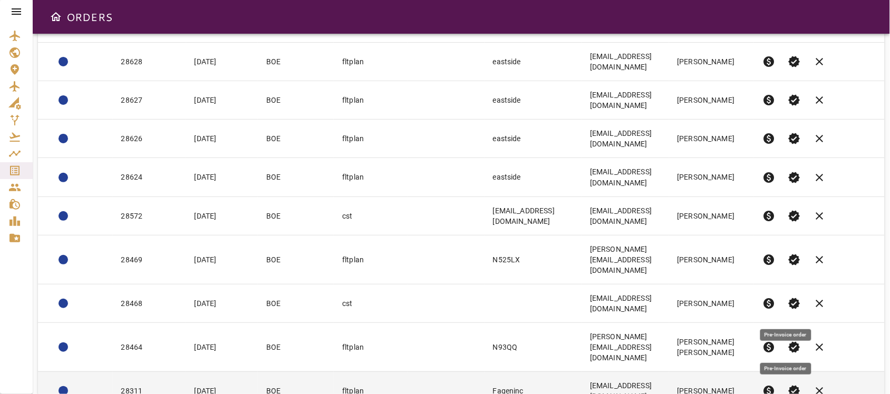
click at [775, 385] on span "paid" at bounding box center [769, 391] width 13 height 13
click at [517, 372] on td "Fageninc" at bounding box center [532, 391] width 97 height 38
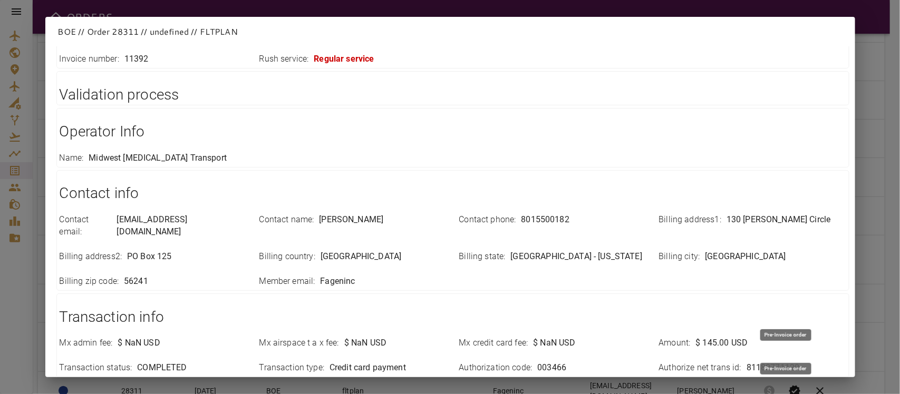
scroll to position [198, 0]
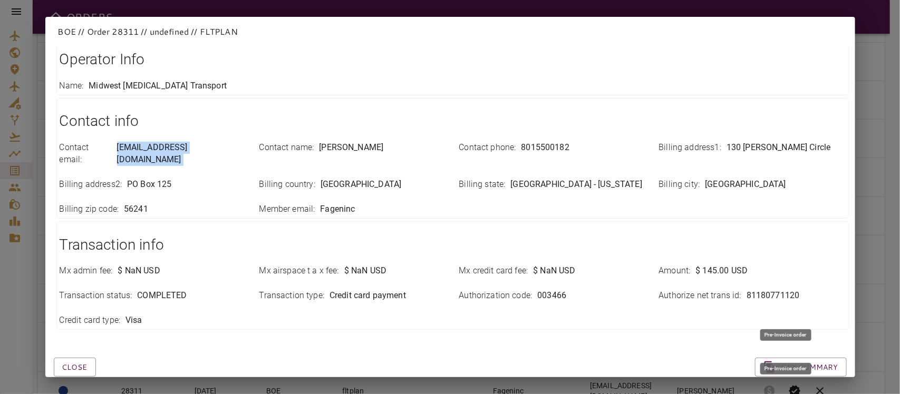
drag, startPoint x: 92, startPoint y: 149, endPoint x: 252, endPoint y: 159, distance: 160.0
click at [252, 159] on div "Contact email : jproctor@midwestethanoltransport.com Contact name : Jonathan Pr…" at bounding box center [446, 172] width 799 height 86
drag, startPoint x: 513, startPoint y: 145, endPoint x: 596, endPoint y: 151, distance: 83.4
click at [596, 151] on div "Contact phone : 8015500182" at bounding box center [552, 148] width 187 height 12
click at [562, 236] on h1 "Transaction info" at bounding box center [453, 245] width 786 height 21
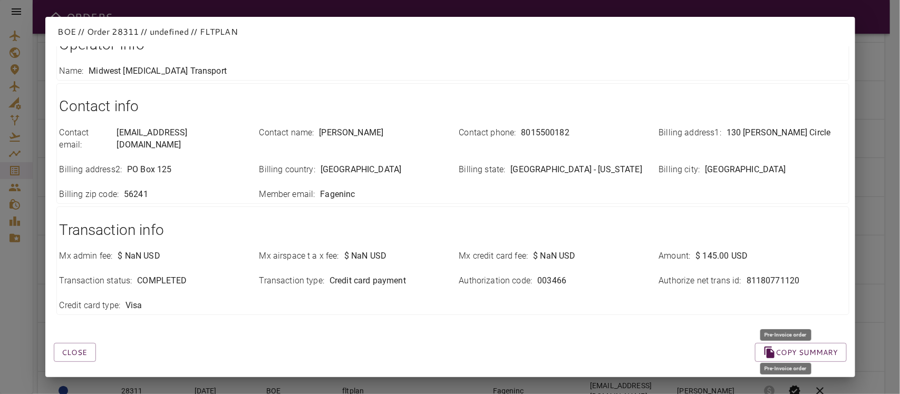
scroll to position [225, 0]
drag, startPoint x: 714, startPoint y: 120, endPoint x: 810, endPoint y: 121, distance: 95.9
click at [810, 126] on div "Billing address1 : 130 Fromm Circle" at bounding box center [752, 132] width 187 height 12
drag, startPoint x: 128, startPoint y: 161, endPoint x: 179, endPoint y: 162, distance: 51.7
click at [179, 163] on div "Billing address2 : PO Box 125" at bounding box center [153, 169] width 187 height 12
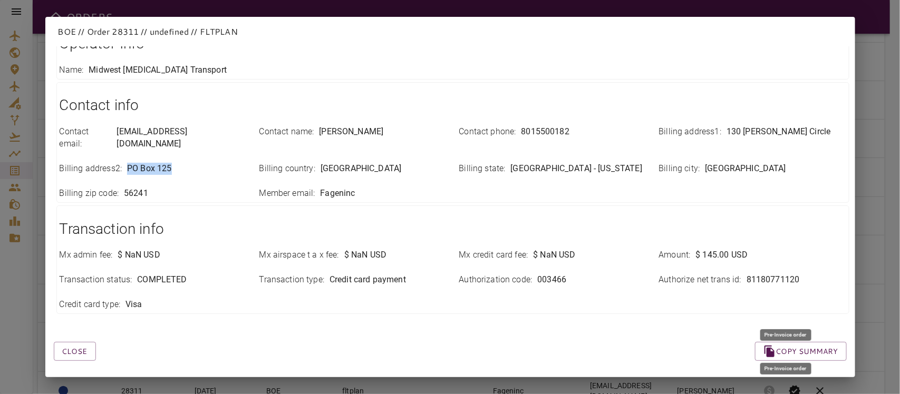
click at [209, 163] on div "Billing address2 : PO Box 125" at bounding box center [153, 169] width 187 height 12
drag, startPoint x: 692, startPoint y: 157, endPoint x: 799, endPoint y: 167, distance: 107.9
click at [799, 167] on div "Contact email : jproctor@midwestethanoltransport.com Contact name : Jonathan Pr…" at bounding box center [446, 156] width 799 height 86
drag, startPoint x: 524, startPoint y: 159, endPoint x: 606, endPoint y: 161, distance: 81.7
click at [606, 163] on div "Billing state : MN - Minnesota" at bounding box center [552, 169] width 187 height 12
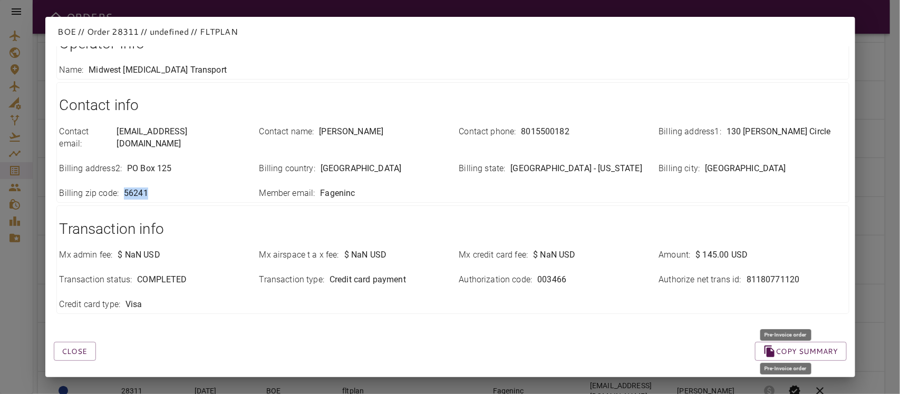
drag, startPoint x: 120, startPoint y: 185, endPoint x: 178, endPoint y: 190, distance: 58.2
click at [178, 190] on div "Contact info Contact email : jproctor@midwestethanoltransport.com Contact name …" at bounding box center [452, 142] width 793 height 121
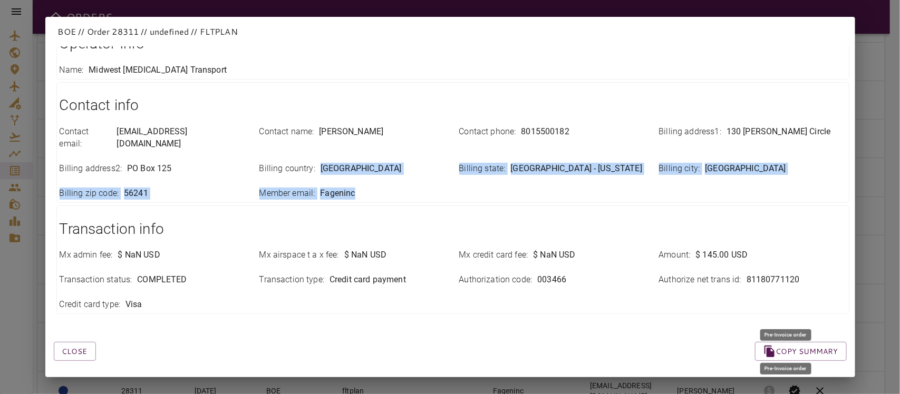
drag, startPoint x: 313, startPoint y: 160, endPoint x: 428, endPoint y: 170, distance: 115.9
click at [430, 174] on div "Contact email : jproctor@midwestethanoltransport.com Contact name : Jonathan Pr…" at bounding box center [446, 156] width 799 height 86
click at [414, 163] on div "Billing country : United States of America" at bounding box center [352, 169] width 187 height 12
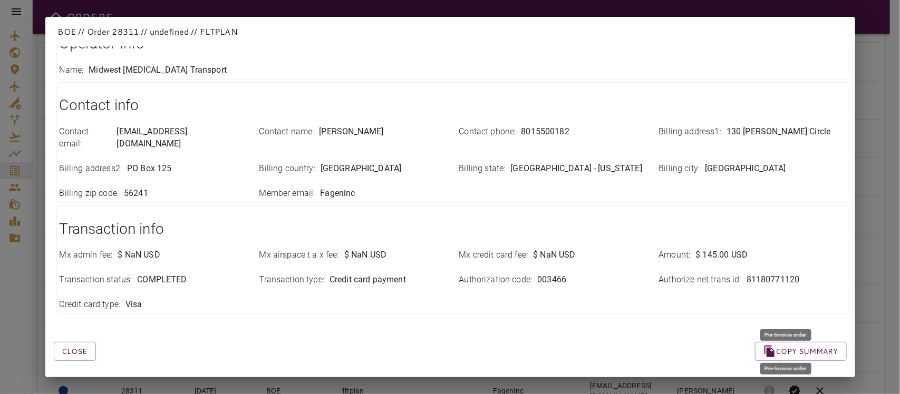
drag, startPoint x: 314, startPoint y: 159, endPoint x: 423, endPoint y: 161, distance: 109.1
click at [423, 163] on div "Billing country : United States of America" at bounding box center [352, 169] width 187 height 12
click at [463, 193] on div "Order info Order id : 28311 Service type : BOE Order date : Aug 25, 2025 Order …" at bounding box center [437, 93] width 818 height 448
drag, startPoint x: 735, startPoint y: 269, endPoint x: 812, endPoint y: 265, distance: 77.1
click at [812, 274] on div "Authorize net trans id : 81180771120" at bounding box center [752, 280] width 187 height 12
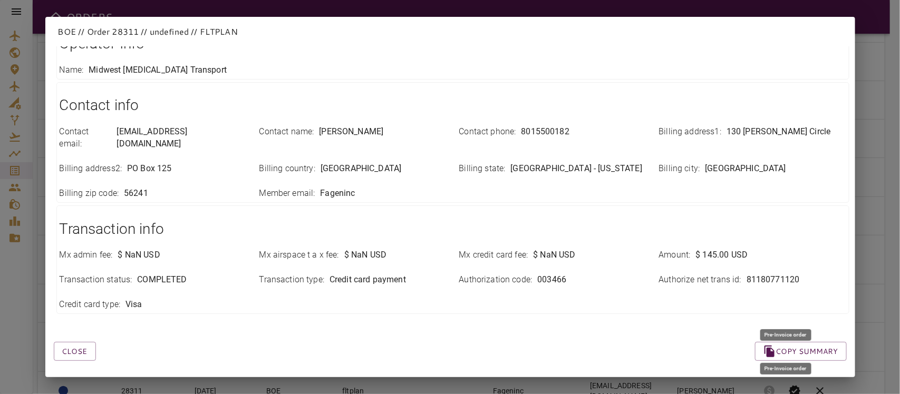
drag, startPoint x: 298, startPoint y: 338, endPoint x: 370, endPoint y: 369, distance: 78.6
click at [298, 338] on div "Close Copy summary" at bounding box center [437, 339] width 818 height 45
click at [70, 342] on button "Close" at bounding box center [75, 352] width 42 height 20
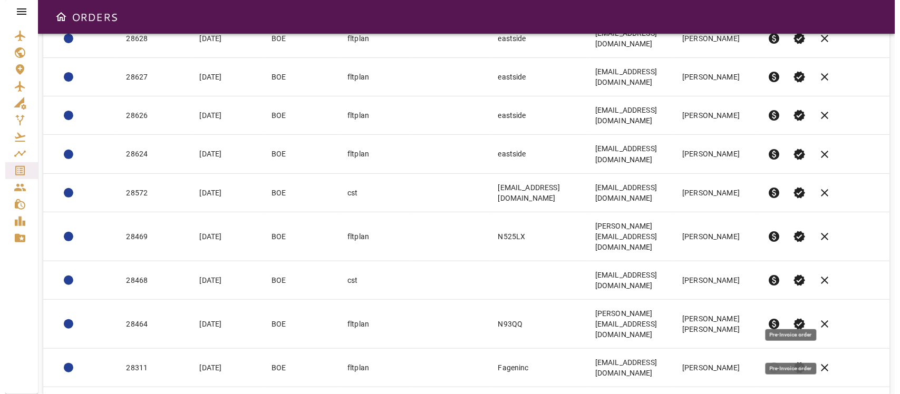
scroll to position [214, 0]
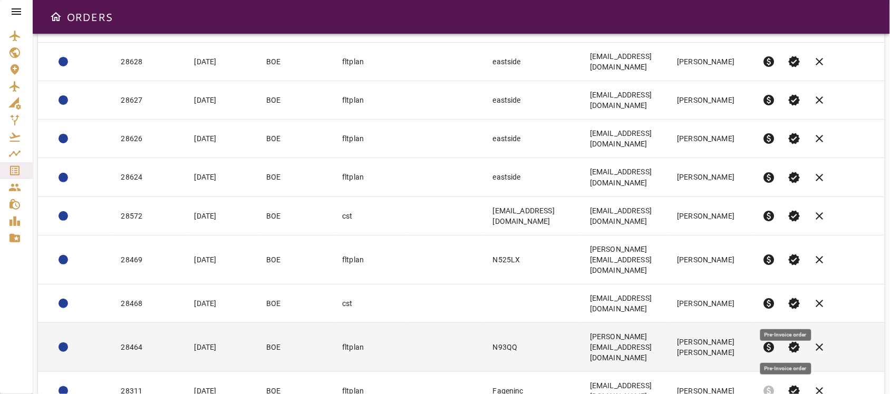
click at [668, 323] on td "[PERSON_NAME][EMAIL_ADDRESS][DOMAIN_NAME]" at bounding box center [624, 347] width 87 height 49
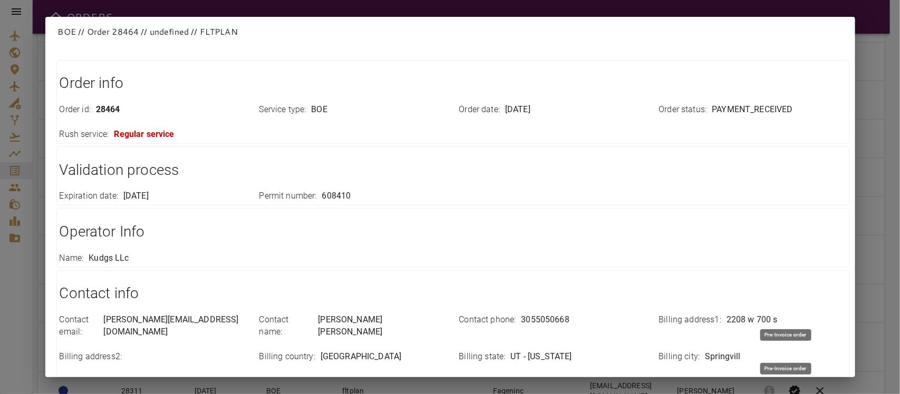
scroll to position [0, 0]
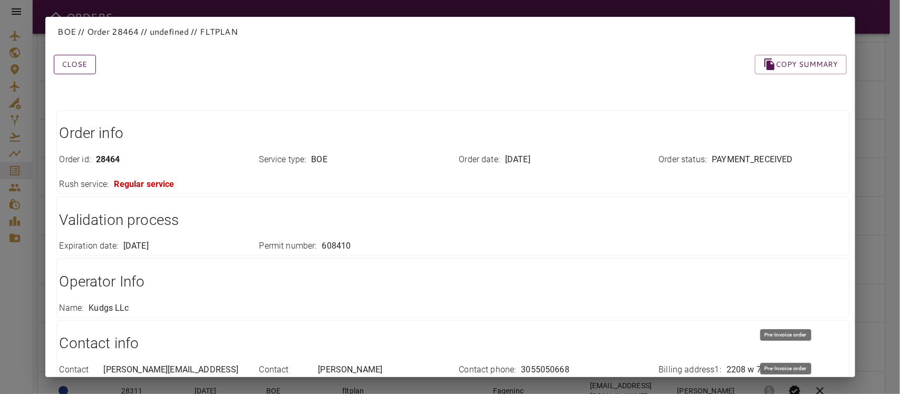
click at [73, 65] on button "Close" at bounding box center [75, 65] width 42 height 20
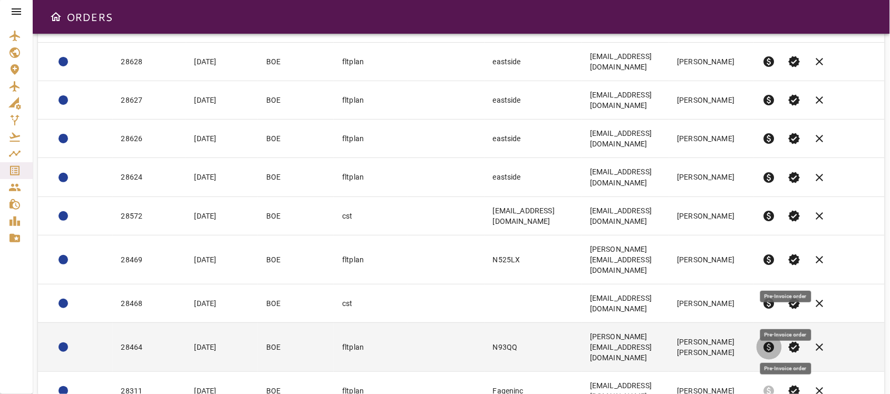
click at [775, 341] on span "paid" at bounding box center [769, 347] width 13 height 13
click at [642, 323] on td "[PERSON_NAME][EMAIL_ADDRESS][DOMAIN_NAME]" at bounding box center [624, 347] width 87 height 49
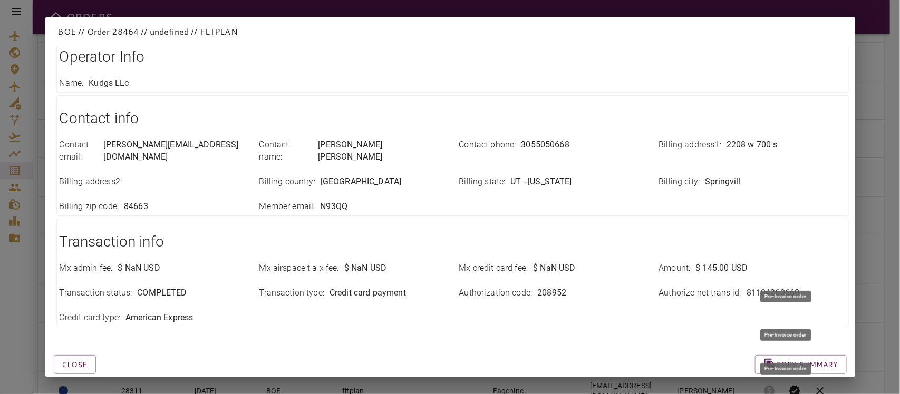
scroll to position [238, 0]
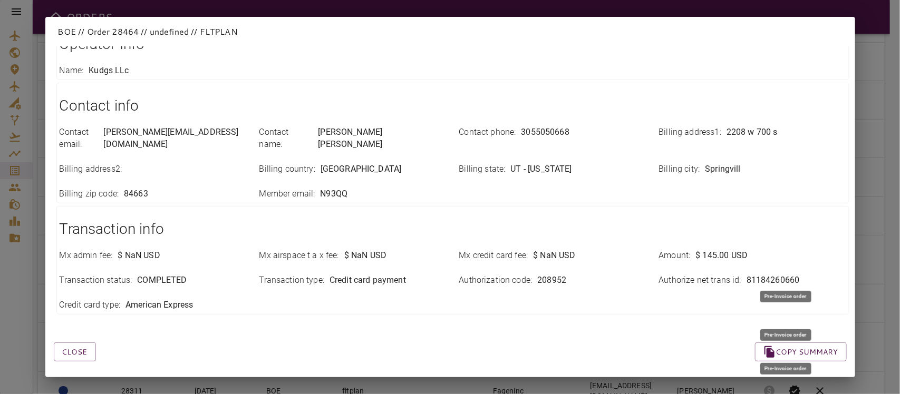
click at [401, 219] on h1 "Transaction info" at bounding box center [453, 229] width 786 height 21
drag, startPoint x: 116, startPoint y: 132, endPoint x: 200, endPoint y: 134, distance: 84.4
click at [200, 134] on div "Contact email : jorge@kudgs.com" at bounding box center [153, 139] width 187 height 24
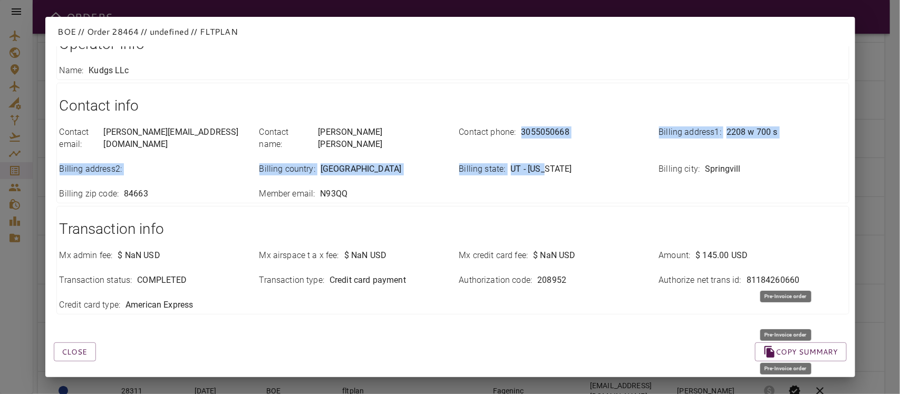
drag, startPoint x: 517, startPoint y: 135, endPoint x: 594, endPoint y: 139, distance: 76.5
click at [594, 139] on div "Contact email : jorge@kudgs.com Contact name : Jorge Rodriguez Vazquez Contact …" at bounding box center [446, 157] width 799 height 86
click at [587, 151] on div "Billing state : UT - Utah" at bounding box center [546, 163] width 200 height 25
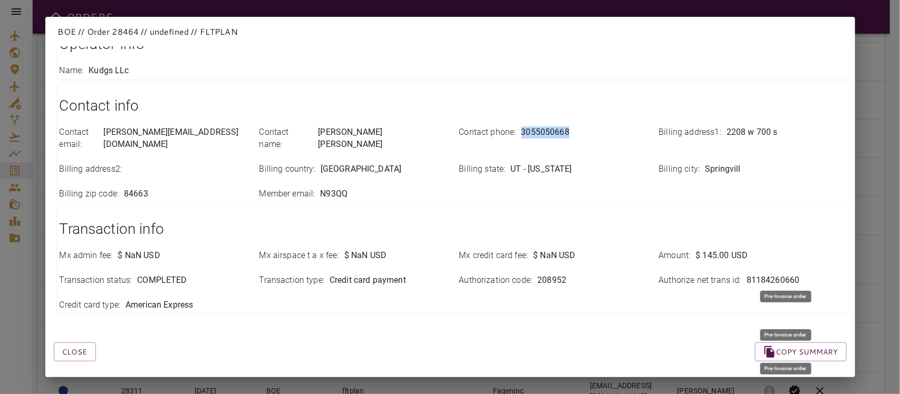
drag, startPoint x: 513, startPoint y: 132, endPoint x: 596, endPoint y: 137, distance: 83.4
click at [596, 137] on div "Contact phone : 3055050668" at bounding box center [552, 133] width 187 height 12
click at [626, 176] on div "Contact email : jorge@kudgs.com Contact name : Jorge Rodriguez Vazquez Contact …" at bounding box center [446, 157] width 799 height 86
drag, startPoint x: 717, startPoint y: 136, endPoint x: 773, endPoint y: 137, distance: 56.4
click at [773, 137] on div "Billing address1 : 2208 w 700 s" at bounding box center [752, 133] width 187 height 12
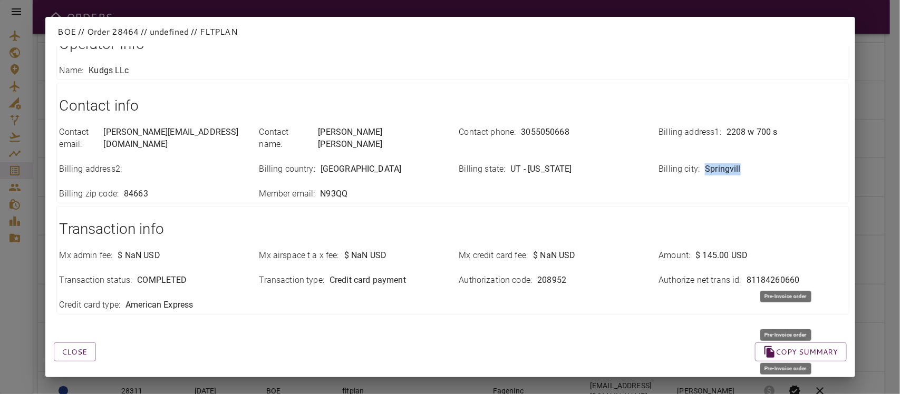
drag, startPoint x: 692, startPoint y: 160, endPoint x: 771, endPoint y: 160, distance: 79.1
click at [771, 163] on div "Billing city : Springvill" at bounding box center [752, 169] width 187 height 12
drag, startPoint x: 517, startPoint y: 157, endPoint x: 560, endPoint y: 157, distance: 42.7
click at [560, 163] on div "Billing state : UT - Utah" at bounding box center [552, 169] width 187 height 12
click at [525, 163] on p "UT - Utah" at bounding box center [541, 169] width 61 height 12
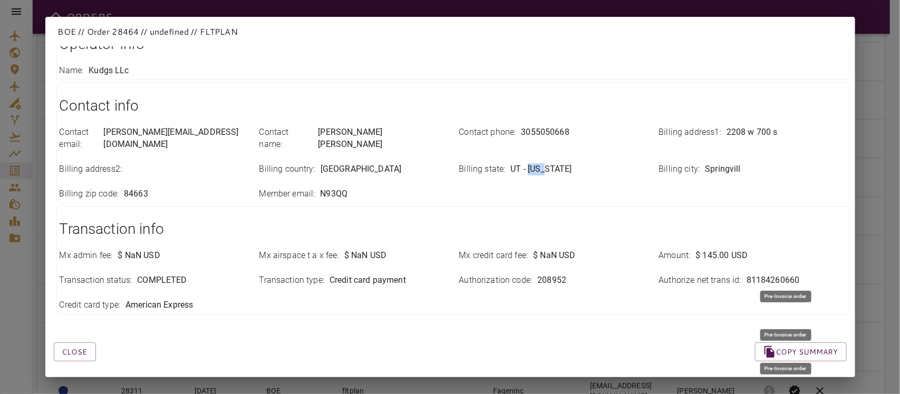
drag, startPoint x: 522, startPoint y: 155, endPoint x: 559, endPoint y: 156, distance: 36.4
click at [559, 163] on div "Billing state : UT - Utah" at bounding box center [552, 169] width 187 height 12
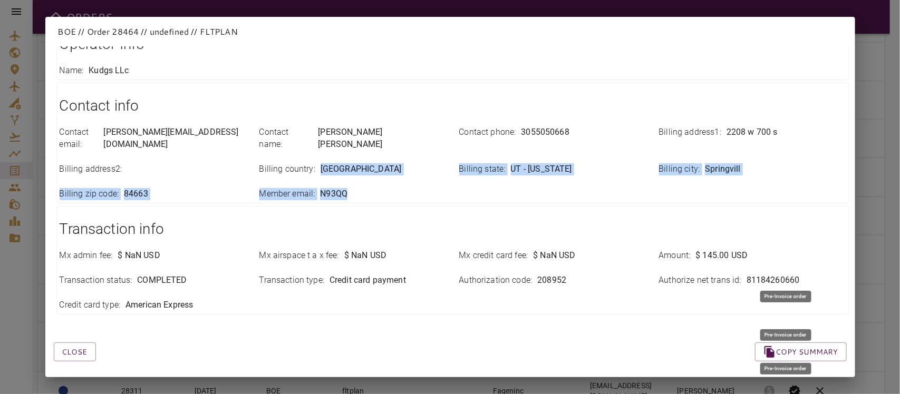
drag, startPoint x: 312, startPoint y: 155, endPoint x: 431, endPoint y: 167, distance: 119.2
click at [431, 167] on div "Contact email : jorge@kudgs.com Contact name : Jorge Rodriguez Vazquez Contact …" at bounding box center [446, 157] width 799 height 86
click at [419, 176] on div "Member email : N93QQ" at bounding box center [347, 188] width 200 height 25
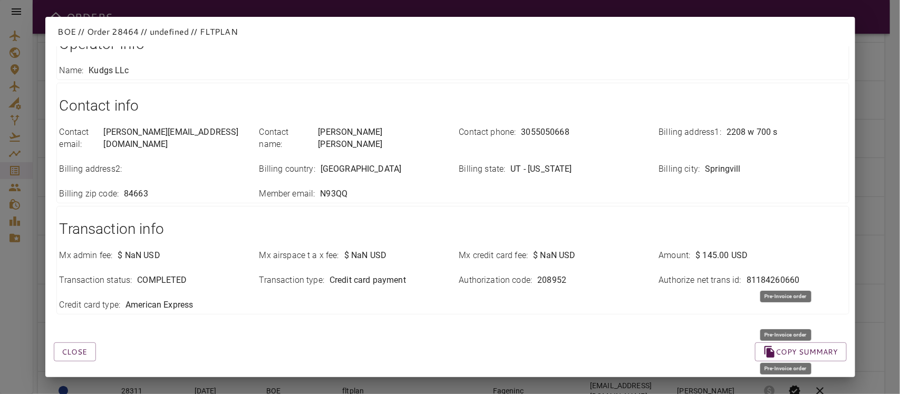
drag, startPoint x: 318, startPoint y: 160, endPoint x: 415, endPoint y: 159, distance: 97.0
click at [415, 163] on div "Billing country : United States of America" at bounding box center [352, 169] width 187 height 12
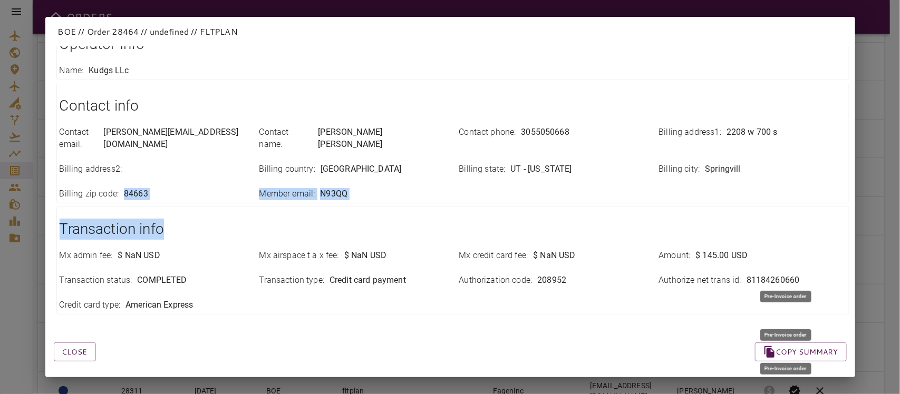
drag, startPoint x: 122, startPoint y: 182, endPoint x: 223, endPoint y: 199, distance: 102.6
click at [223, 199] on div "Order info Order id : 28464 Service type : BOE Order date : Aug 27, 2025 Order …" at bounding box center [437, 81] width 818 height 473
click at [154, 188] on div "Billing zip code : 84663" at bounding box center [153, 194] width 187 height 12
drag, startPoint x: 151, startPoint y: 181, endPoint x: 123, endPoint y: 188, distance: 29.4
click at [123, 188] on div "Billing zip code : 84663" at bounding box center [153, 194] width 187 height 12
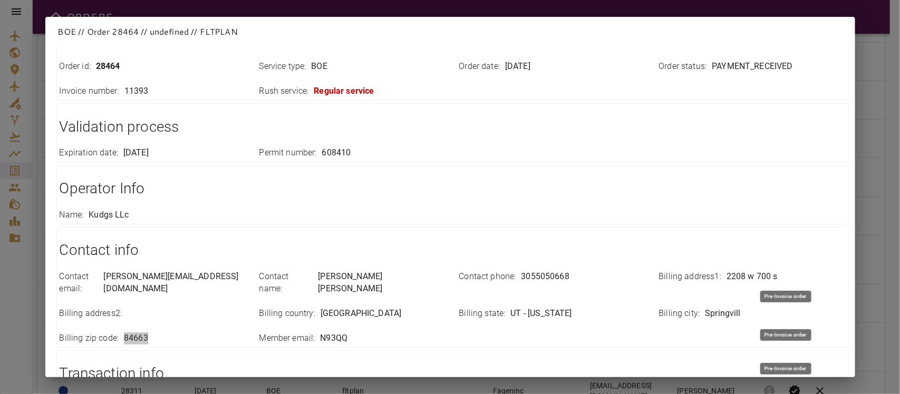
scroll to position [0, 0]
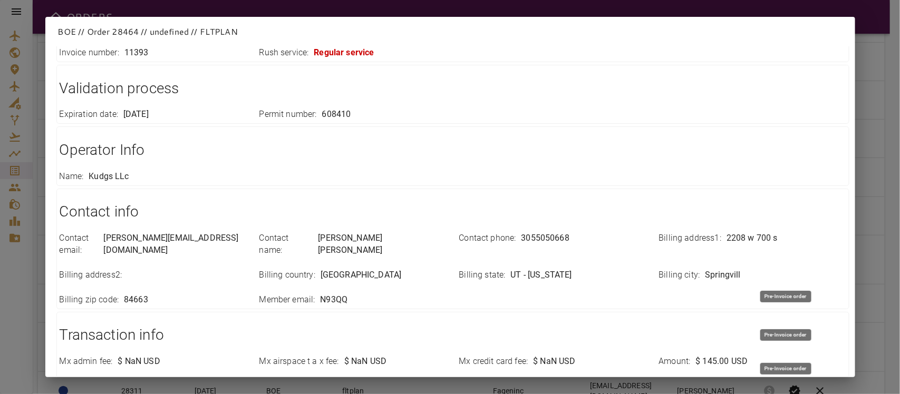
click at [543, 223] on div "Contact info Contact email : jorge@kudgs.com Contact name : Jorge Rodriguez Vaz…" at bounding box center [452, 249] width 793 height 121
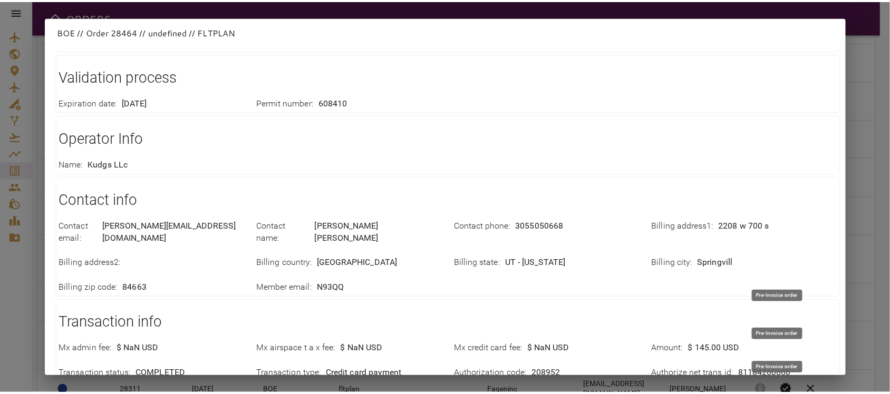
scroll to position [238, 0]
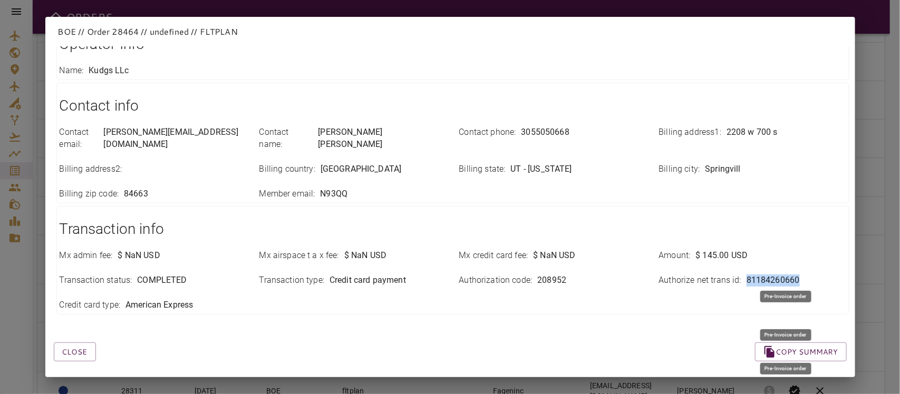
drag, startPoint x: 736, startPoint y: 272, endPoint x: 800, endPoint y: 272, distance: 63.3
click at [800, 275] on div "Authorize net trans id : 81184260660" at bounding box center [752, 281] width 187 height 12
click at [327, 301] on div "Transaction info Mx admin fee : $ NaN USD Mx airspace t a x fee : $ NaN USD Mx …" at bounding box center [452, 260] width 793 height 109
click at [66, 345] on button "Close" at bounding box center [75, 353] width 42 height 20
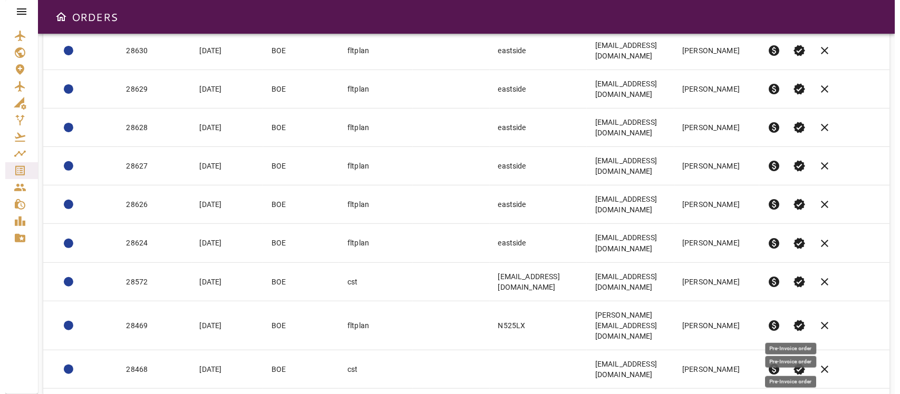
scroll to position [214, 0]
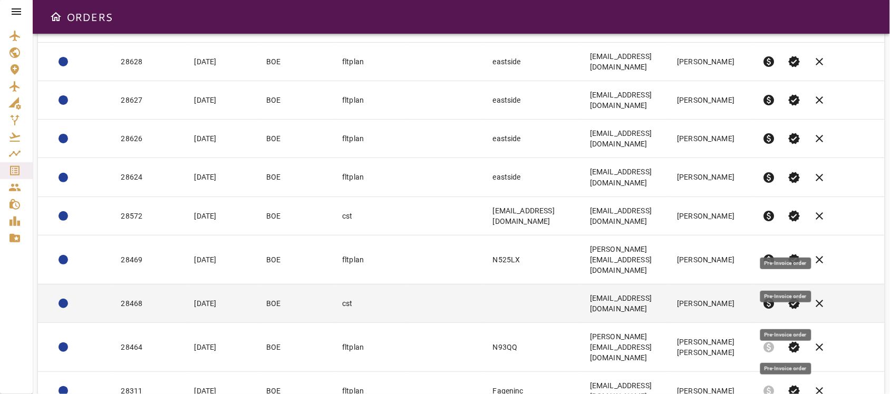
click at [775, 297] on span "paid" at bounding box center [769, 303] width 13 height 13
click at [407, 284] on td at bounding box center [445, 303] width 76 height 38
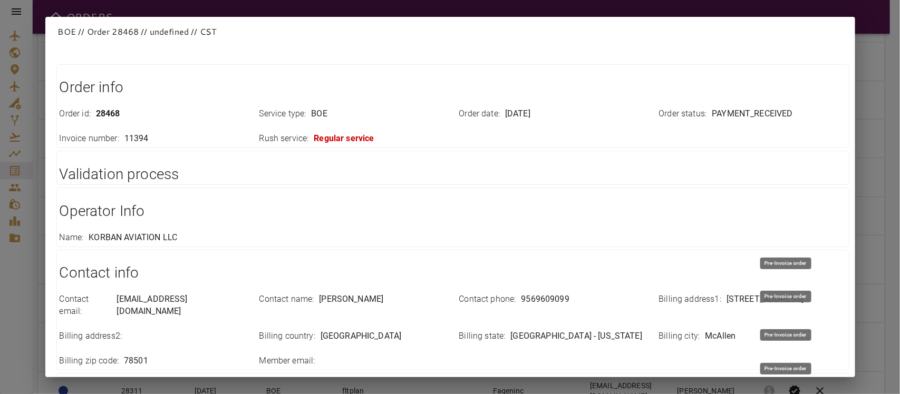
scroll to position [66, 0]
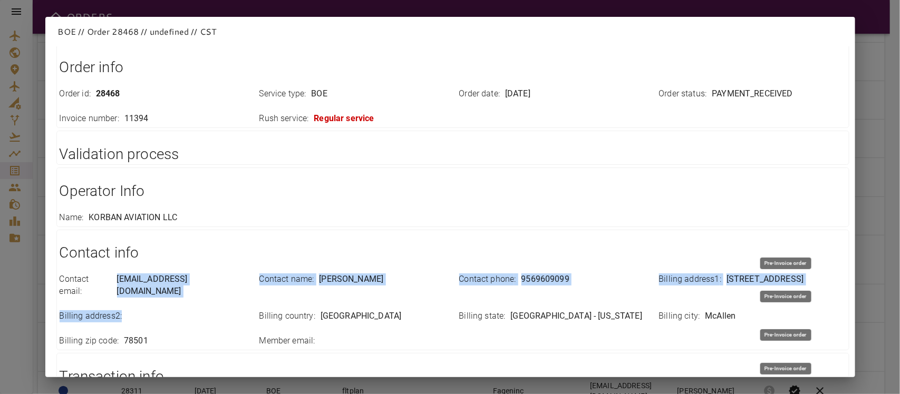
drag, startPoint x: 117, startPoint y: 279, endPoint x: 241, endPoint y: 293, distance: 124.6
click at [241, 293] on div "Contact email : Jhall.mexico@gmail.com Contact name : John Hall Contact phone :…" at bounding box center [446, 304] width 799 height 86
drag, startPoint x: 190, startPoint y: 288, endPoint x: 148, endPoint y: 284, distance: 42.4
click at [189, 298] on div "Billing address2 :" at bounding box center [147, 310] width 200 height 25
click at [133, 285] on p "[EMAIL_ADDRESS][DOMAIN_NAME]" at bounding box center [182, 286] width 130 height 24
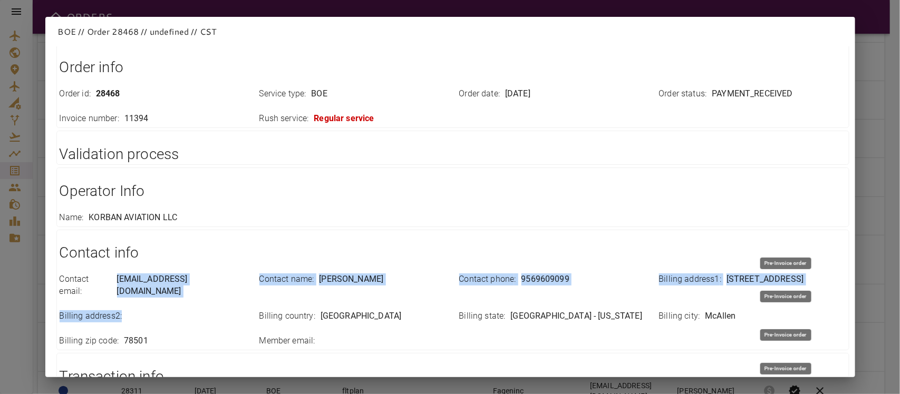
drag, startPoint x: 119, startPoint y: 280, endPoint x: 212, endPoint y: 293, distance: 94.7
click at [212, 293] on div "Contact email : Jhall.mexico@gmail.com Contact name : John Hall Contact phone :…" at bounding box center [446, 304] width 799 height 86
click at [165, 298] on div "Billing address2 :" at bounding box center [147, 310] width 200 height 25
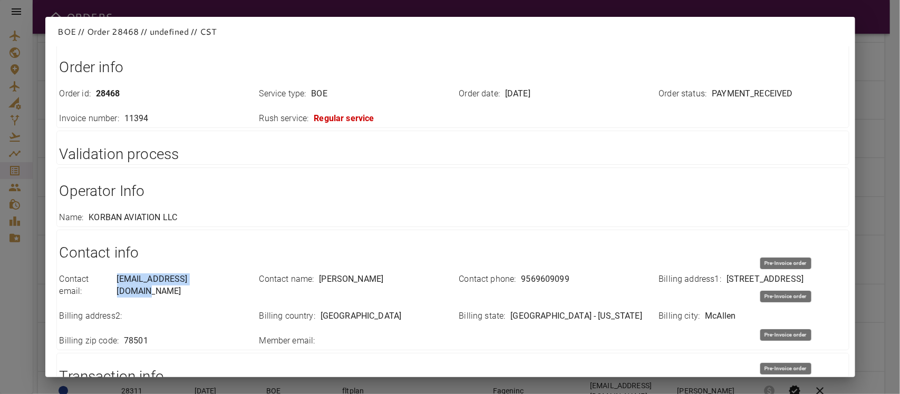
drag, startPoint x: 119, startPoint y: 283, endPoint x: 217, endPoint y: 286, distance: 98.1
click at [217, 286] on div "Contact email : Jhall.mexico@gmail.com" at bounding box center [153, 286] width 187 height 24
click at [233, 255] on h1 "Contact info" at bounding box center [453, 252] width 786 height 21
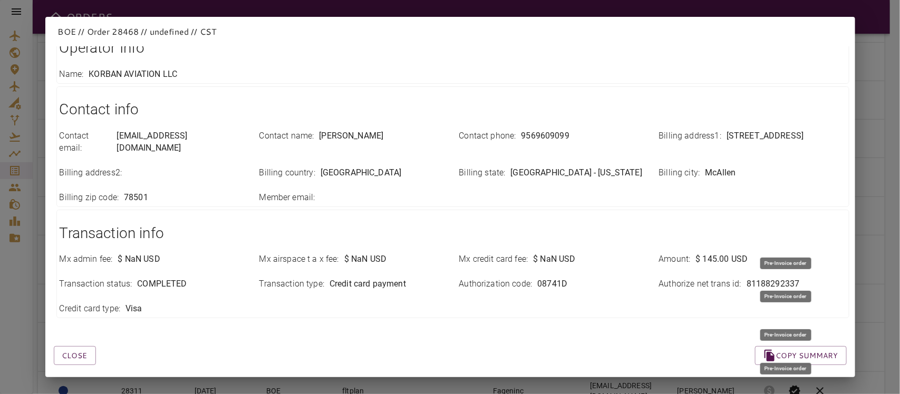
scroll to position [212, 0]
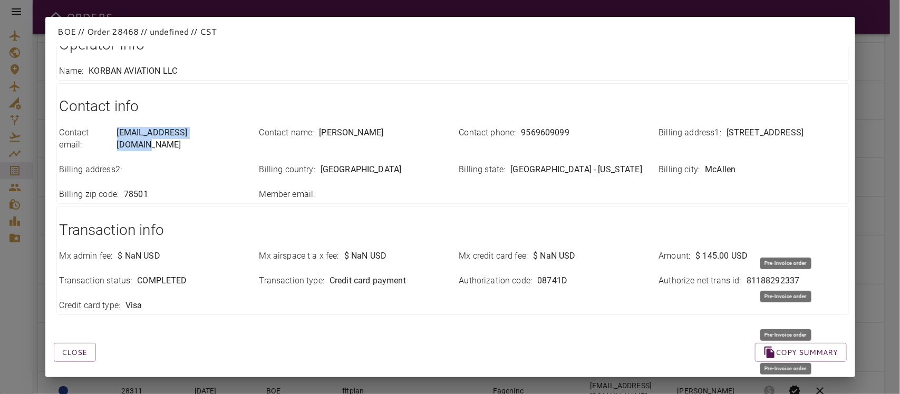
drag, startPoint x: 120, startPoint y: 132, endPoint x: 217, endPoint y: 138, distance: 97.7
click at [217, 138] on div "Contact email : Jhall.mexico@gmail.com" at bounding box center [153, 139] width 187 height 24
drag, startPoint x: 512, startPoint y: 135, endPoint x: 606, endPoint y: 135, distance: 93.8
click at [606, 135] on div "Contact phone : 9569609099" at bounding box center [552, 133] width 187 height 12
click at [513, 194] on div "Order info Order id : 28468 Service type : BOE Order date : Aug 29, 2025 Order …" at bounding box center [437, 94] width 818 height 448
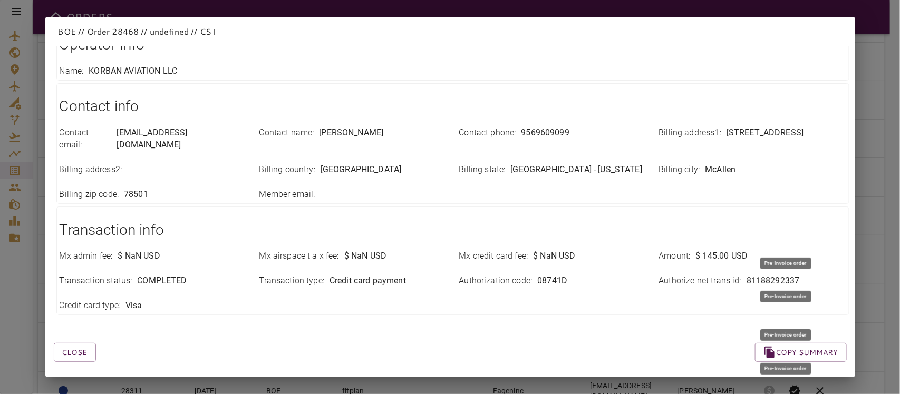
drag, startPoint x: 719, startPoint y: 132, endPoint x: 808, endPoint y: 133, distance: 88.0
click at [808, 133] on div "Billing address1 : 1418 beech ave apt 26" at bounding box center [752, 133] width 187 height 12
drag, startPoint x: 691, startPoint y: 155, endPoint x: 793, endPoint y: 167, distance: 102.9
click at [793, 167] on div "Contact email : Jhall.mexico@gmail.com Contact name : John Hall Contact phone :…" at bounding box center [446, 157] width 799 height 86
drag, startPoint x: 523, startPoint y: 159, endPoint x: 562, endPoint y: 156, distance: 39.1
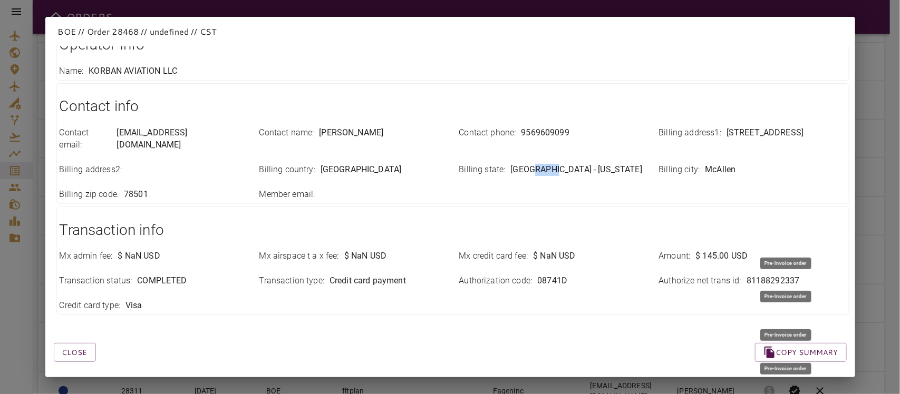
click at [562, 164] on div "Billing state : TX - Texas" at bounding box center [552, 170] width 187 height 12
drag, startPoint x: 120, startPoint y: 183, endPoint x: 198, endPoint y: 187, distance: 78.6
click at [198, 189] on div "Billing zip code : 78501" at bounding box center [153, 195] width 187 height 12
drag, startPoint x: 325, startPoint y: 157, endPoint x: 456, endPoint y: 170, distance: 132.4
click at [456, 170] on div "Contact email : Jhall.mexico@gmail.com Contact name : John Hall Contact phone :…" at bounding box center [446, 157] width 799 height 86
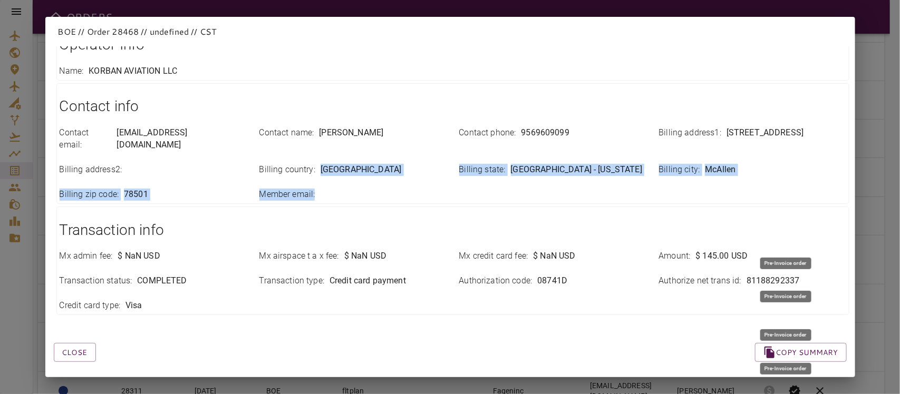
drag, startPoint x: 433, startPoint y: 170, endPoint x: 317, endPoint y: 154, distance: 117.0
click at [317, 154] on div "Contact email : Jhall.mexico@gmail.com Contact name : John Hall Contact phone :…" at bounding box center [446, 157] width 799 height 86
click at [346, 189] on div "Member email :" at bounding box center [352, 195] width 187 height 12
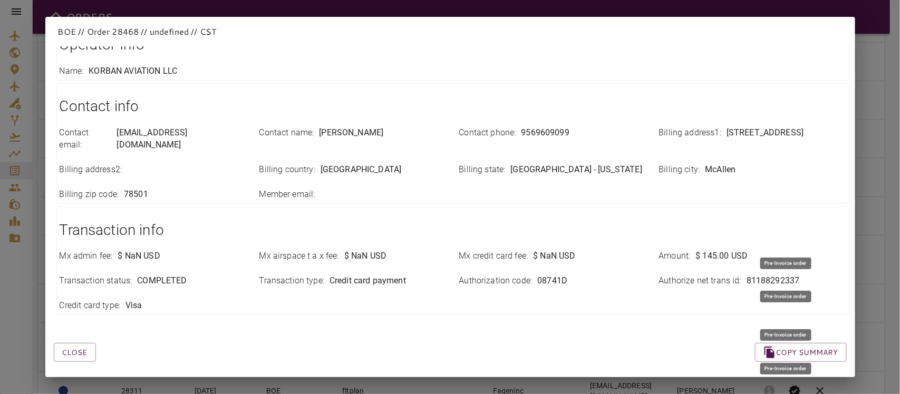
drag, startPoint x: 317, startPoint y: 155, endPoint x: 413, endPoint y: 161, distance: 96.1
click at [413, 164] on div "Billing country : United States of America" at bounding box center [352, 170] width 187 height 12
click at [352, 319] on div "Close Copy summary" at bounding box center [437, 340] width 818 height 45
drag, startPoint x: 736, startPoint y: 273, endPoint x: 802, endPoint y: 273, distance: 65.4
click at [802, 275] on div "Authorize net trans id : 81188292337" at bounding box center [752, 281] width 187 height 12
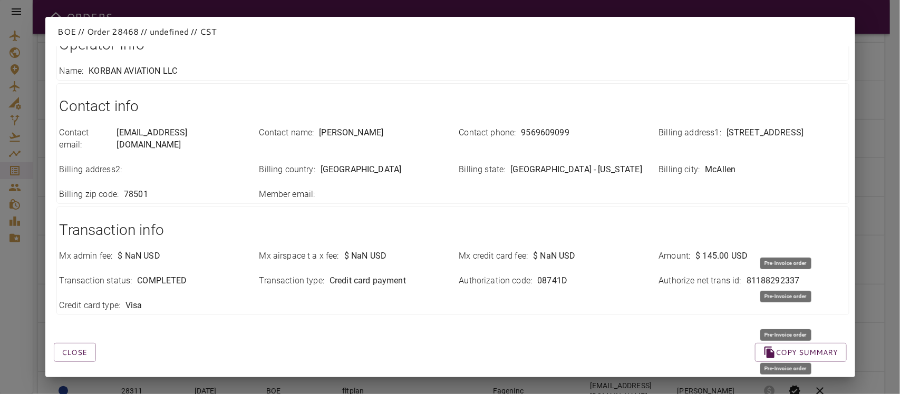
click at [291, 318] on div "Close Copy summary" at bounding box center [437, 340] width 818 height 45
click at [67, 345] on button "Close" at bounding box center [75, 353] width 42 height 20
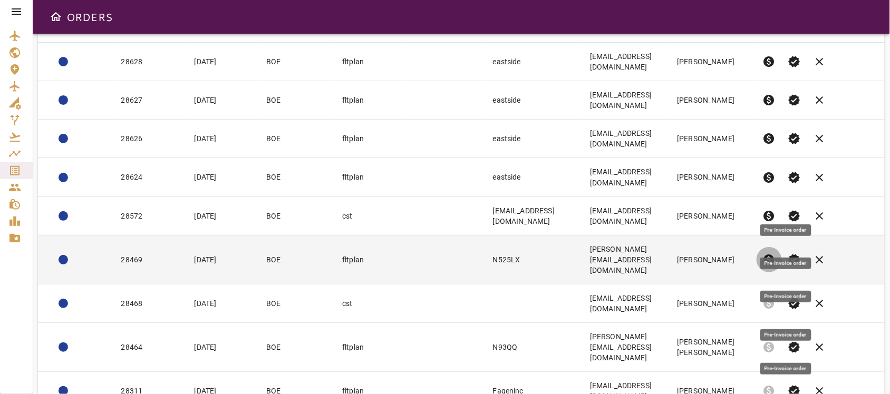
click at [775, 254] on span "paid" at bounding box center [769, 260] width 13 height 13
click at [514, 235] on td "N525LX" at bounding box center [532, 259] width 97 height 49
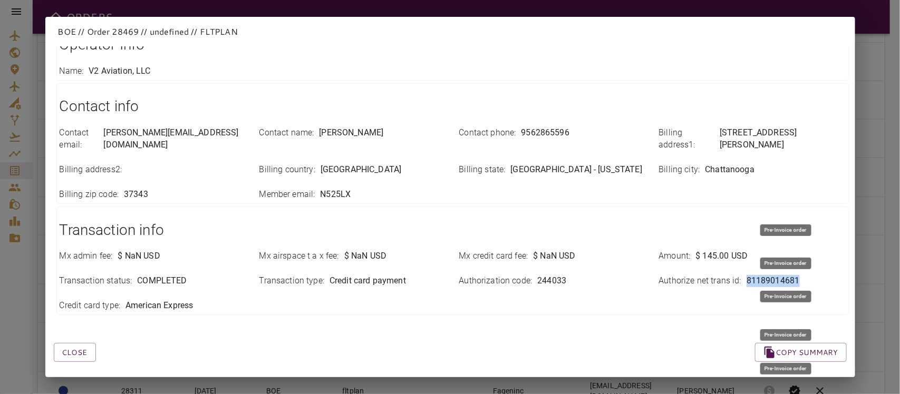
drag, startPoint x: 736, startPoint y: 271, endPoint x: 815, endPoint y: 273, distance: 79.1
click at [815, 275] on div "Authorize net trans id : 81189014681" at bounding box center [752, 281] width 187 height 12
drag, startPoint x: 74, startPoint y: 344, endPoint x: 134, endPoint y: 348, distance: 60.8
click at [73, 344] on button "Close" at bounding box center [75, 353] width 42 height 20
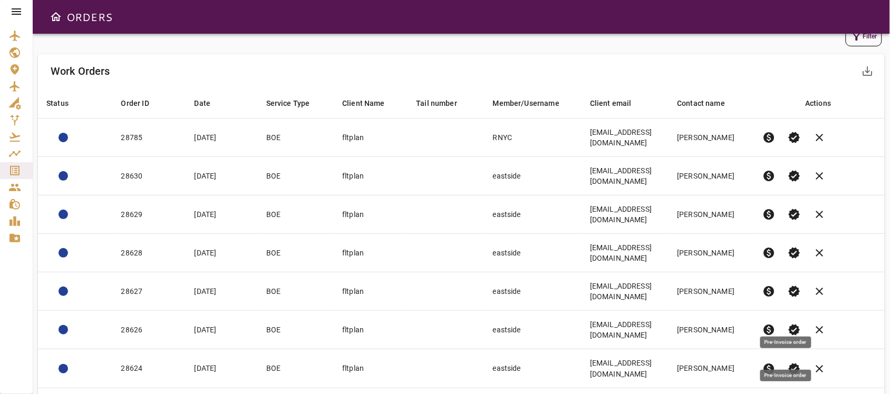
scroll to position [0, 0]
